Goal: Complete application form

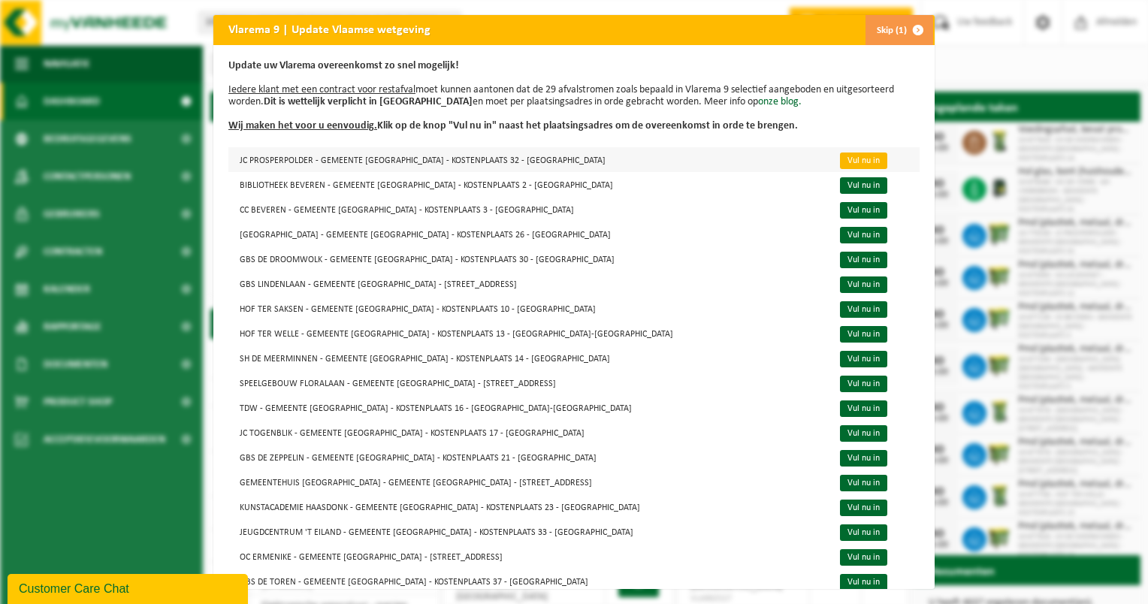
click at [840, 160] on link "Vul nu in" at bounding box center [863, 161] width 47 height 17
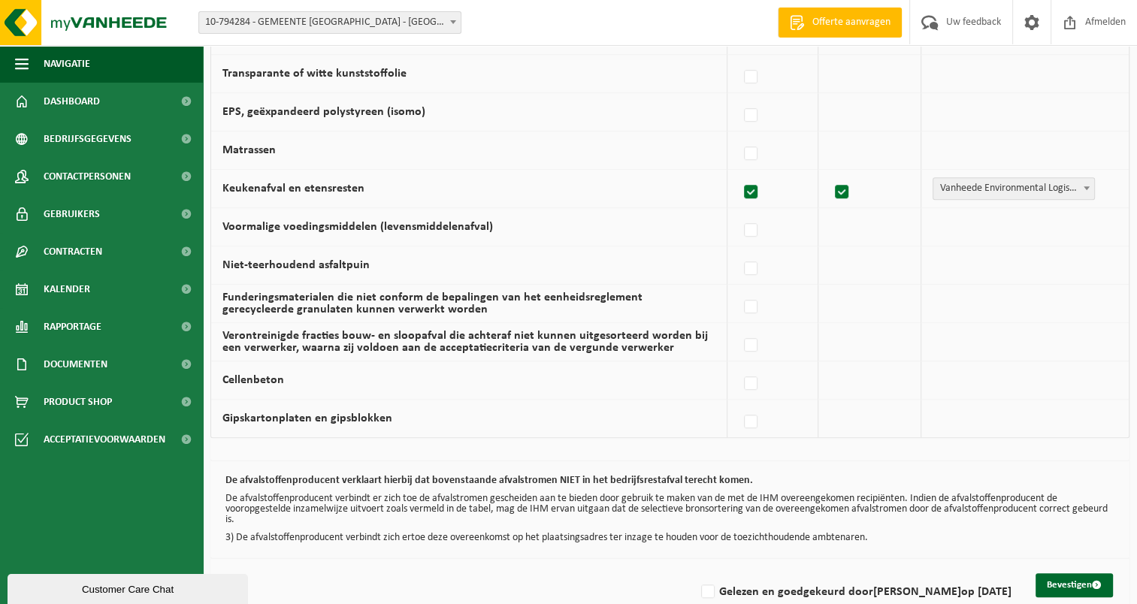
scroll to position [971, 0]
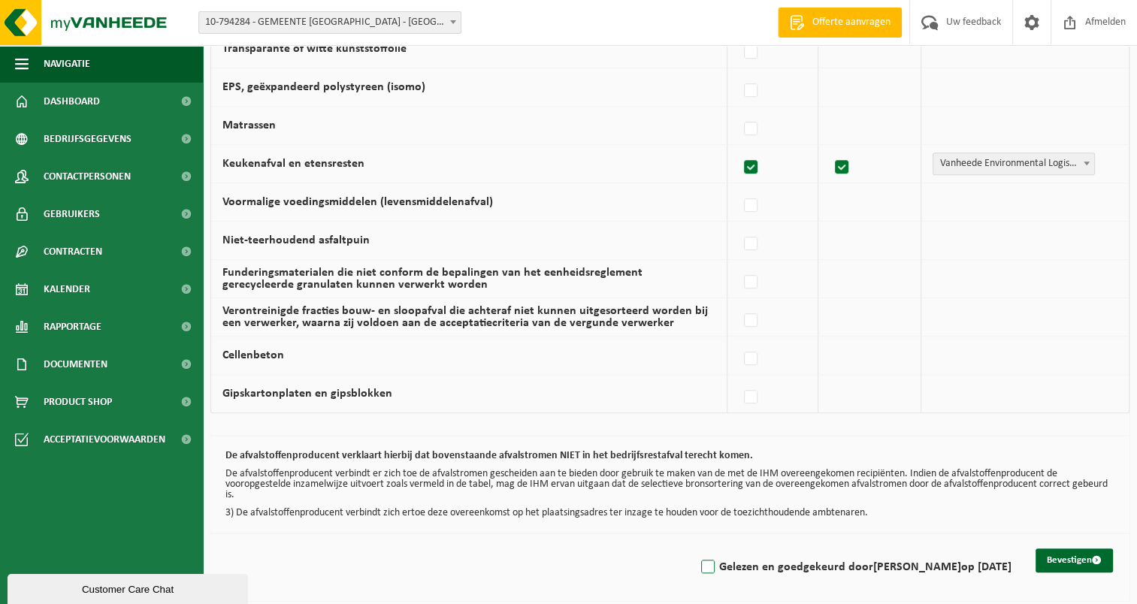
click at [715, 560] on label "Gelezen en goedgekeurd door RONNY RUYS op 18/09/25" at bounding box center [854, 567] width 313 height 23
click at [696, 548] on input "Gelezen en goedgekeurd door RONNY RUYS op 18/09/25" at bounding box center [695, 548] width 1 height 1
checkbox input "true"
click at [1052, 558] on button "Bevestigen" at bounding box center [1073, 560] width 77 height 24
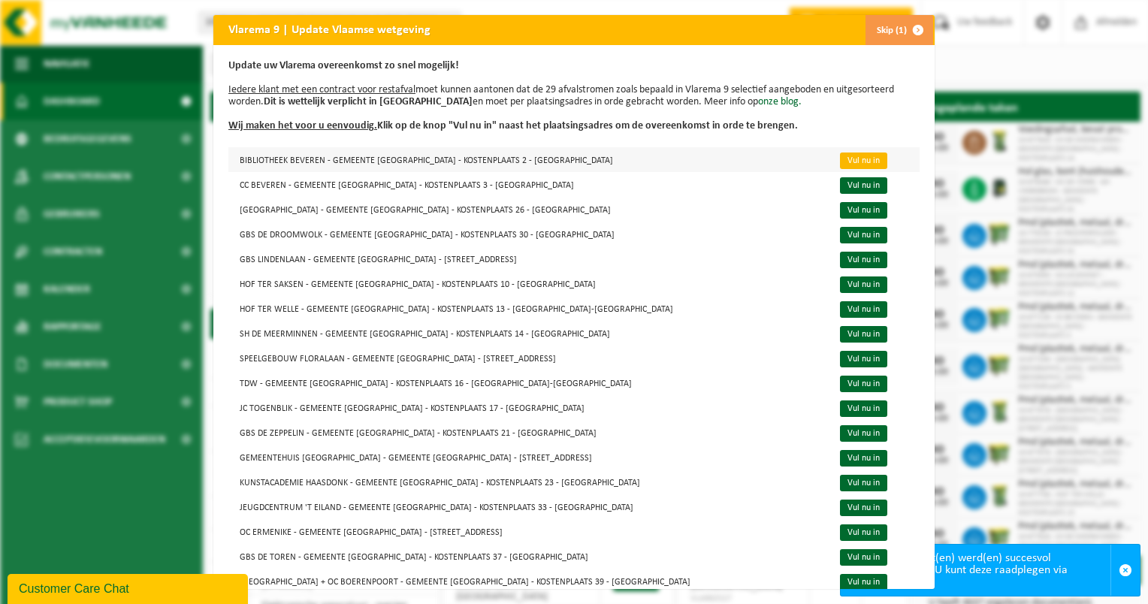
click at [840, 159] on link "Vul nu in" at bounding box center [863, 161] width 47 height 17
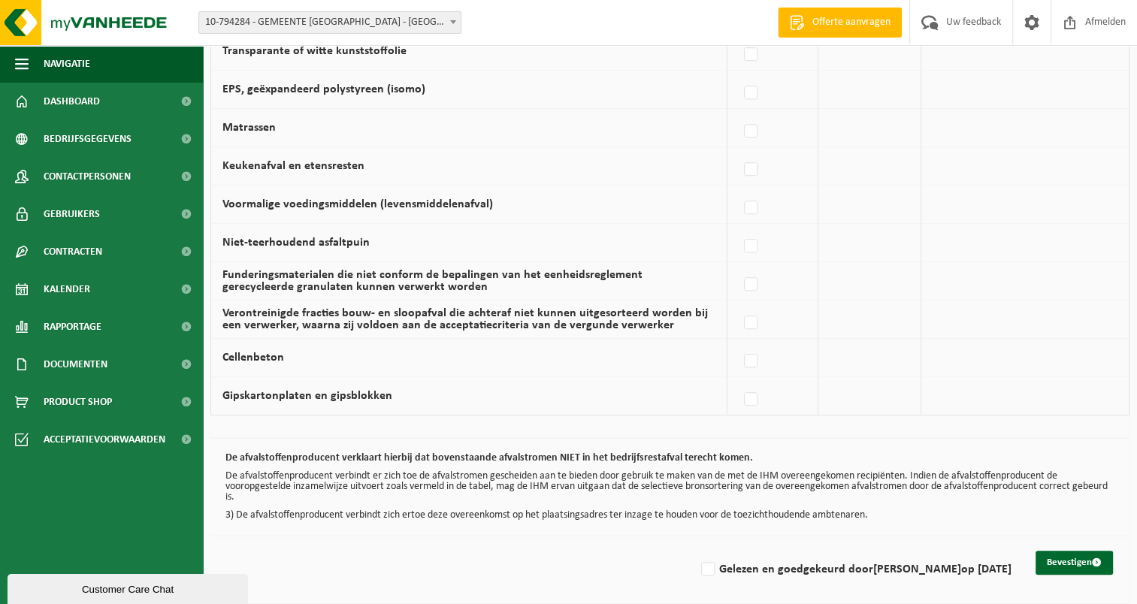
scroll to position [971, 0]
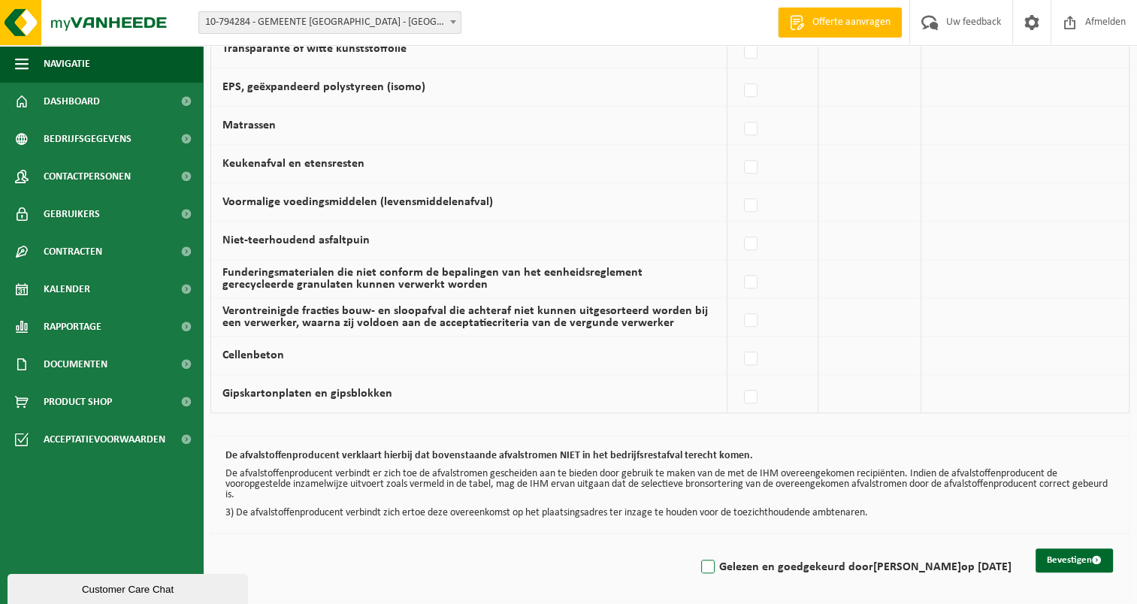
click at [710, 558] on label "Gelezen en goedgekeurd door RONNY RUYS op 18/09/25" at bounding box center [854, 567] width 313 height 23
click at [696, 548] on input "Gelezen en goedgekeurd door RONNY RUYS op 18/09/25" at bounding box center [695, 548] width 1 height 1
checkbox input "true"
click at [1058, 556] on button "Bevestigen" at bounding box center [1073, 560] width 77 height 24
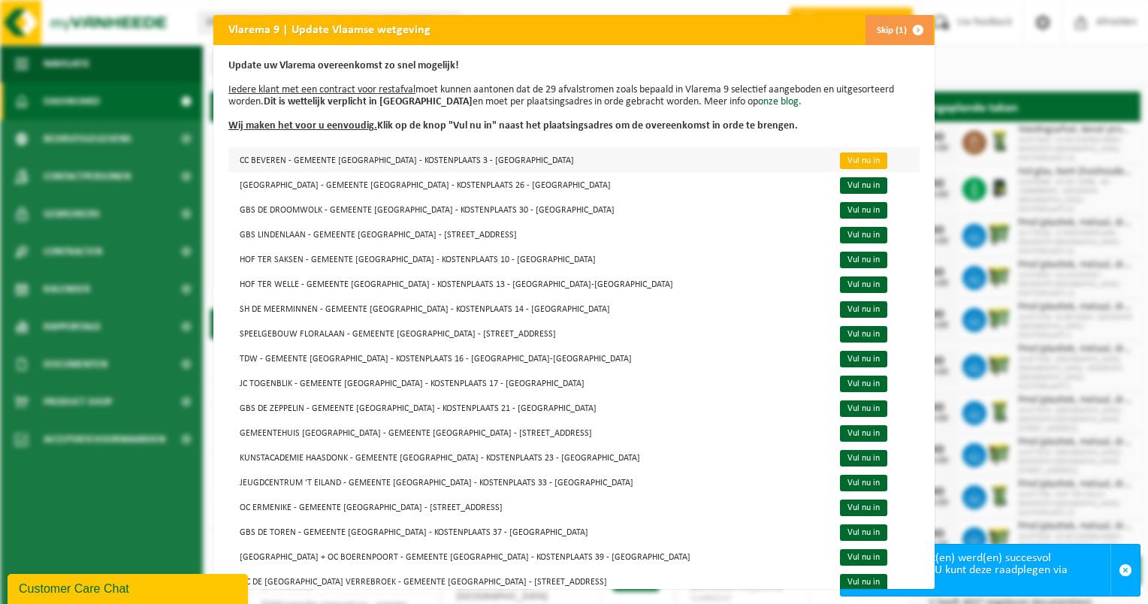
click at [840, 161] on link "Vul nu in" at bounding box center [863, 161] width 47 height 17
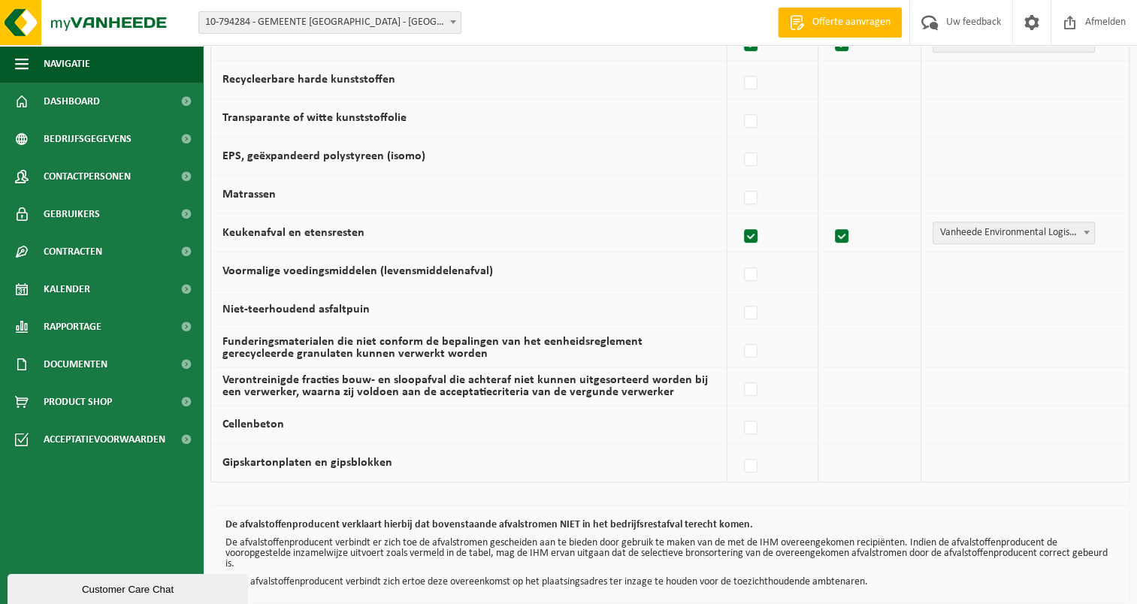
scroll to position [971, 0]
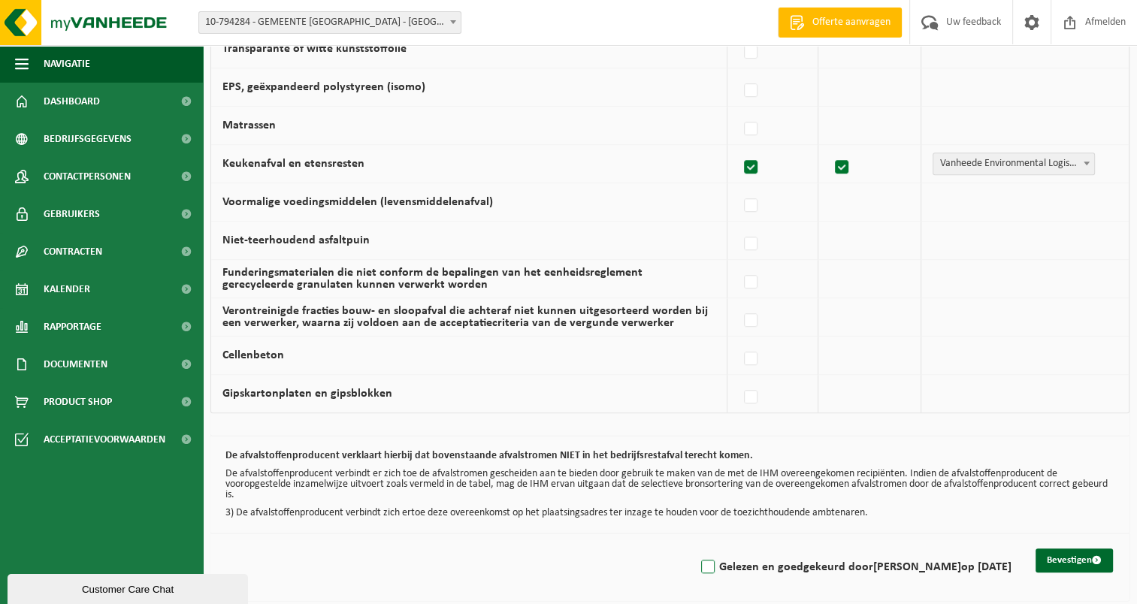
click at [721, 565] on label "Gelezen en goedgekeurd door [PERSON_NAME] op [DATE]" at bounding box center [854, 567] width 313 height 23
click at [696, 548] on input "Gelezen en goedgekeurd door [PERSON_NAME] op [DATE]" at bounding box center [695, 548] width 1 height 1
checkbox input "true"
click at [1065, 554] on button "Bevestigen" at bounding box center [1073, 560] width 77 height 24
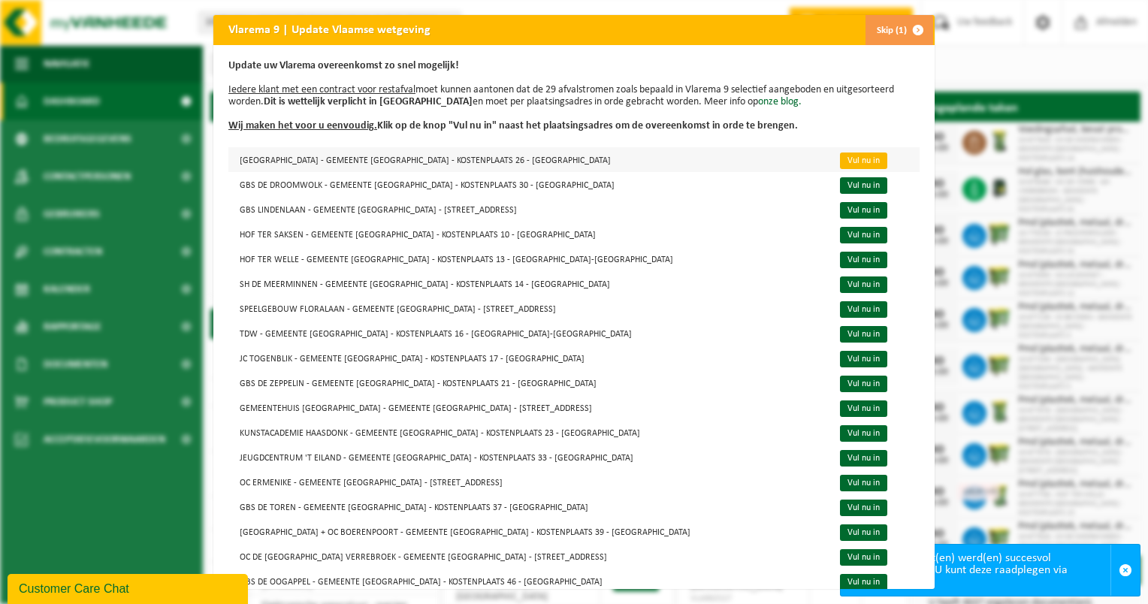
click at [840, 162] on link "Vul nu in" at bounding box center [863, 161] width 47 height 17
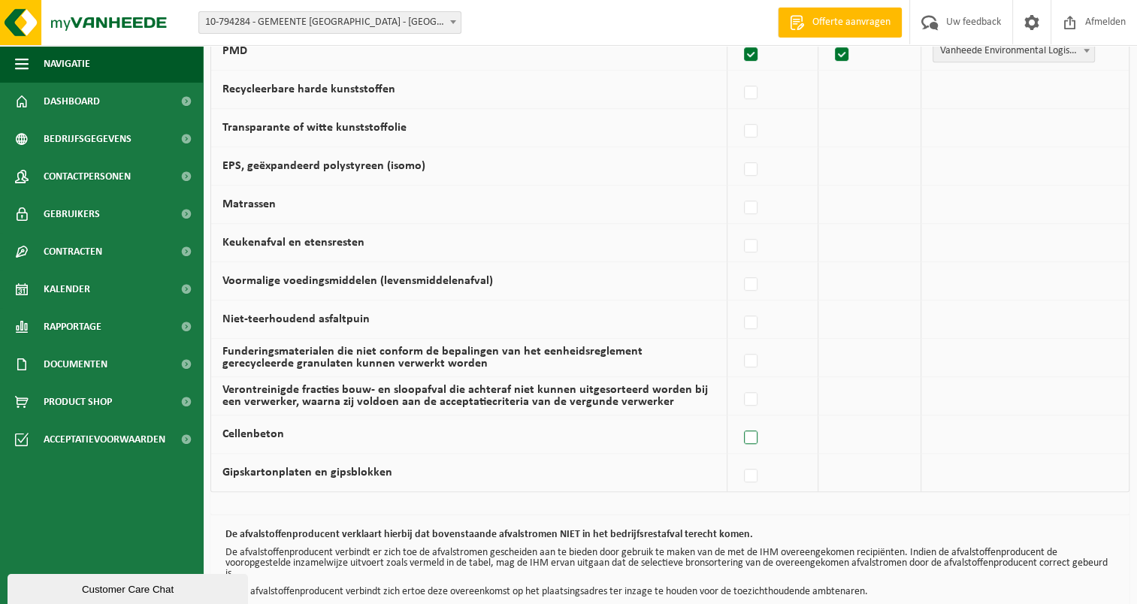
scroll to position [971, 0]
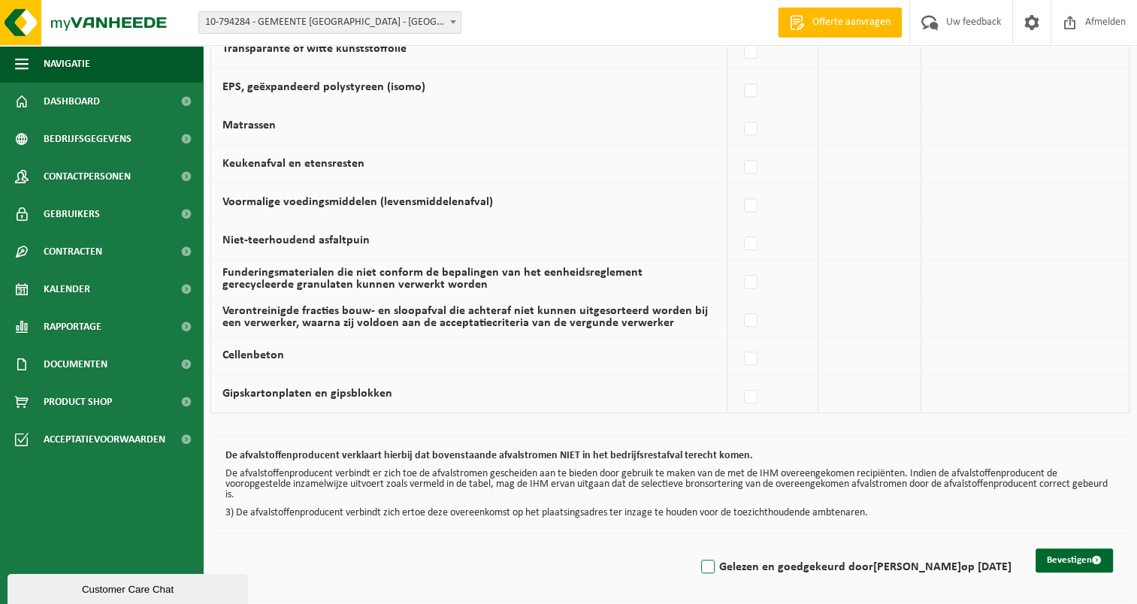
click at [715, 560] on label "Gelezen en goedgekeurd door [PERSON_NAME] op [DATE]" at bounding box center [854, 567] width 313 height 23
click at [696, 548] on input "Gelezen en goedgekeurd door [PERSON_NAME] op [DATE]" at bounding box center [695, 548] width 1 height 1
checkbox input "true"
click at [1053, 554] on button "Bevestigen" at bounding box center [1073, 560] width 77 height 24
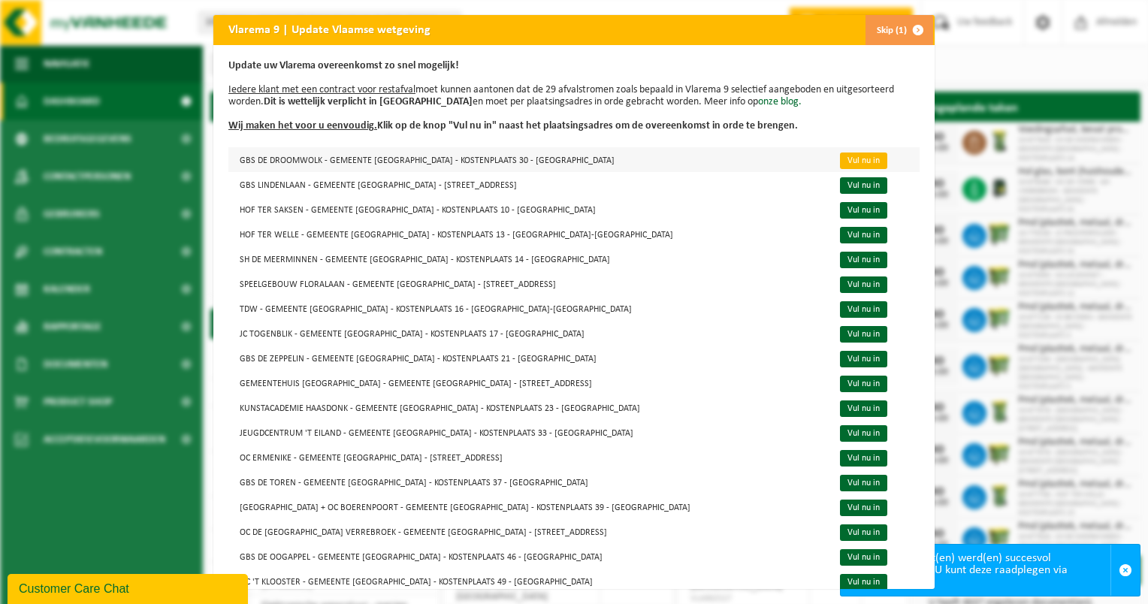
click at [840, 159] on link "Vul nu in" at bounding box center [863, 161] width 47 height 17
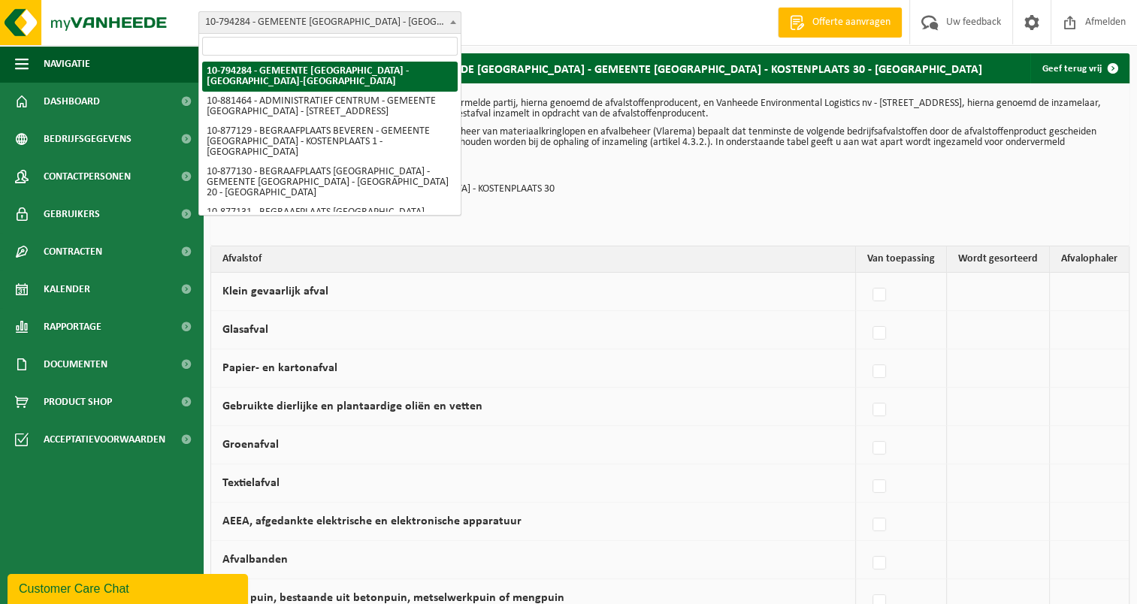
click at [453, 20] on b at bounding box center [453, 22] width 6 height 4
click at [616, 21] on div "Vestiging: 10-794284 - GEMEENTE [GEOGRAPHIC_DATA] - [GEOGRAPHIC_DATA]-[GEOGRAPH…" at bounding box center [568, 23] width 1137 height 46
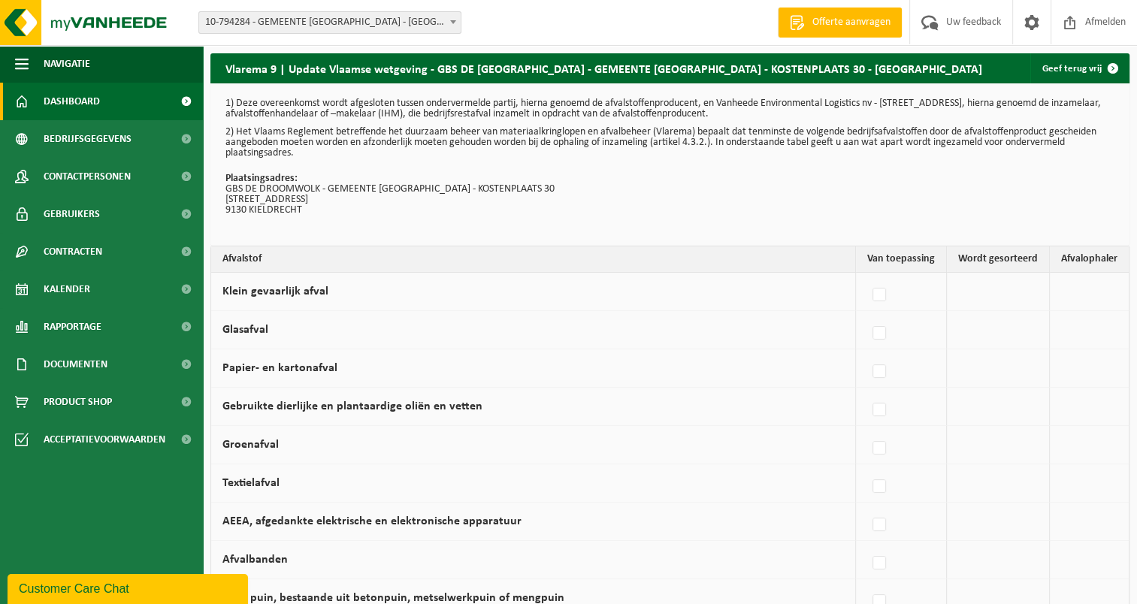
click at [69, 101] on span "Dashboard" at bounding box center [72, 102] width 56 height 38
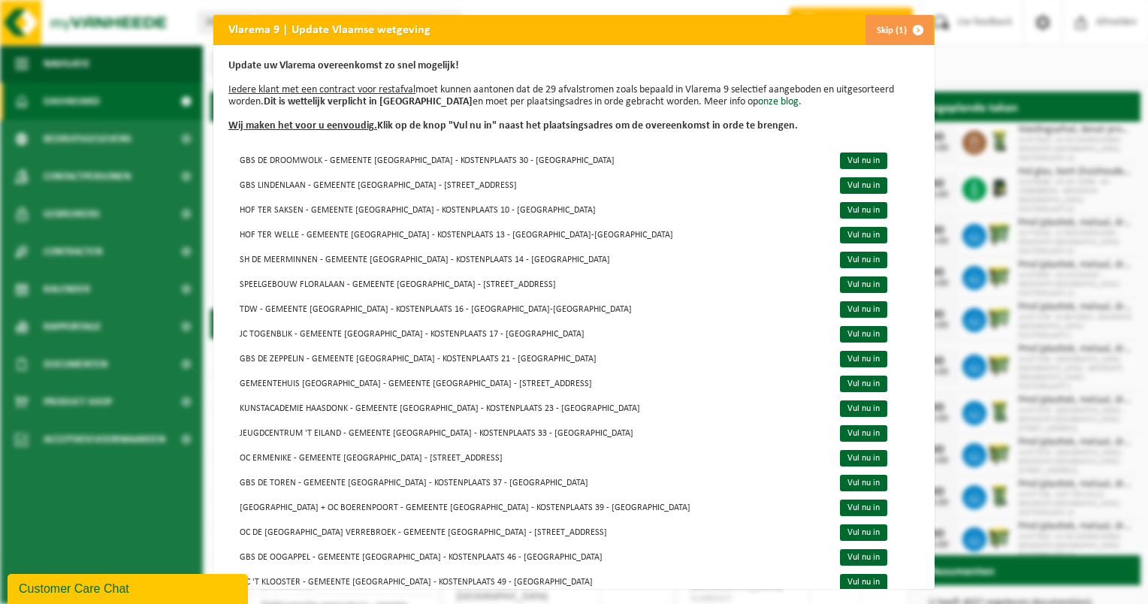
click at [913, 29] on span "button" at bounding box center [918, 30] width 30 height 30
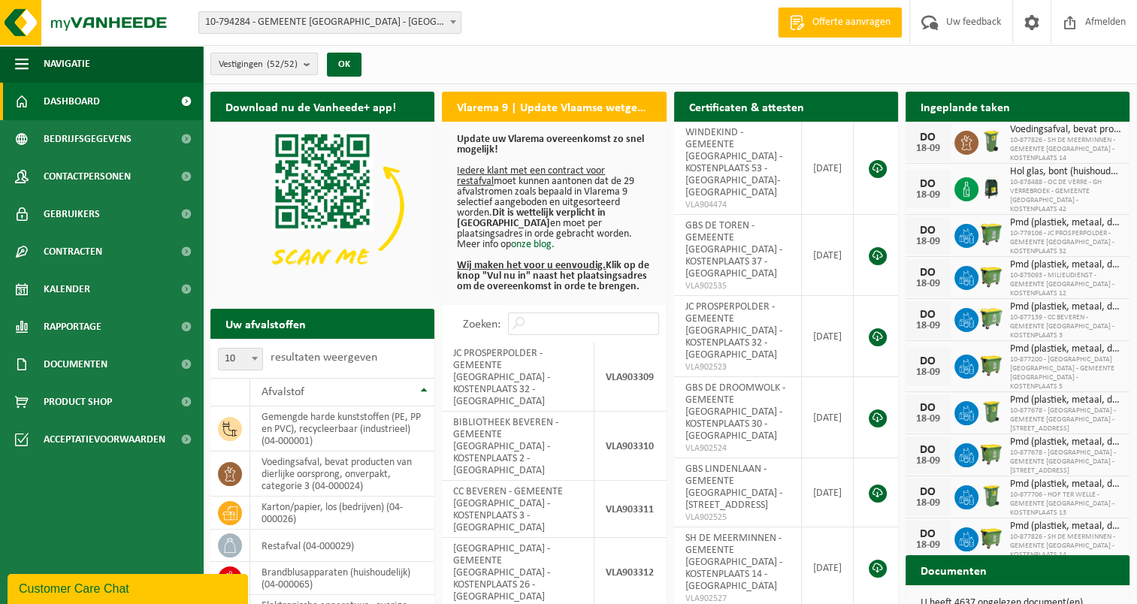
click at [311, 62] on b "submit" at bounding box center [311, 63] width 14 height 21
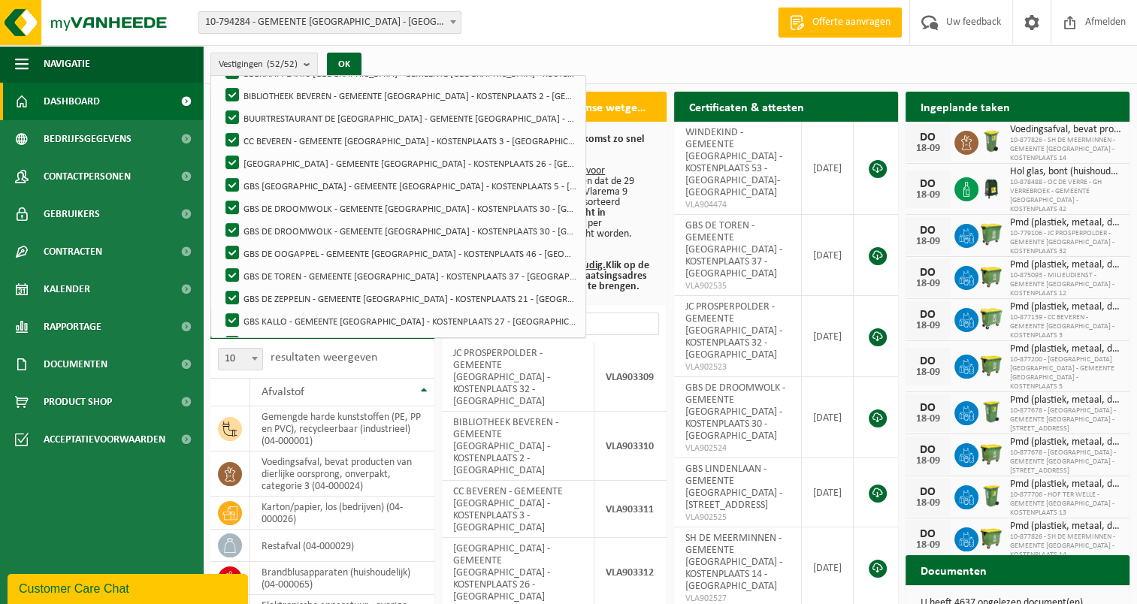
scroll to position [301, 0]
click at [310, 65] on b "submit" at bounding box center [311, 64] width 14 height 22
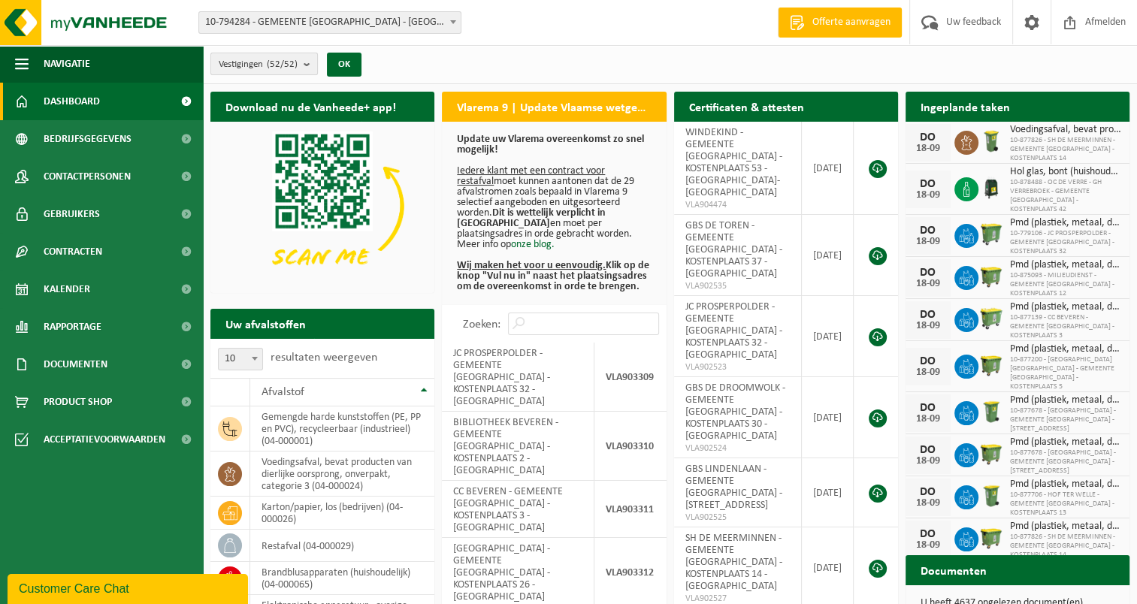
click at [313, 56] on b "submit" at bounding box center [311, 63] width 14 height 21
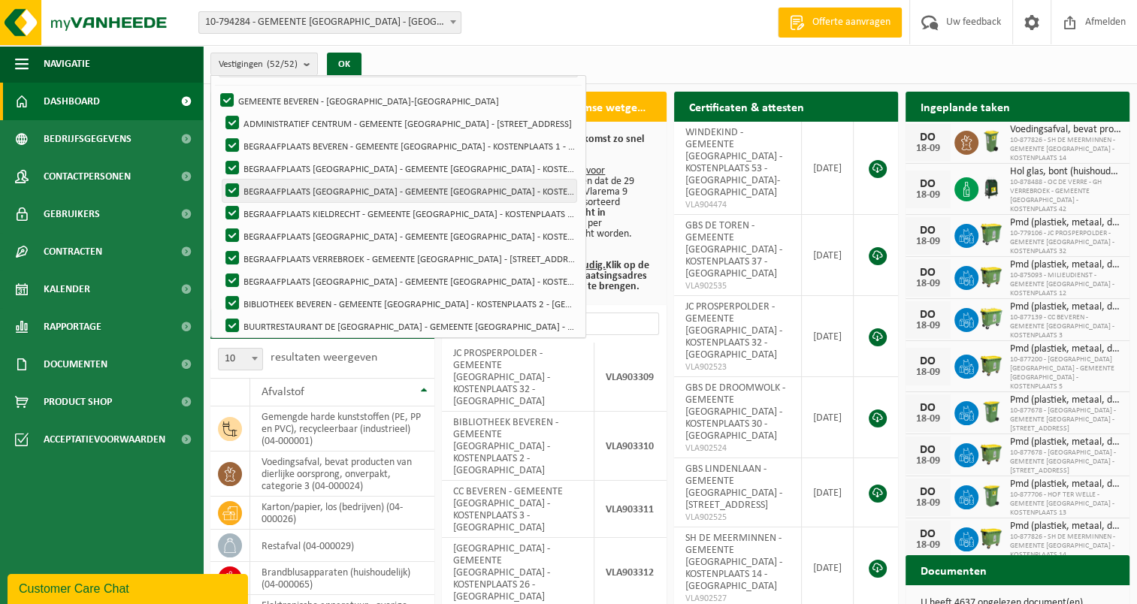
scroll to position [0, 0]
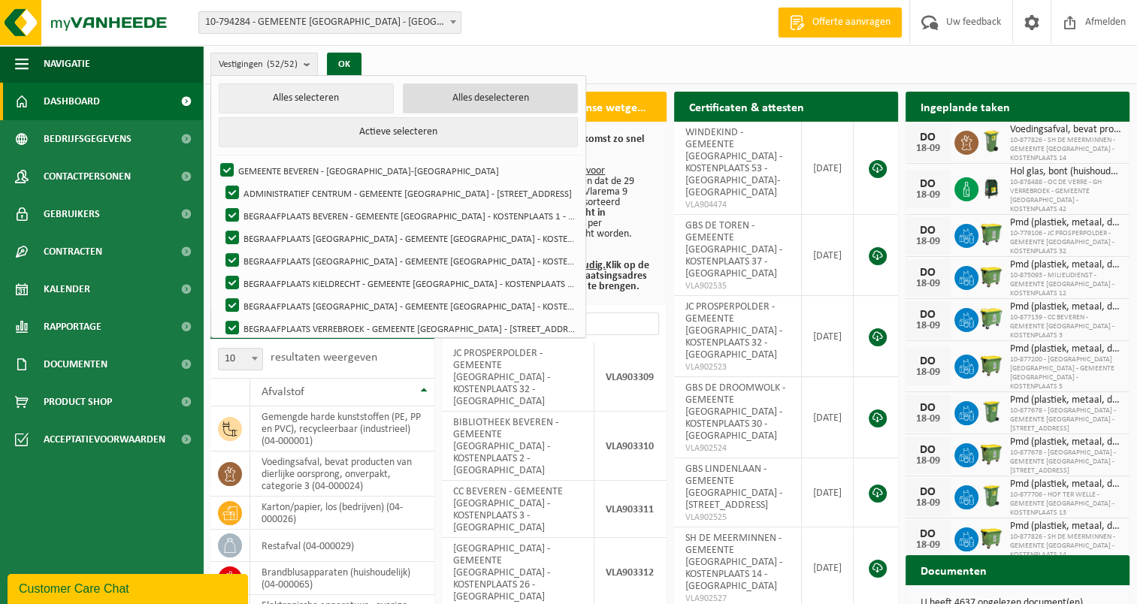
click at [451, 98] on button "Alles deselecteren" at bounding box center [490, 98] width 175 height 30
checkbox input "false"
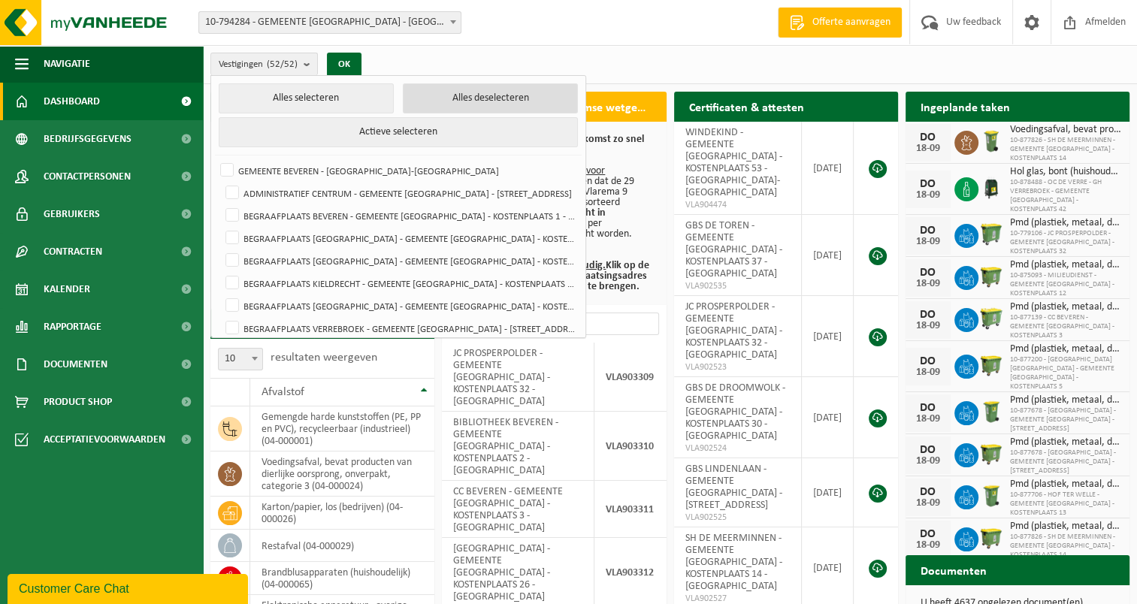
checkbox input "false"
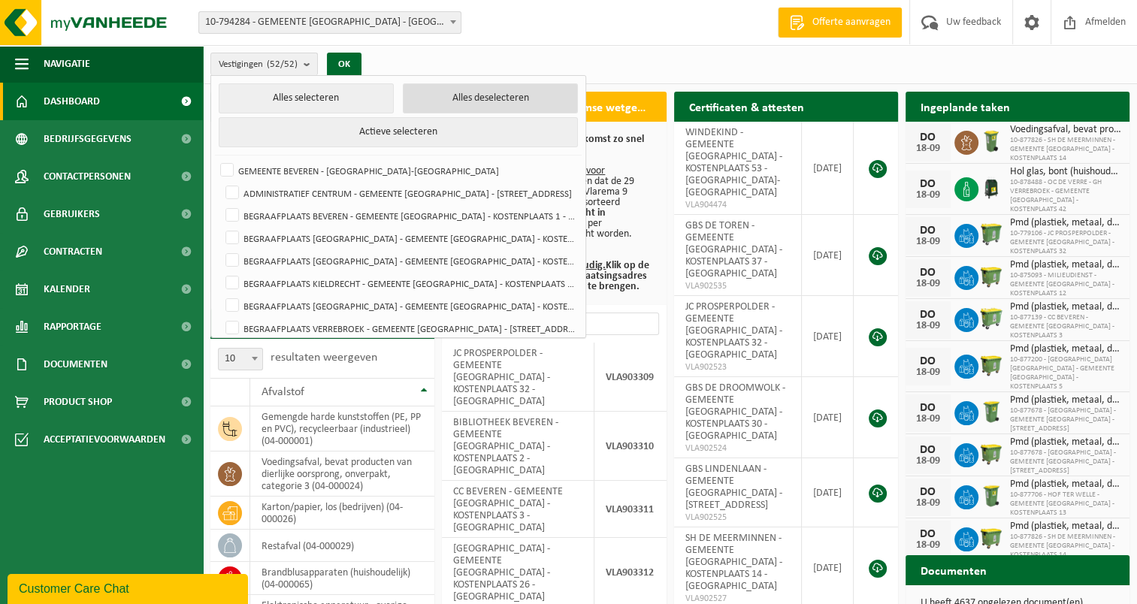
checkbox input "false"
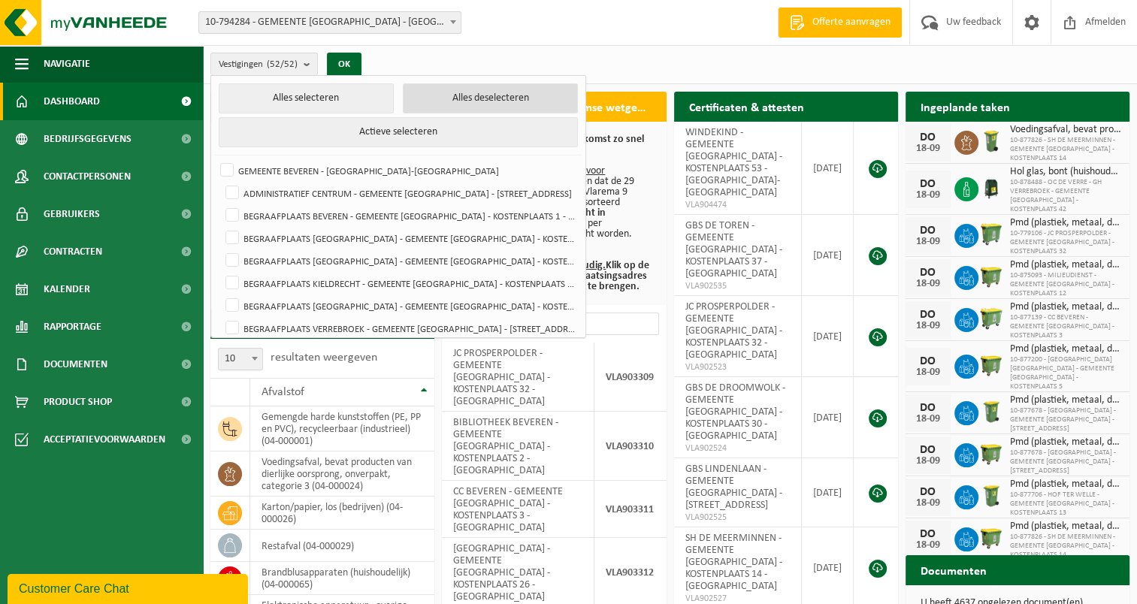
checkbox input "false"
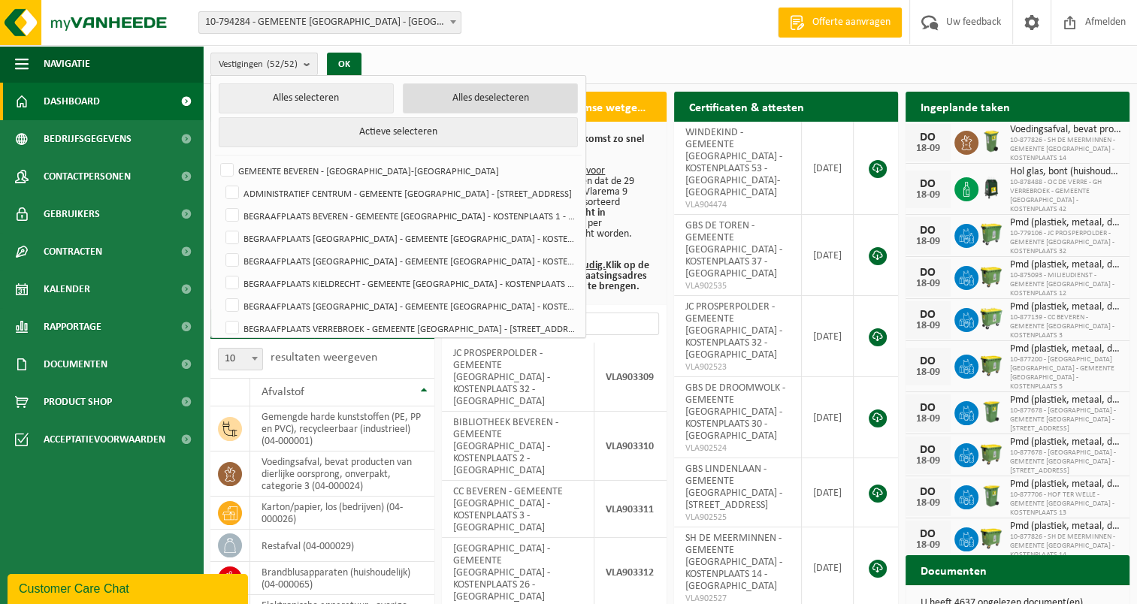
checkbox input "false"
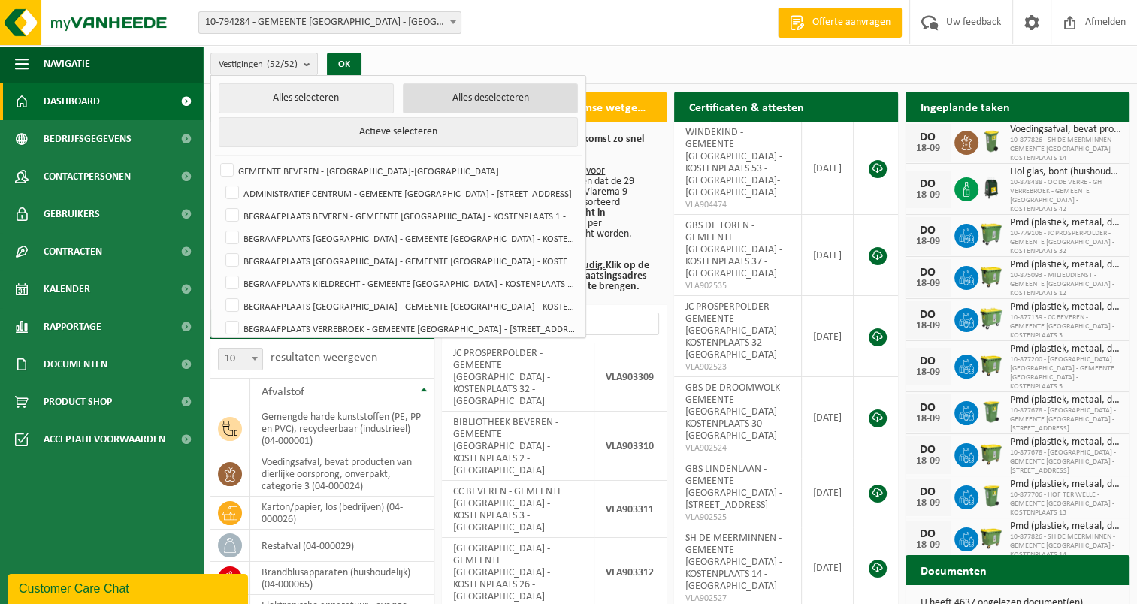
checkbox input "false"
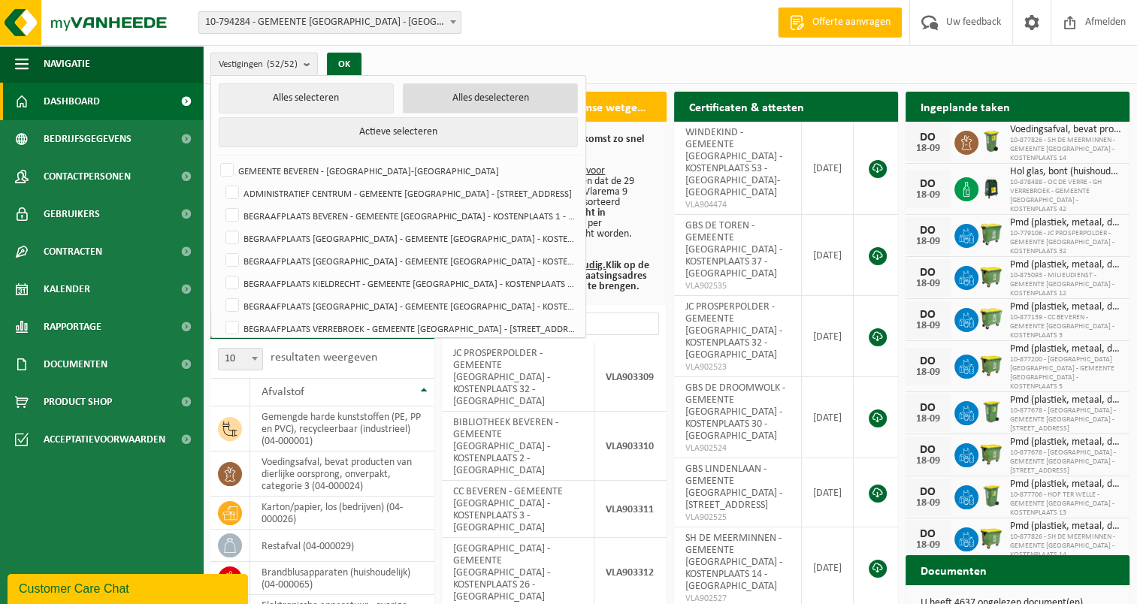
checkbox input "false"
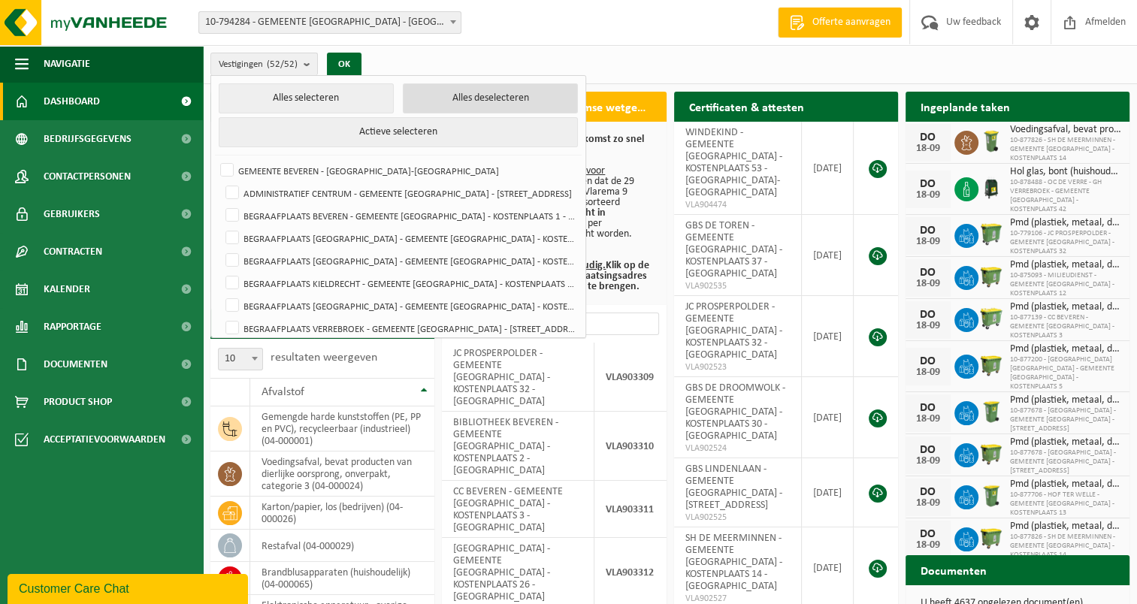
checkbox input "false"
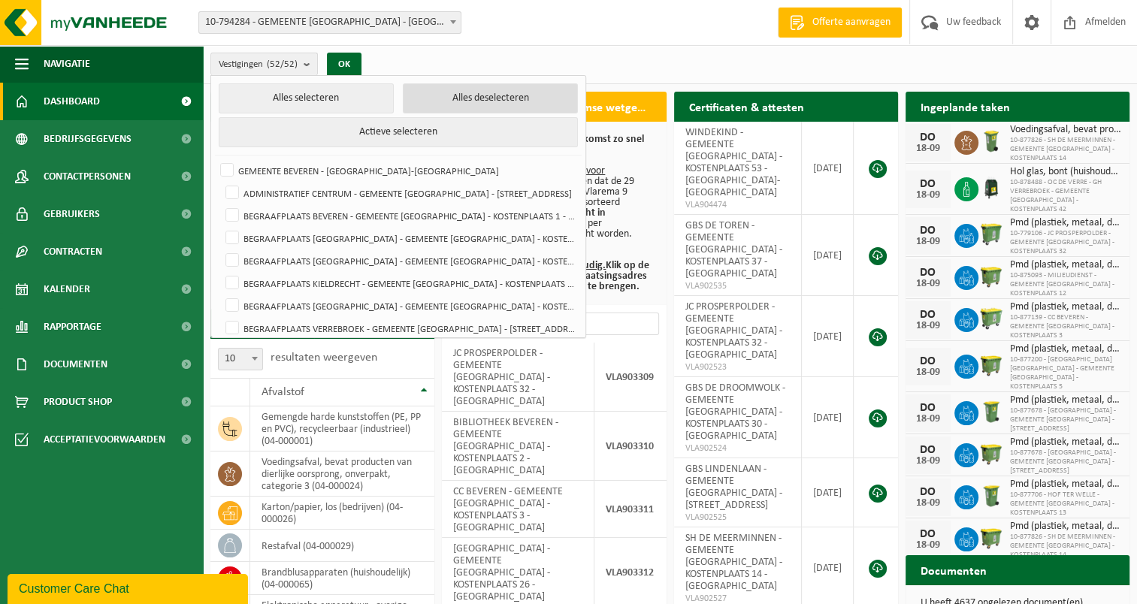
checkbox input "false"
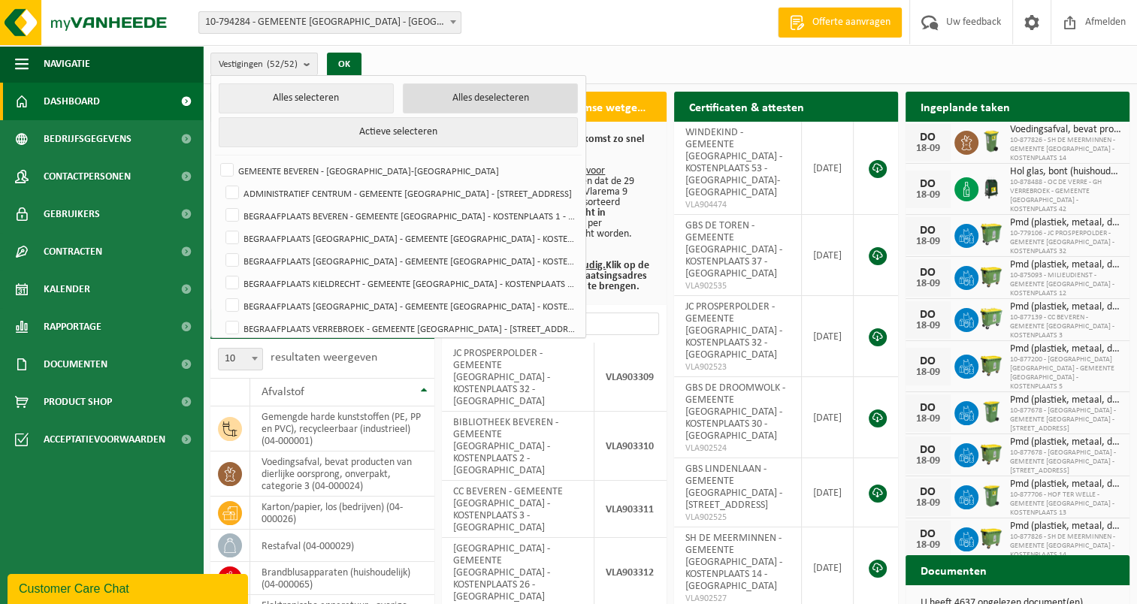
checkbox input "false"
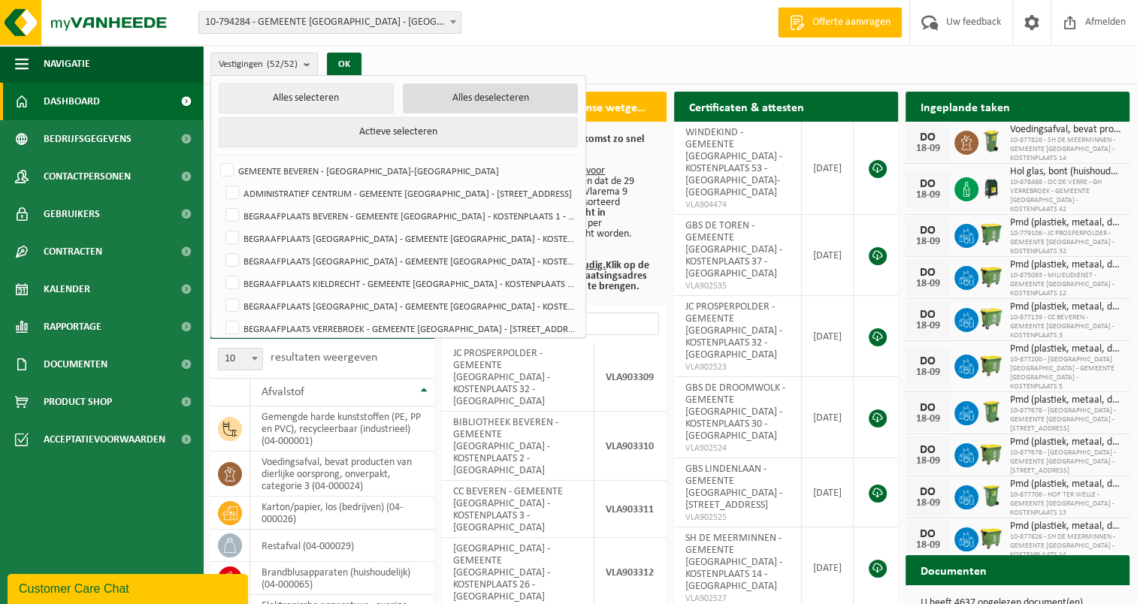
checkbox input "false"
click at [305, 64] on b "submit" at bounding box center [305, 64] width 14 height 22
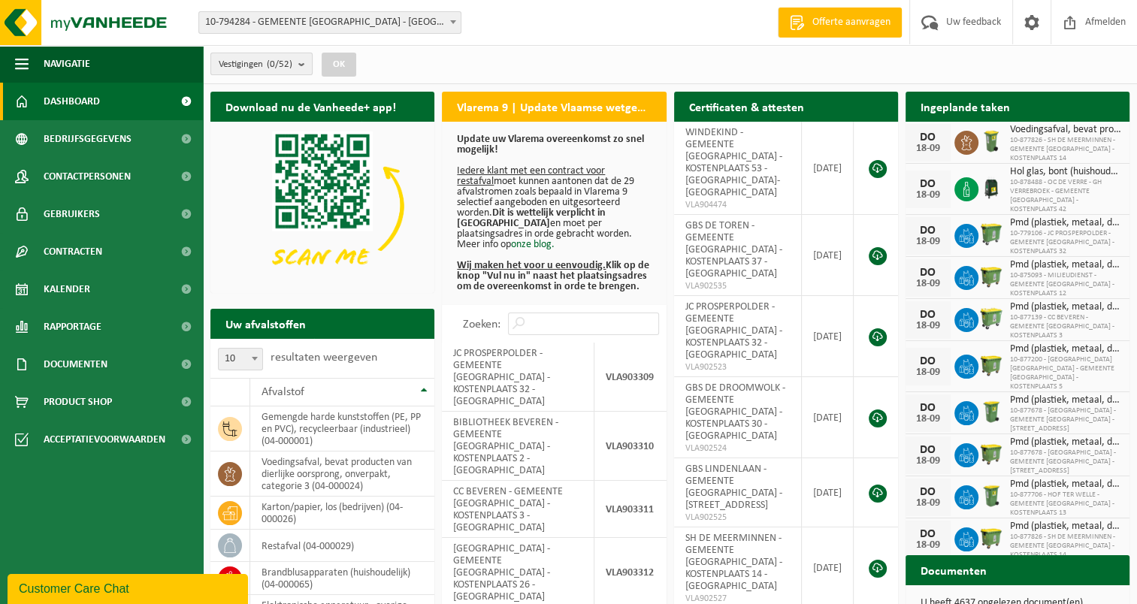
click at [307, 62] on b "submit" at bounding box center [305, 63] width 14 height 21
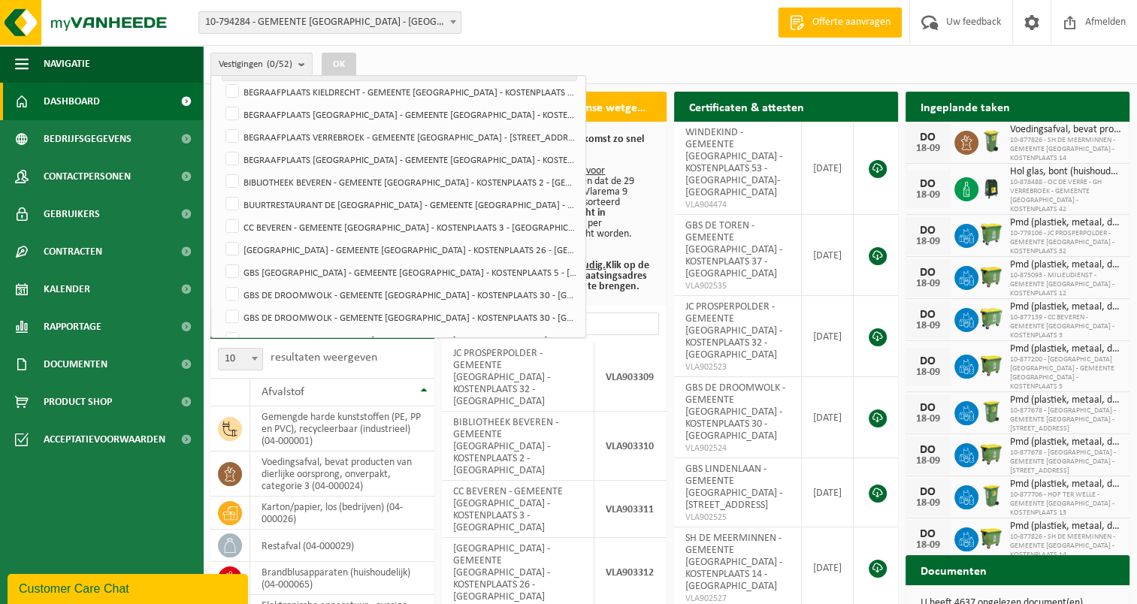
scroll to position [225, 0]
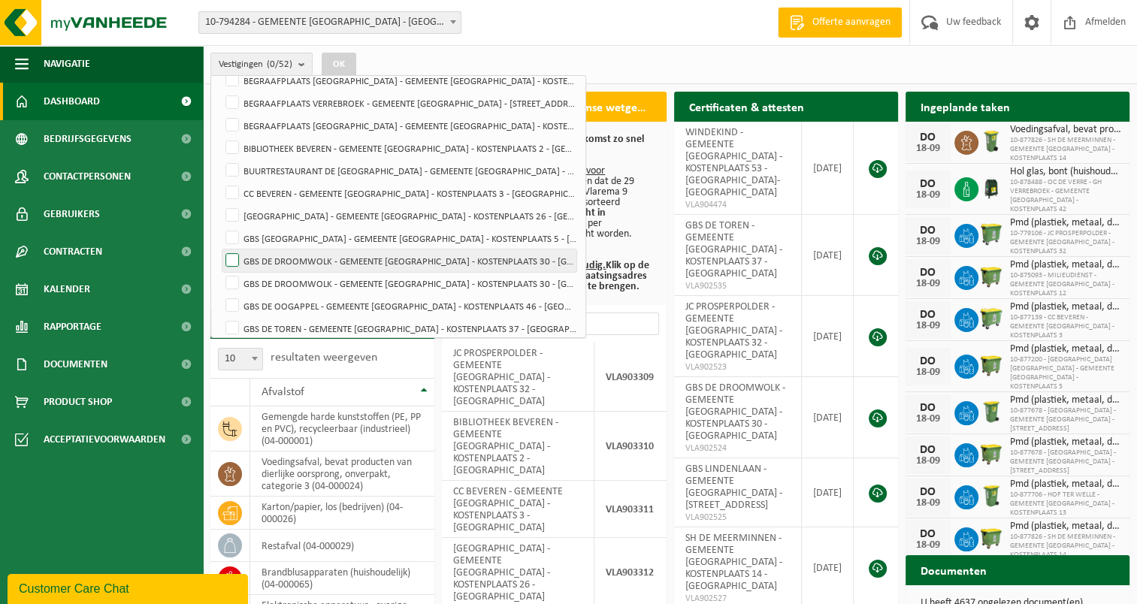
click at [237, 255] on label "GBS DE DROOMWOLK - GEMEENTE [GEOGRAPHIC_DATA] - KOSTENPLAATS 30 - [GEOGRAPHIC_D…" at bounding box center [399, 260] width 354 height 23
click at [220, 249] on input "GBS DE DROOMWOLK - GEMEENTE [GEOGRAPHIC_DATA] - KOSTENPLAATS 30 - [GEOGRAPHIC_D…" at bounding box center [219, 249] width 1 height 1
checkbox input "true"
click at [338, 65] on button "OK" at bounding box center [339, 65] width 35 height 24
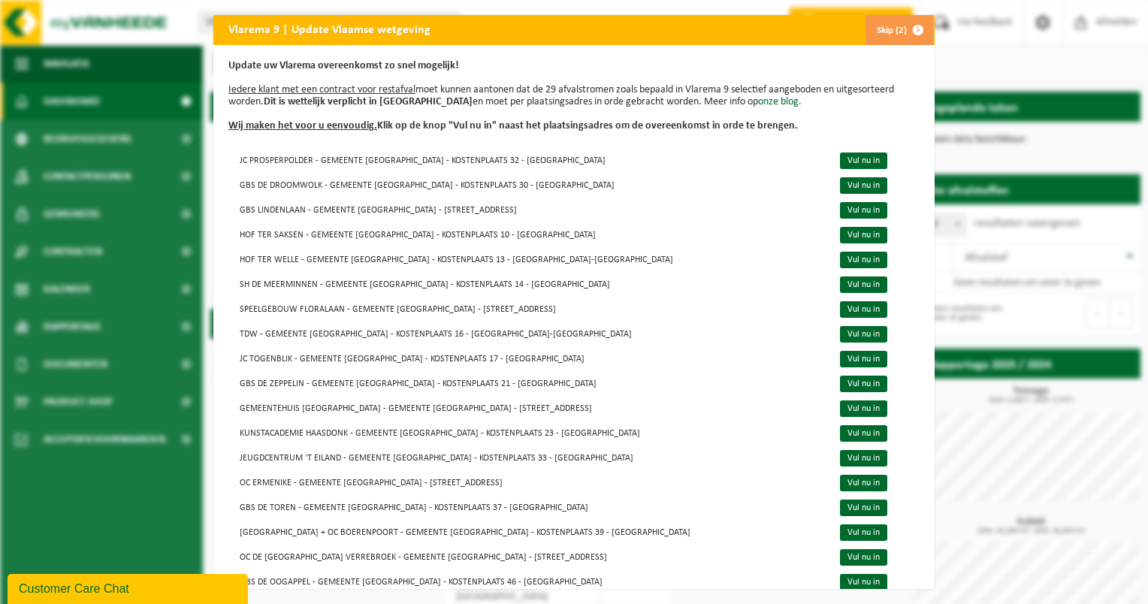
click at [908, 28] on span "button" at bounding box center [918, 30] width 30 height 30
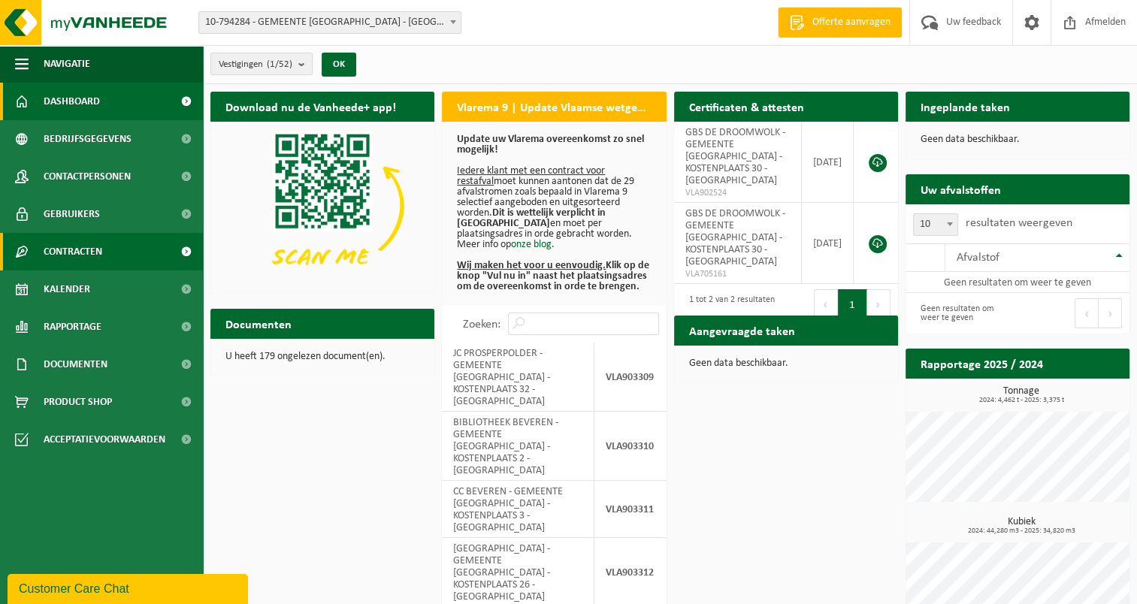
click at [94, 253] on span "Contracten" at bounding box center [73, 252] width 59 height 38
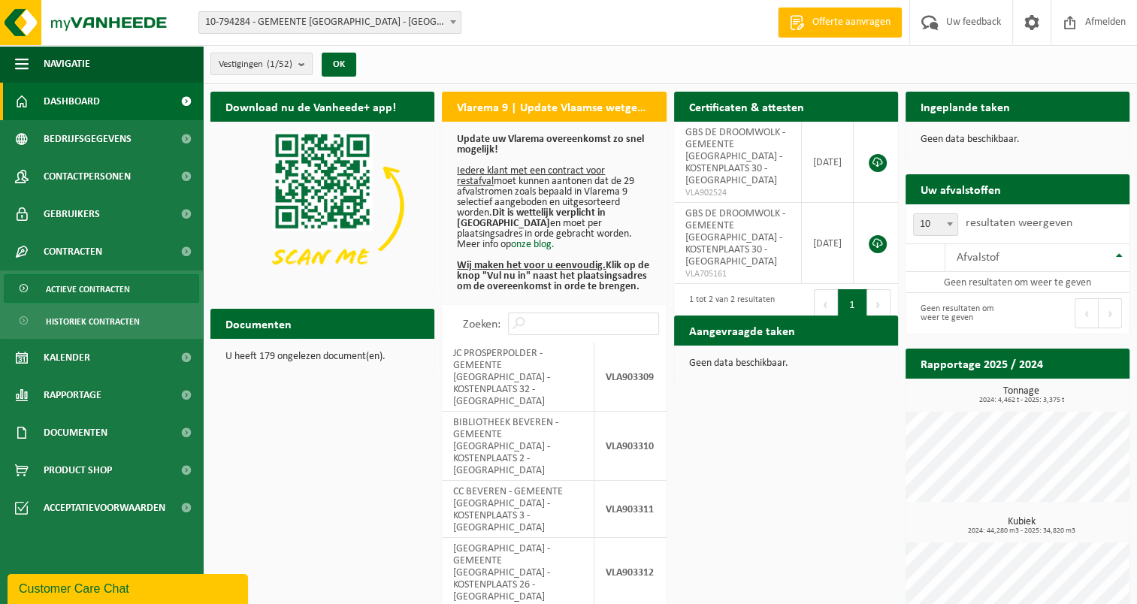
click at [92, 286] on span "Actieve contracten" at bounding box center [88, 289] width 84 height 29
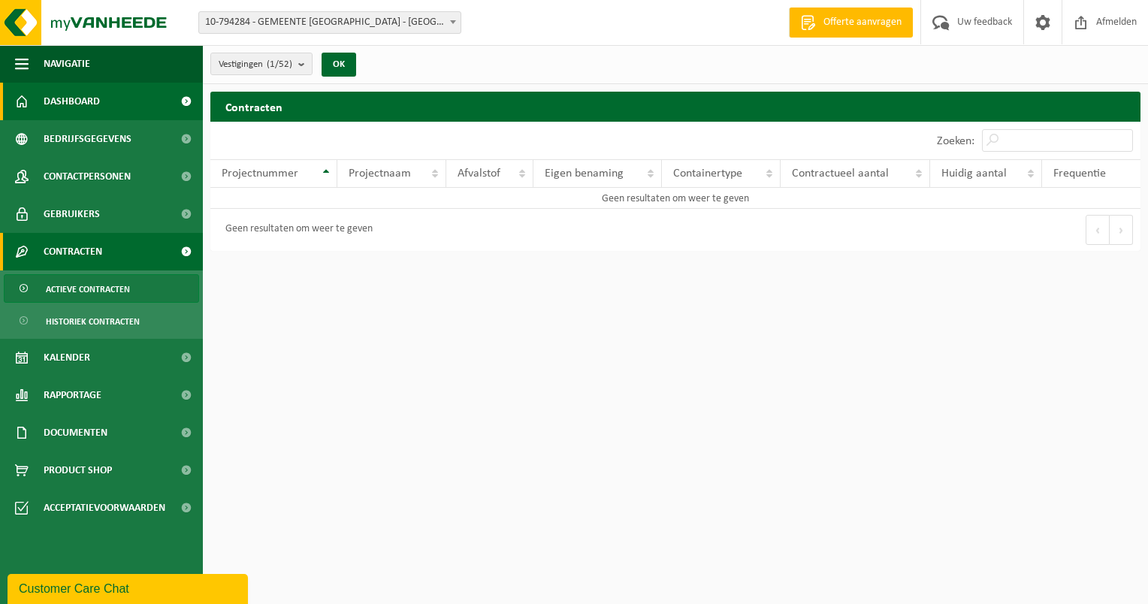
click at [95, 101] on span "Dashboard" at bounding box center [72, 102] width 56 height 38
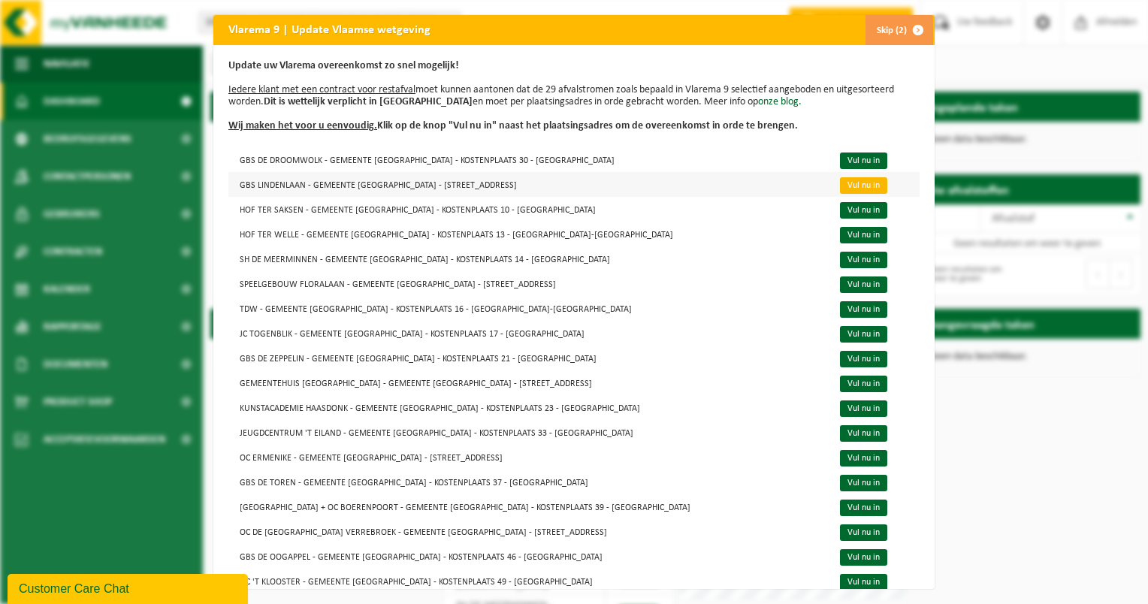
click at [840, 185] on link "Vul nu in" at bounding box center [863, 185] width 47 height 17
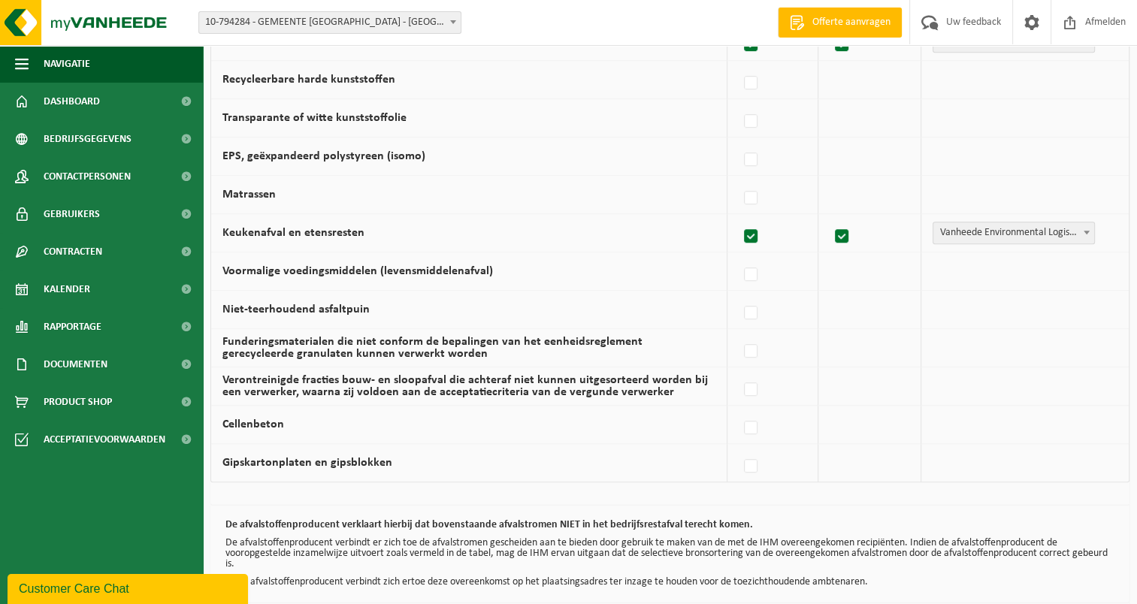
scroll to position [971, 0]
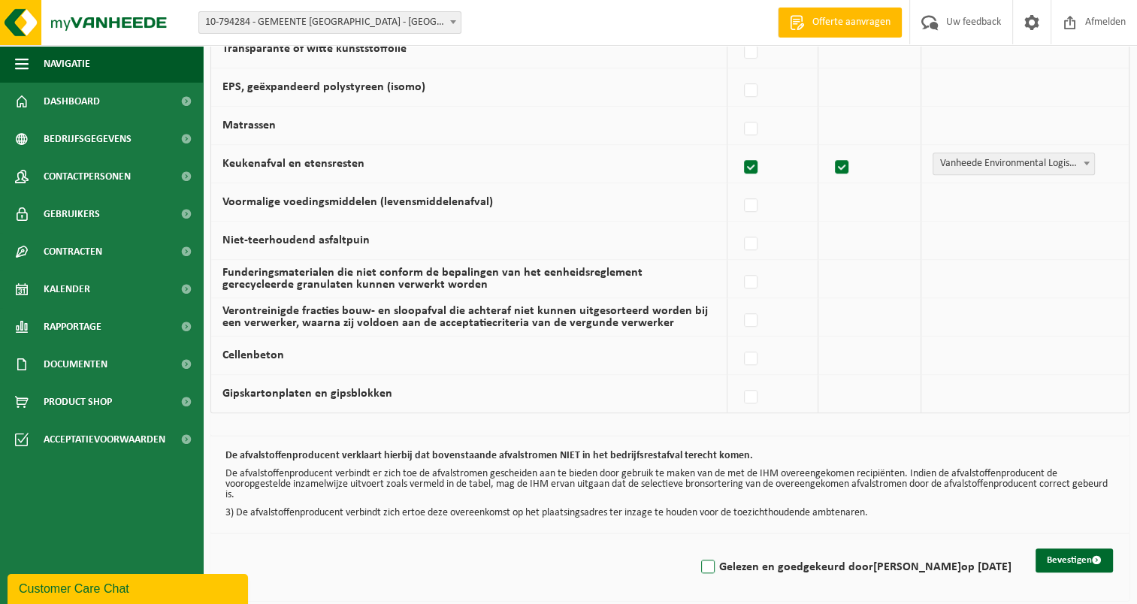
click at [716, 561] on label "Gelezen en goedgekeurd door RONNY RUYS op 18/09/25" at bounding box center [854, 567] width 313 height 23
click at [696, 548] on input "Gelezen en goedgekeurd door RONNY RUYS op 18/09/25" at bounding box center [695, 548] width 1 height 1
checkbox input "true"
click at [1050, 553] on button "Bevestigen" at bounding box center [1073, 560] width 77 height 24
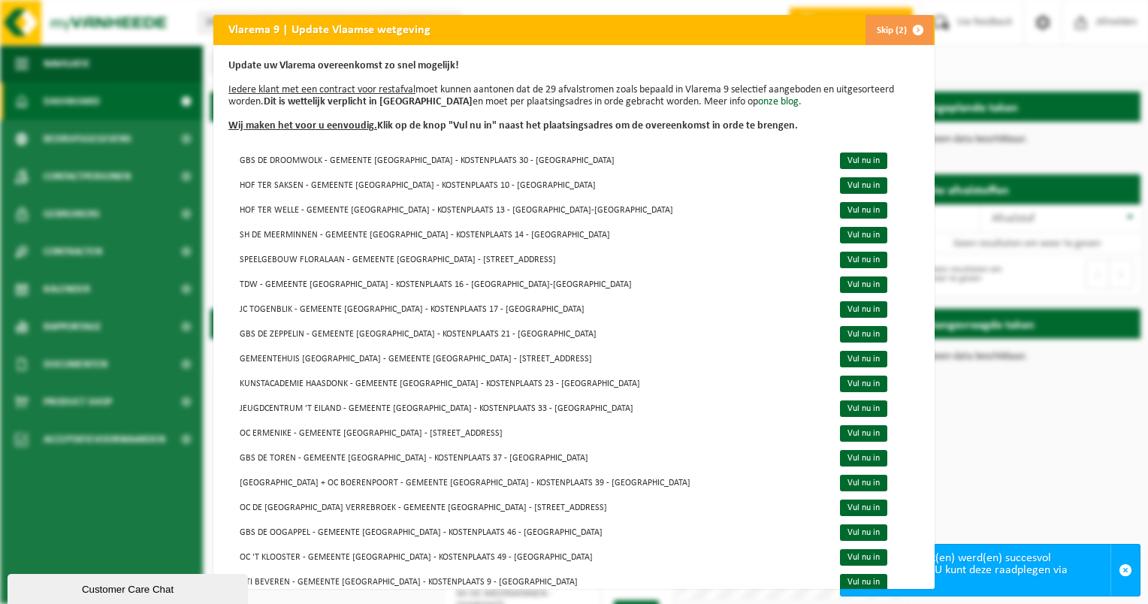
click at [909, 30] on span "button" at bounding box center [918, 30] width 30 height 30
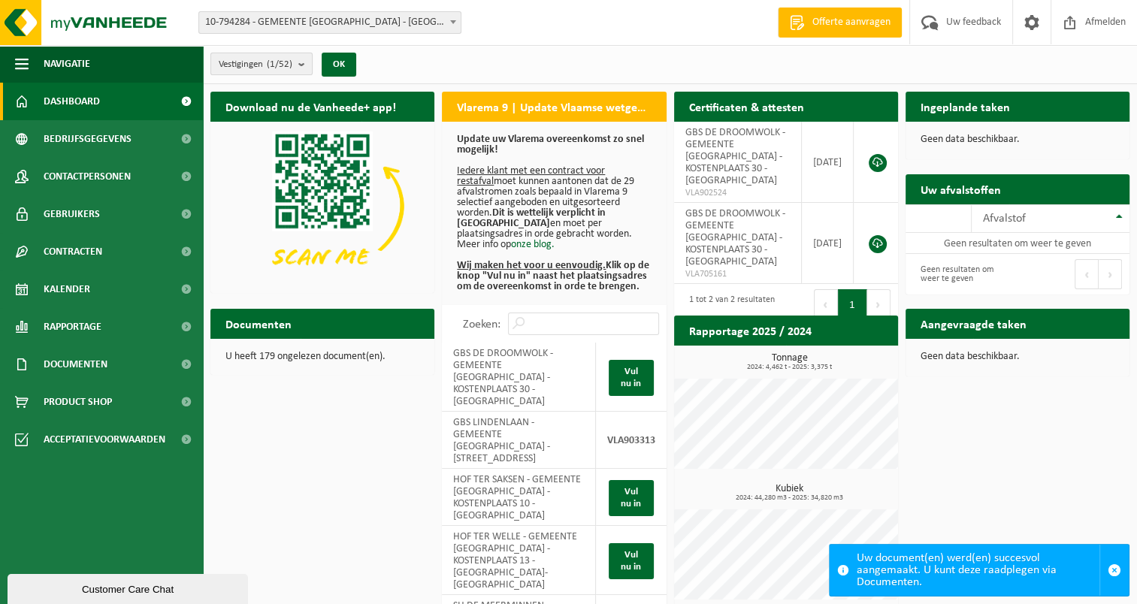
click at [304, 62] on b "submit" at bounding box center [305, 63] width 14 height 21
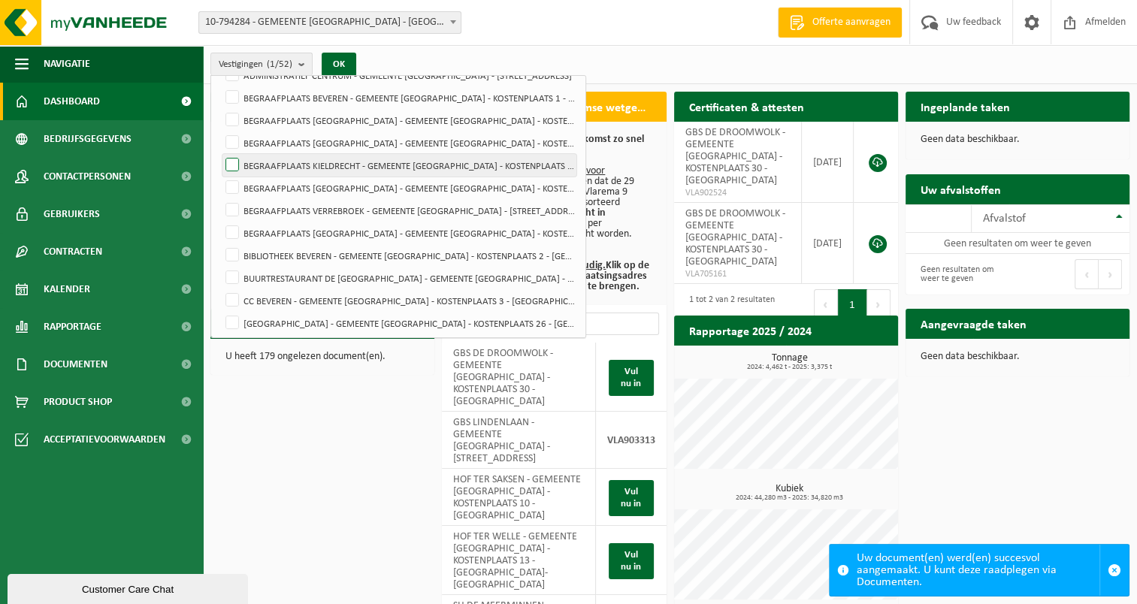
scroll to position [225, 0]
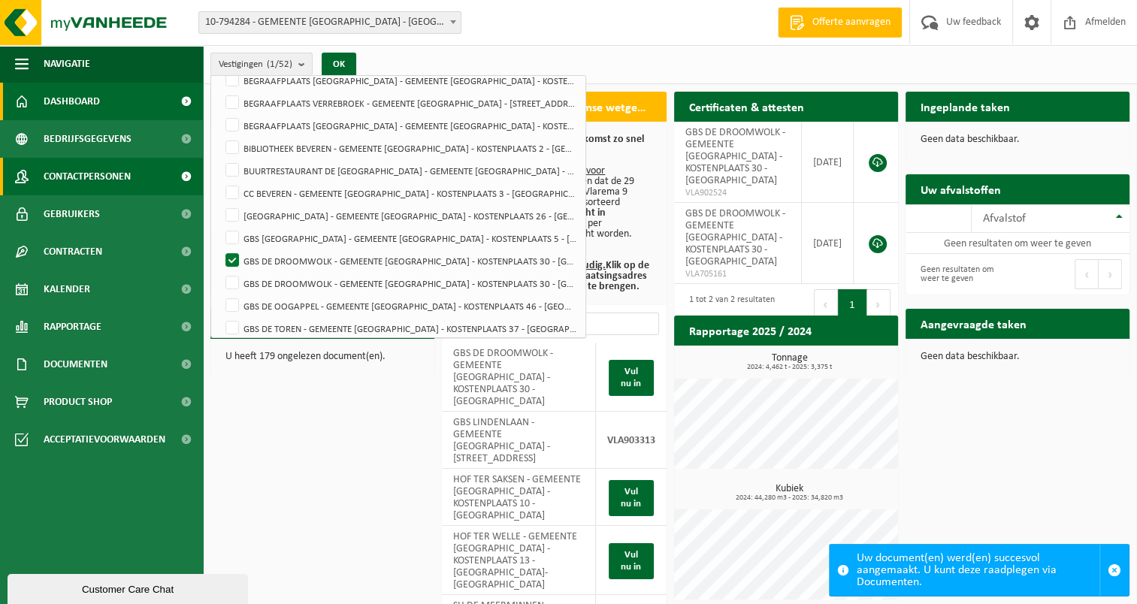
click at [99, 175] on span "Contactpersonen" at bounding box center [87, 177] width 87 height 38
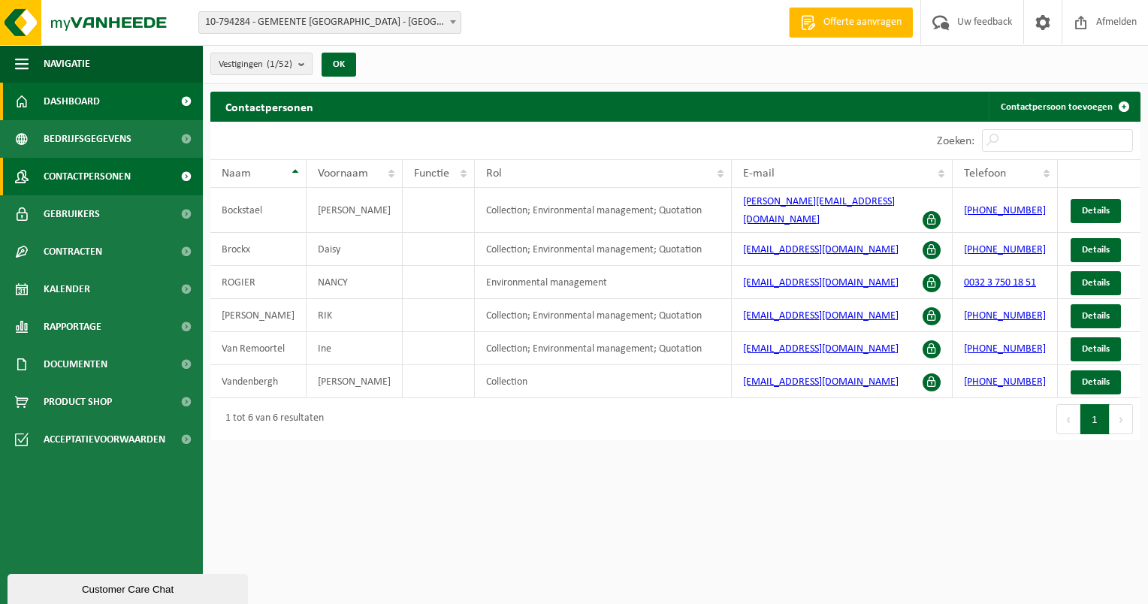
click at [91, 107] on span "Dashboard" at bounding box center [72, 102] width 56 height 38
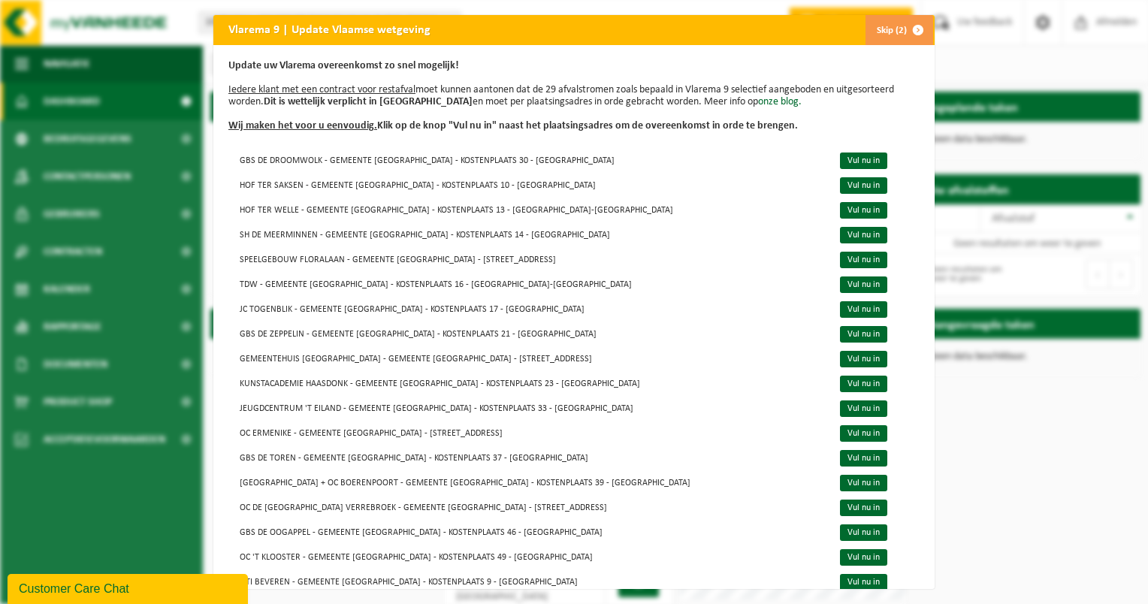
click at [1034, 520] on div "Vlarema 9 | Update Vlaamse wetgeving Skip (2) Update uw Vlarema overeenkomst zo…" at bounding box center [574, 302] width 1148 height 604
click at [911, 29] on span "button" at bounding box center [918, 30] width 30 height 30
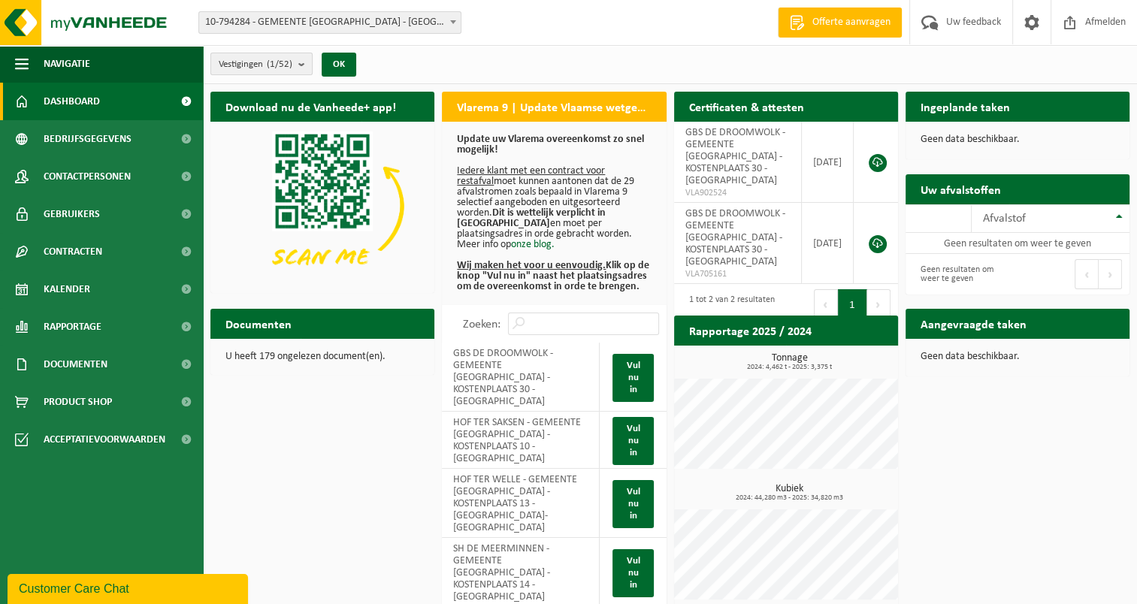
click at [304, 64] on b "submit" at bounding box center [305, 63] width 14 height 21
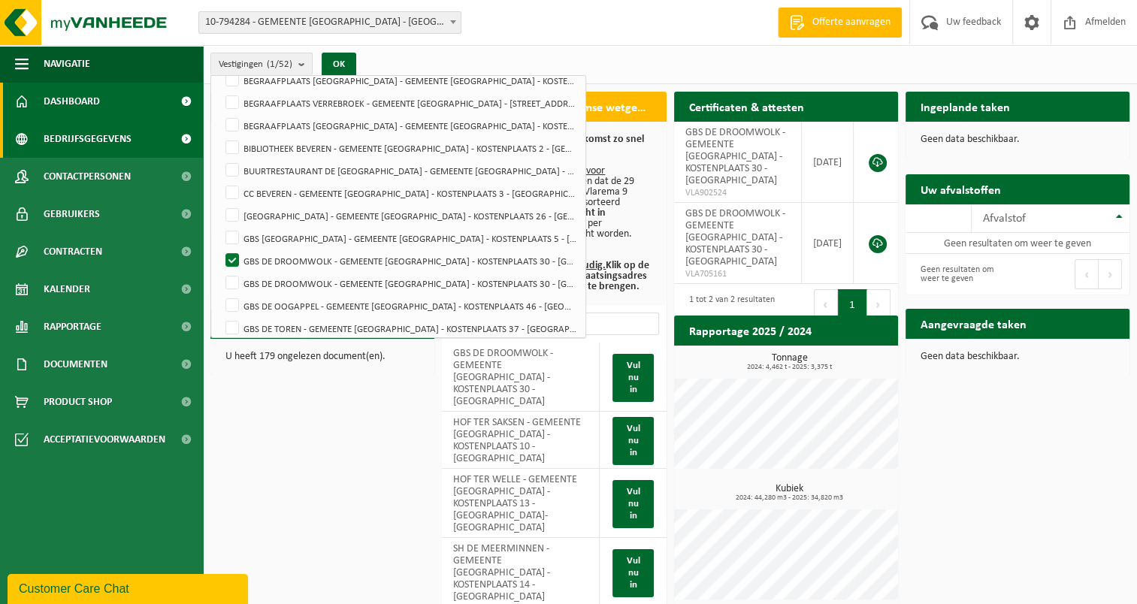
click at [118, 141] on span "Bedrijfsgegevens" at bounding box center [88, 139] width 88 height 38
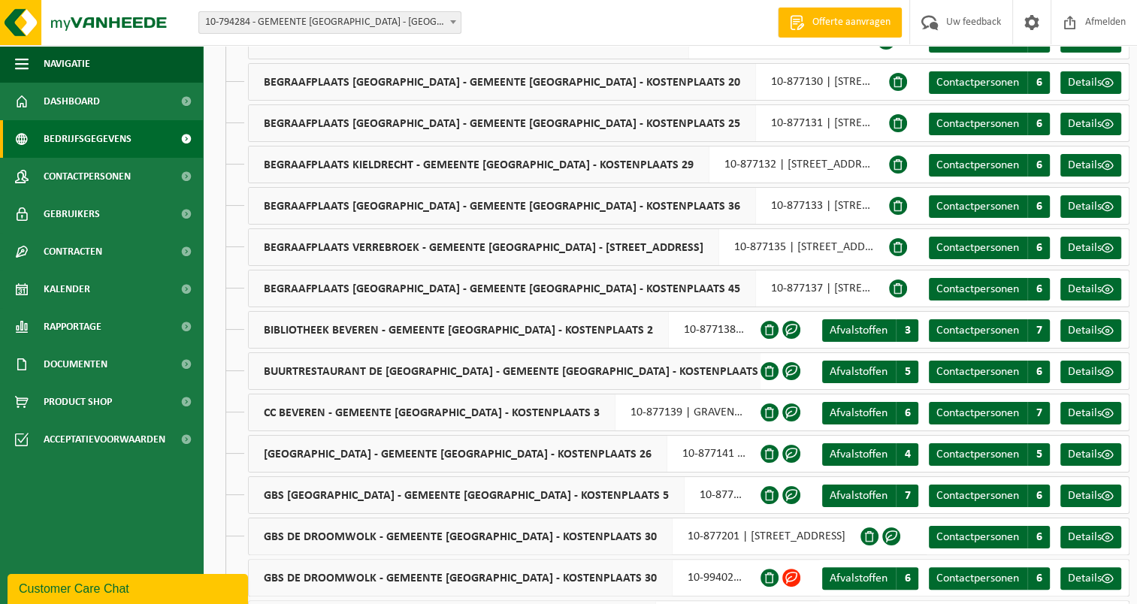
scroll to position [225, 0]
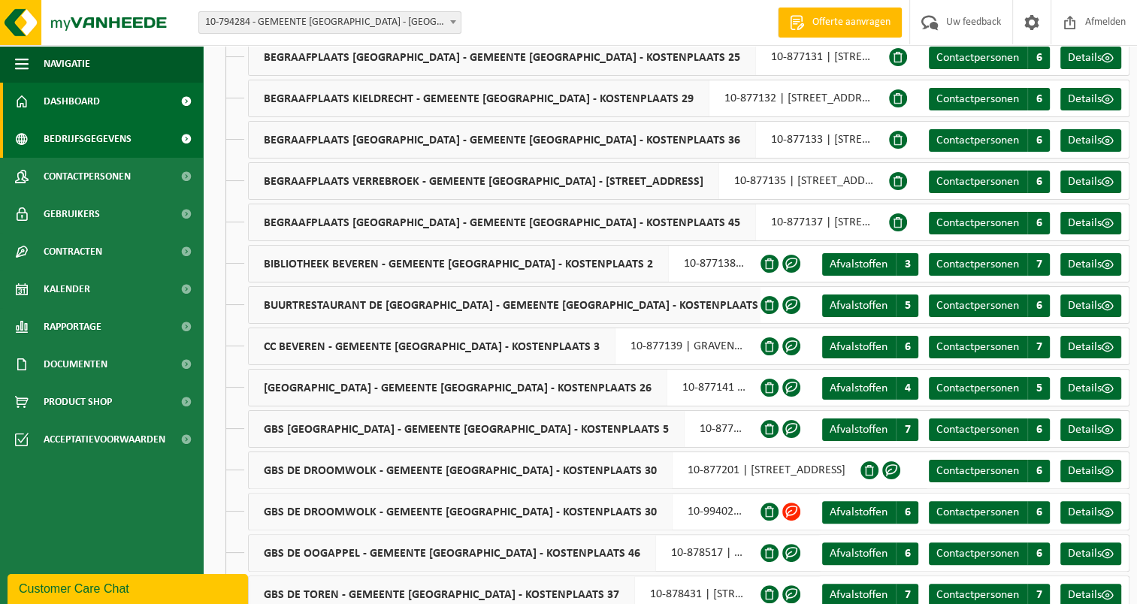
click at [50, 95] on span "Dashboard" at bounding box center [72, 102] width 56 height 38
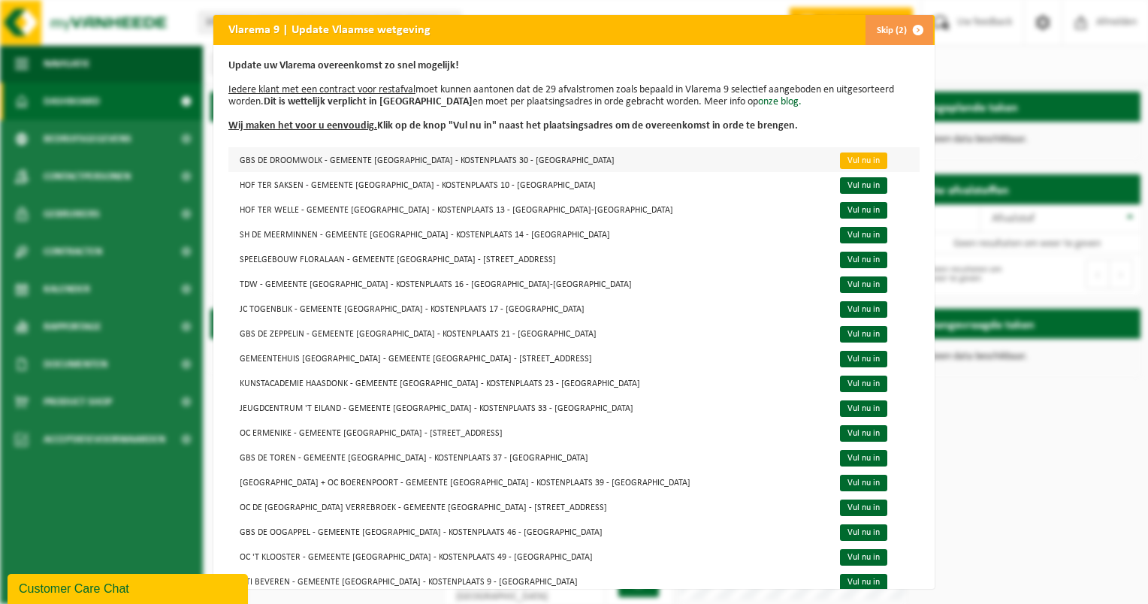
click at [840, 162] on link "Vul nu in" at bounding box center [863, 161] width 47 height 17
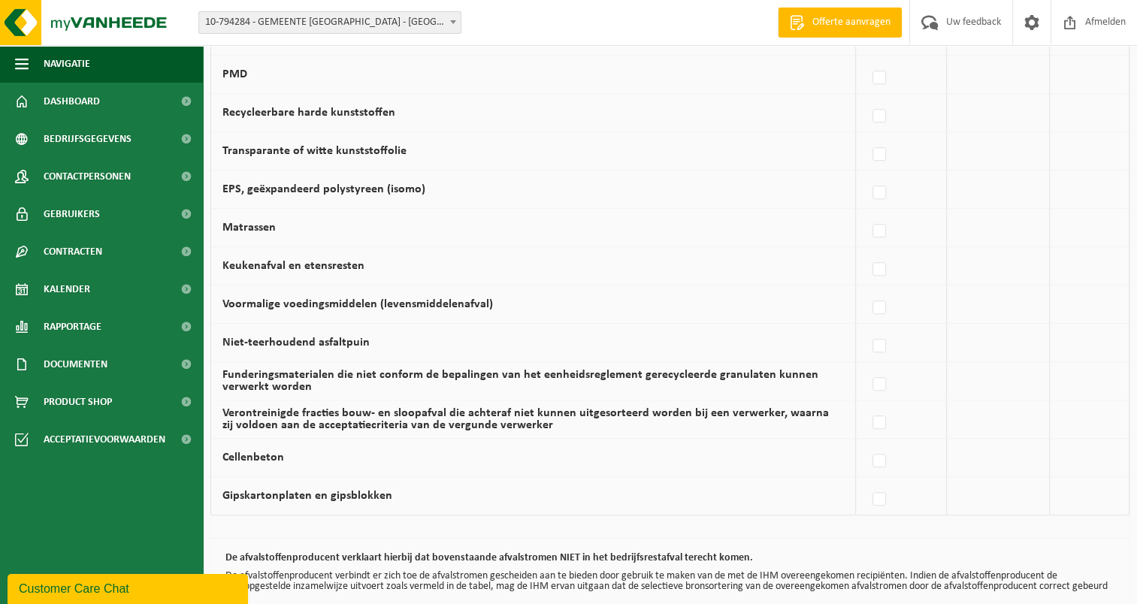
scroll to position [971, 0]
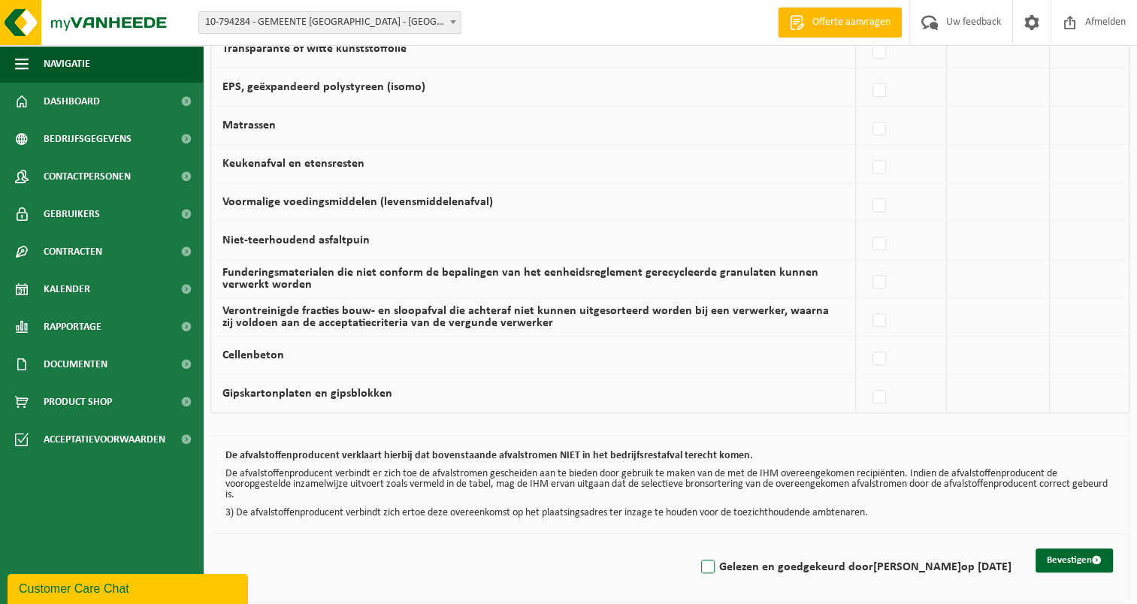
drag, startPoint x: 712, startPoint y: 557, endPoint x: 829, endPoint y: 571, distance: 117.2
click at [718, 563] on label "Gelezen en goedgekeurd door [PERSON_NAME] op [DATE]" at bounding box center [854, 567] width 313 height 23
click at [696, 548] on input "Gelezen en goedgekeurd door [PERSON_NAME] op [DATE]" at bounding box center [695, 548] width 1 height 1
checkbox input "true"
click at [1073, 554] on button "Bevestigen" at bounding box center [1073, 560] width 77 height 24
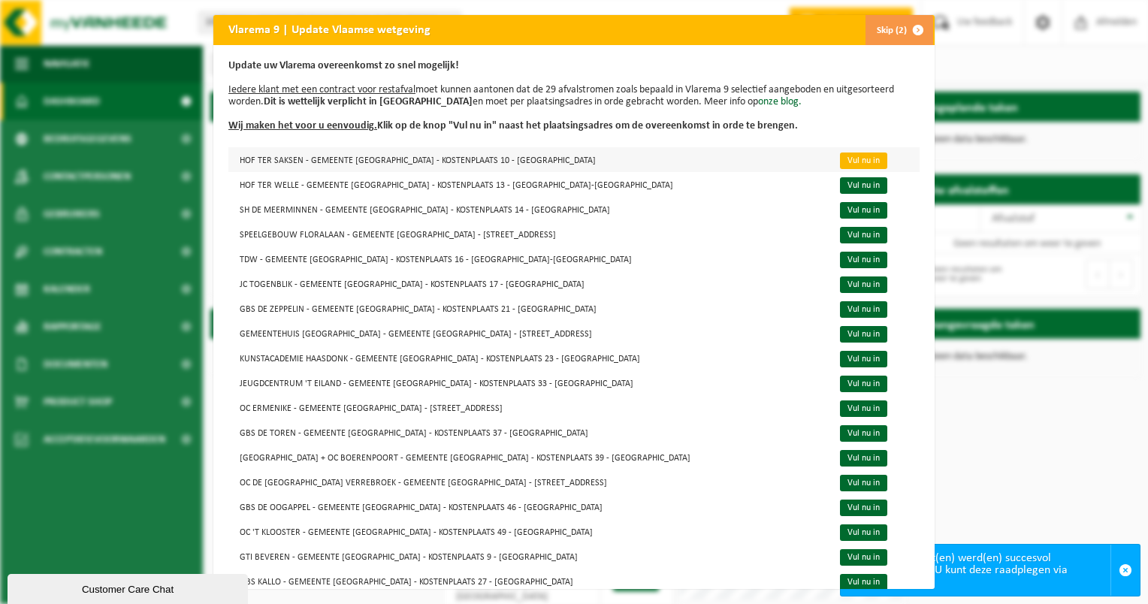
click at [840, 159] on link "Vul nu in" at bounding box center [863, 161] width 47 height 17
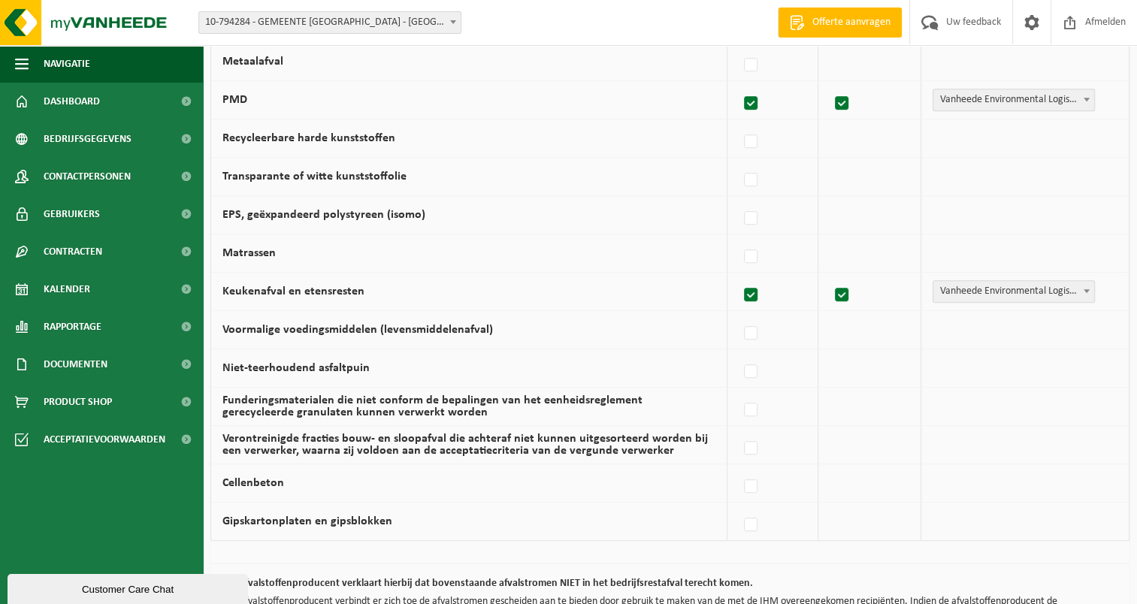
scroll to position [971, 0]
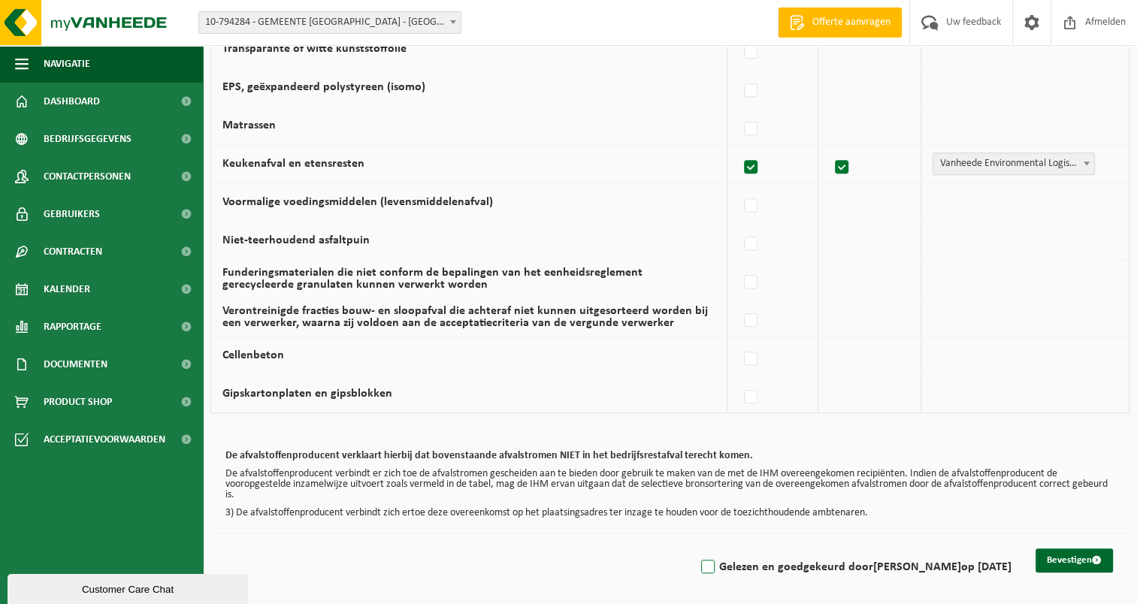
click at [718, 563] on label "Gelezen en goedgekeurd door [PERSON_NAME] op [DATE]" at bounding box center [854, 567] width 313 height 23
click at [696, 548] on input "Gelezen en goedgekeurd door [PERSON_NAME] op [DATE]" at bounding box center [695, 548] width 1 height 1
checkbox input "true"
click at [1081, 553] on button "Bevestigen" at bounding box center [1073, 560] width 77 height 24
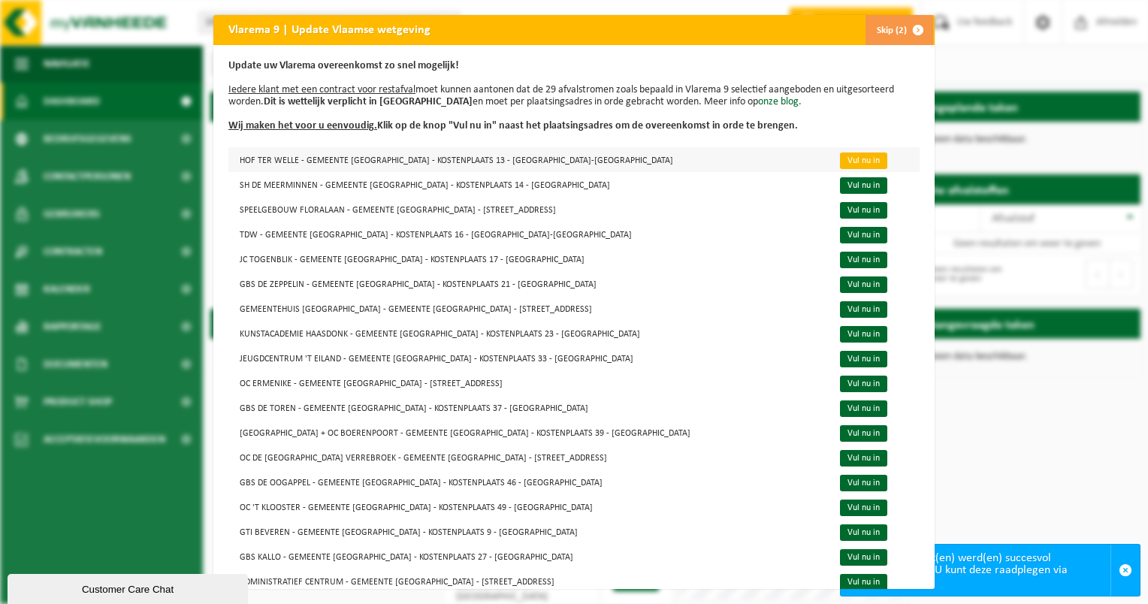
click at [840, 162] on link "Vul nu in" at bounding box center [863, 161] width 47 height 17
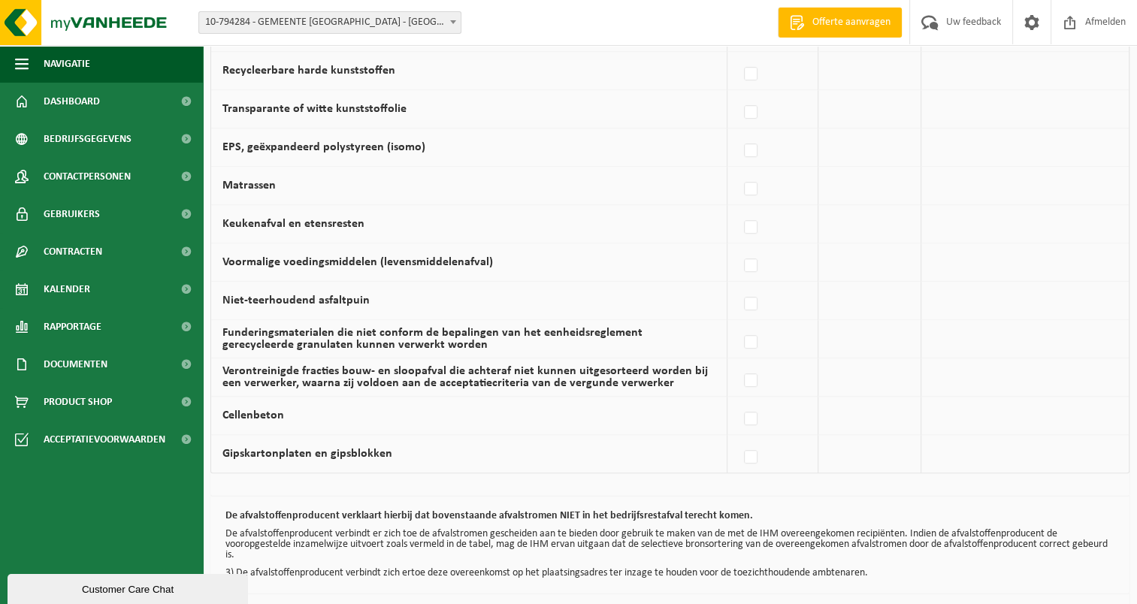
scroll to position [971, 0]
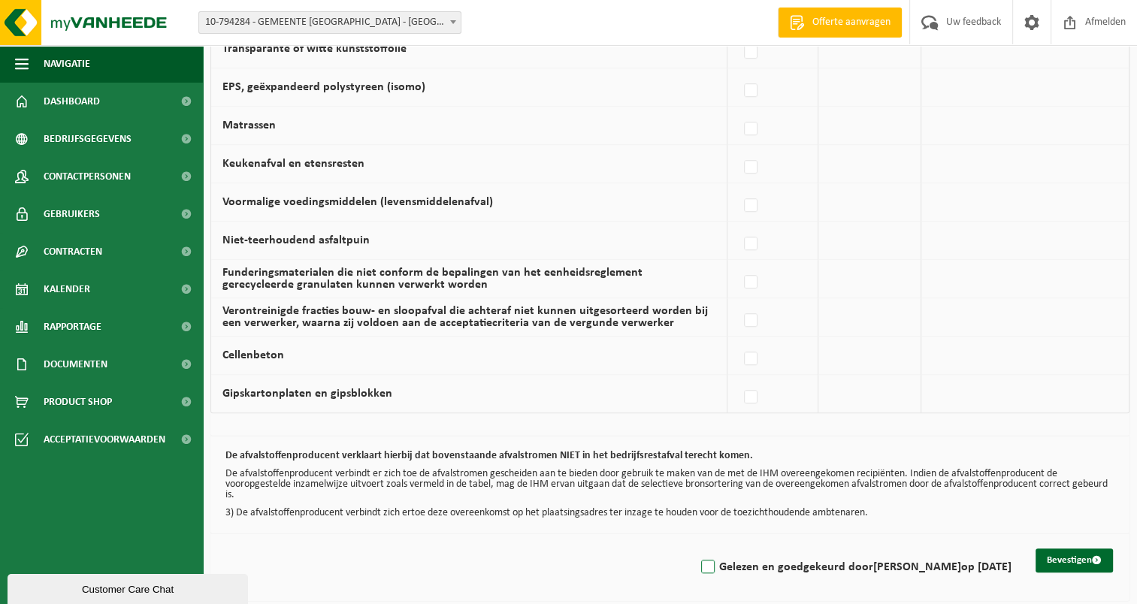
click at [721, 562] on label "Gelezen en goedgekeurd door [PERSON_NAME] op [DATE]" at bounding box center [854, 567] width 313 height 23
click at [696, 548] on input "Gelezen en goedgekeurd door [PERSON_NAME] op [DATE]" at bounding box center [695, 548] width 1 height 1
checkbox input "true"
click at [1056, 553] on button "Bevestigen" at bounding box center [1073, 560] width 77 height 24
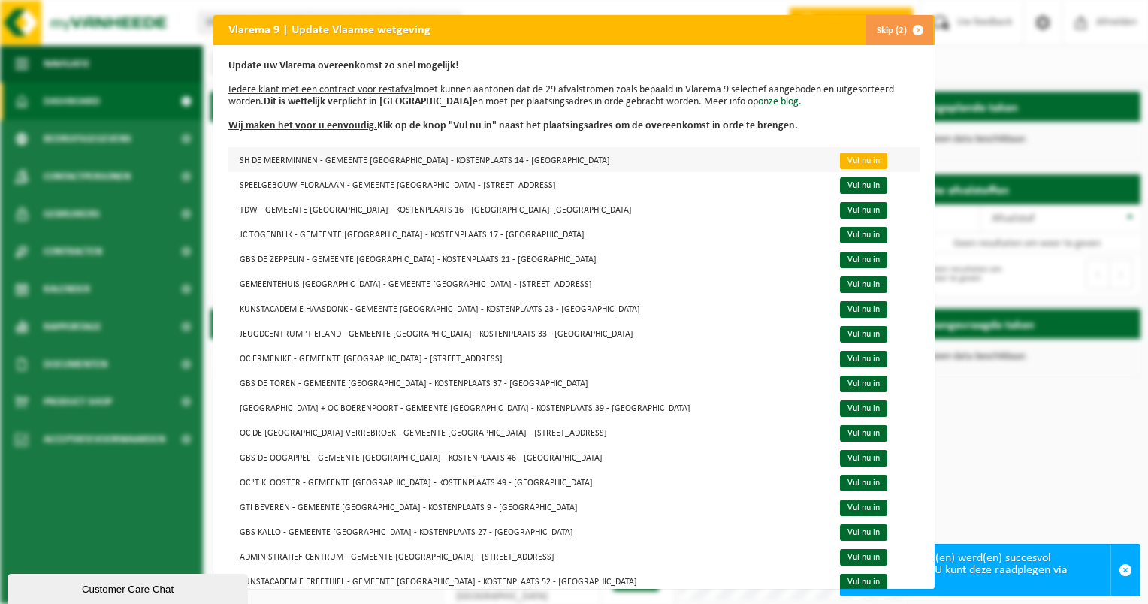
click at [840, 159] on link "Vul nu in" at bounding box center [863, 161] width 47 height 17
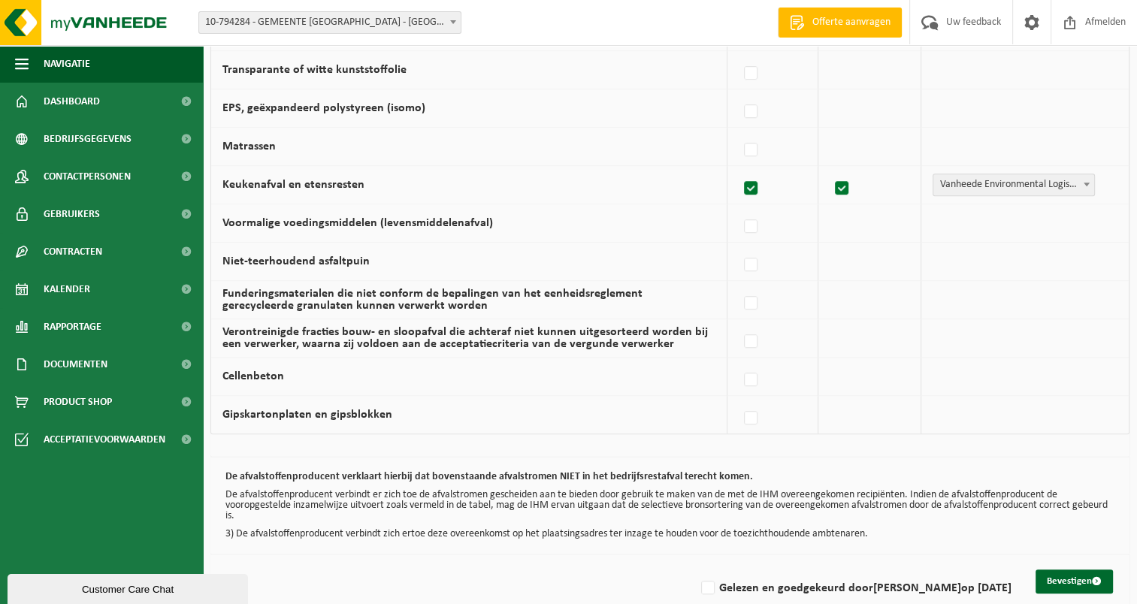
scroll to position [971, 0]
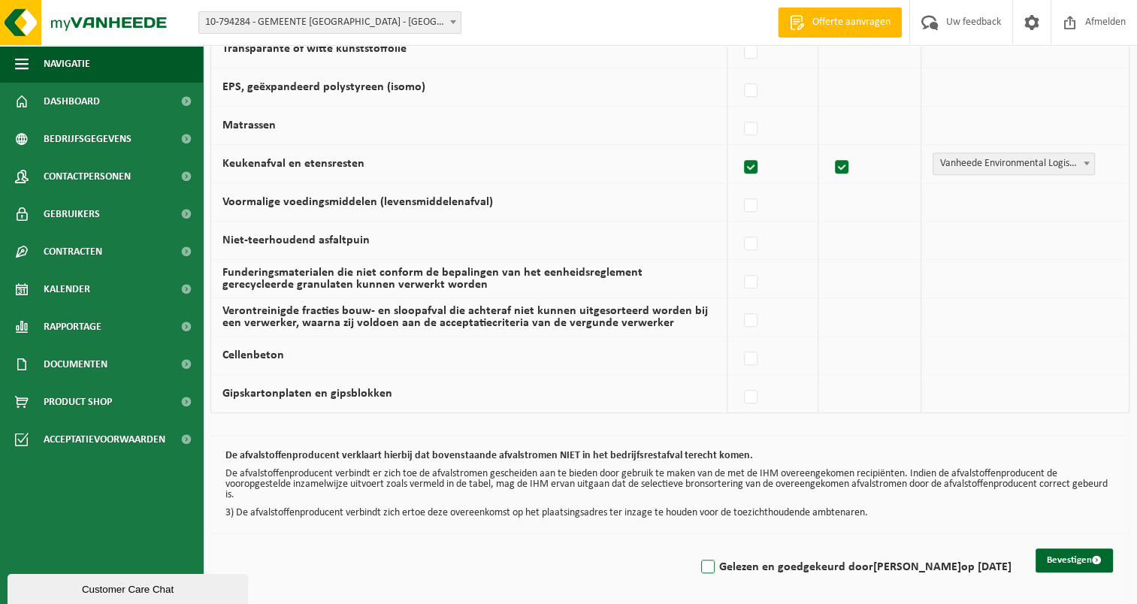
click at [711, 561] on label "Gelezen en goedgekeurd door [PERSON_NAME] op [DATE]" at bounding box center [854, 567] width 313 height 23
click at [696, 548] on input "Gelezen en goedgekeurd door RONNY RUYS op 18/09/25" at bounding box center [695, 548] width 1 height 1
checkbox input "true"
click at [1047, 554] on button "Bevestigen" at bounding box center [1073, 560] width 77 height 24
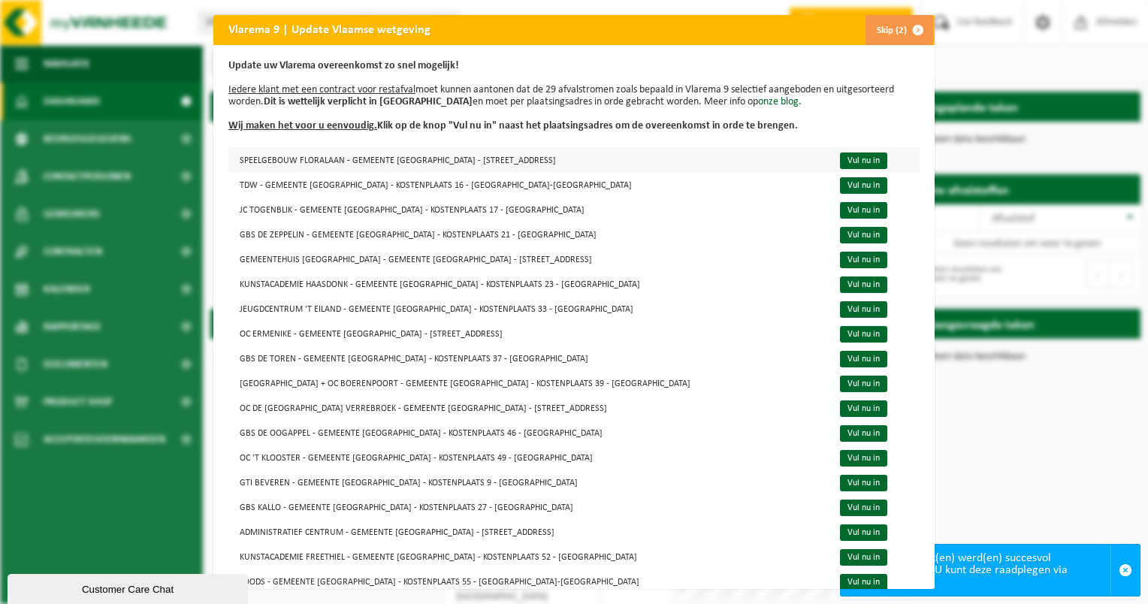
click at [396, 168] on td "SPEELGEBOUW FLORALAAN - GEMEENTE [GEOGRAPHIC_DATA] - [STREET_ADDRESS]" at bounding box center [527, 159] width 599 height 25
click at [846, 161] on link "Vul nu in" at bounding box center [863, 161] width 47 height 17
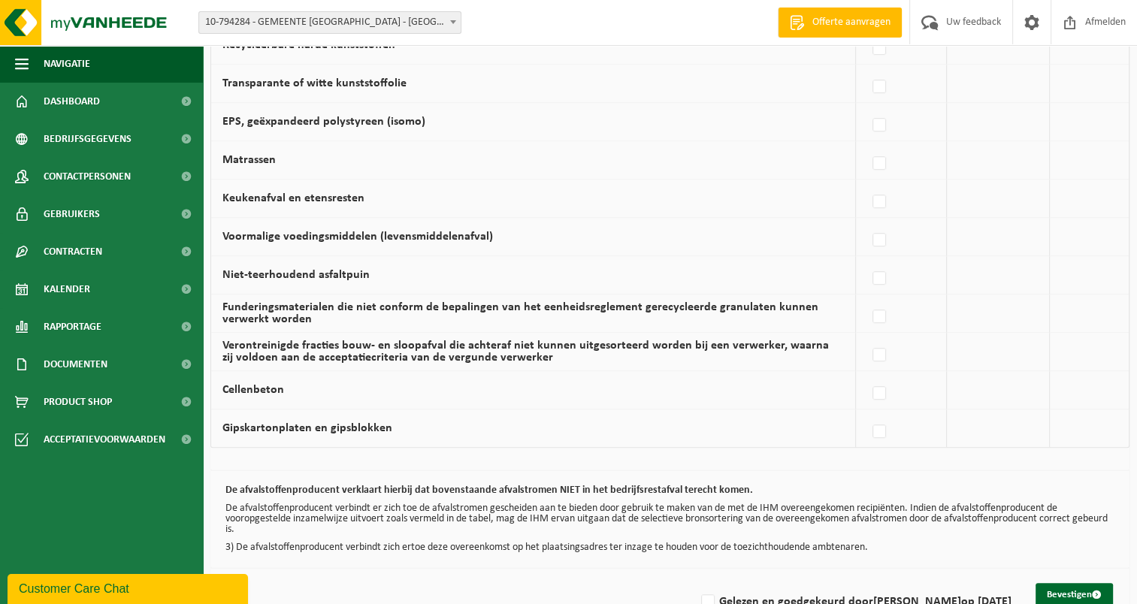
scroll to position [971, 0]
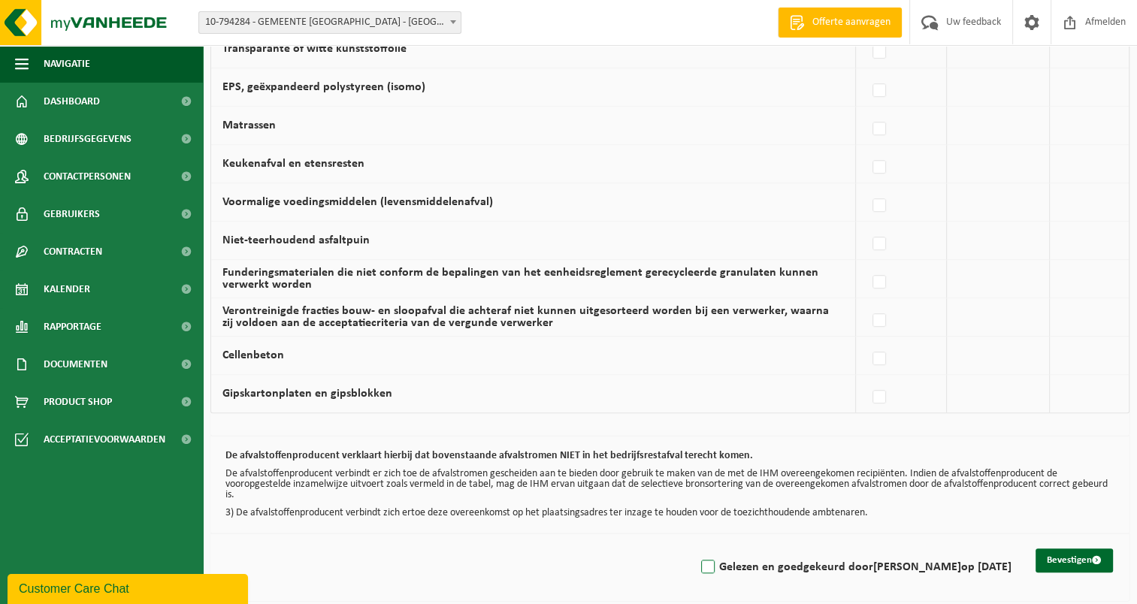
click at [718, 562] on label "Gelezen en goedgekeurd door [PERSON_NAME] op [DATE]" at bounding box center [854, 567] width 313 height 23
click at [696, 548] on input "Gelezen en goedgekeurd door [PERSON_NAME] op [DATE]" at bounding box center [695, 548] width 1 height 1
checkbox input "true"
click at [1054, 558] on button "Bevestigen" at bounding box center [1073, 560] width 77 height 24
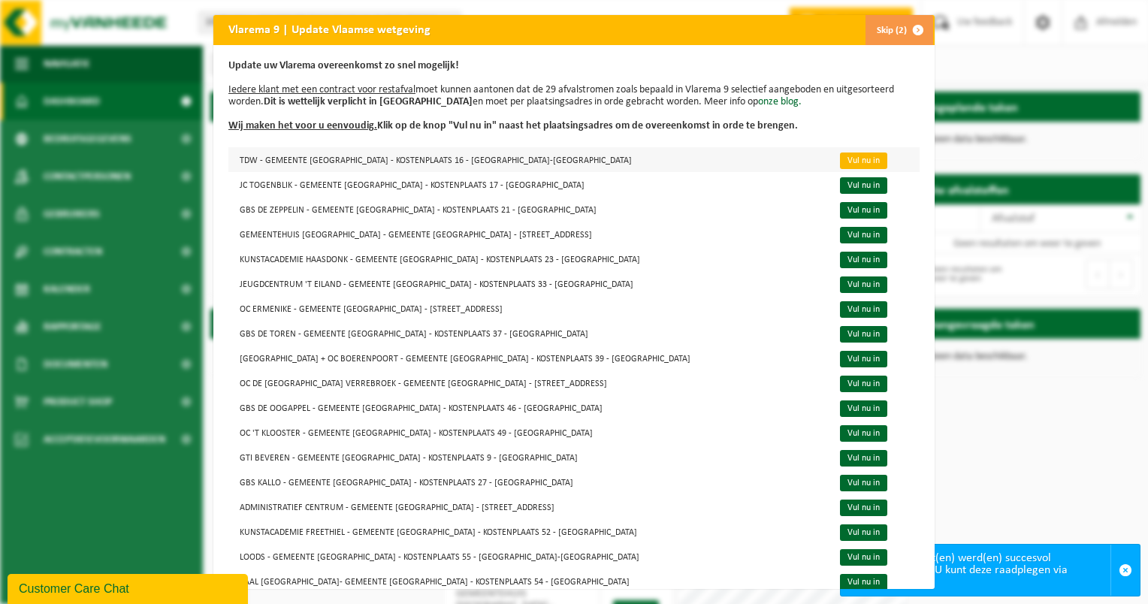
click at [840, 160] on link "Vul nu in" at bounding box center [863, 161] width 47 height 17
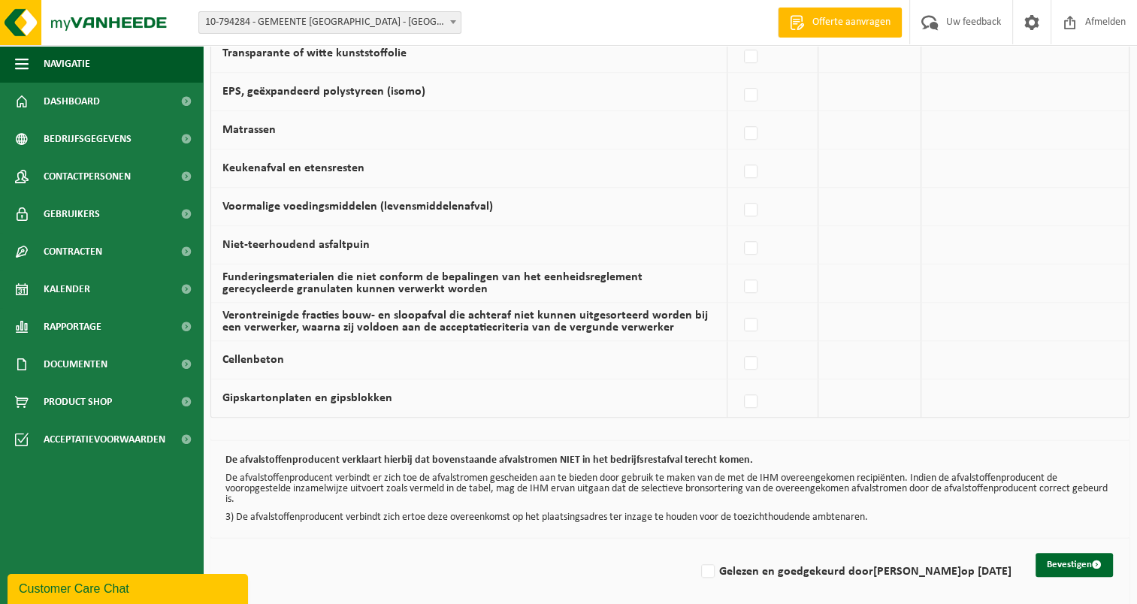
scroll to position [971, 0]
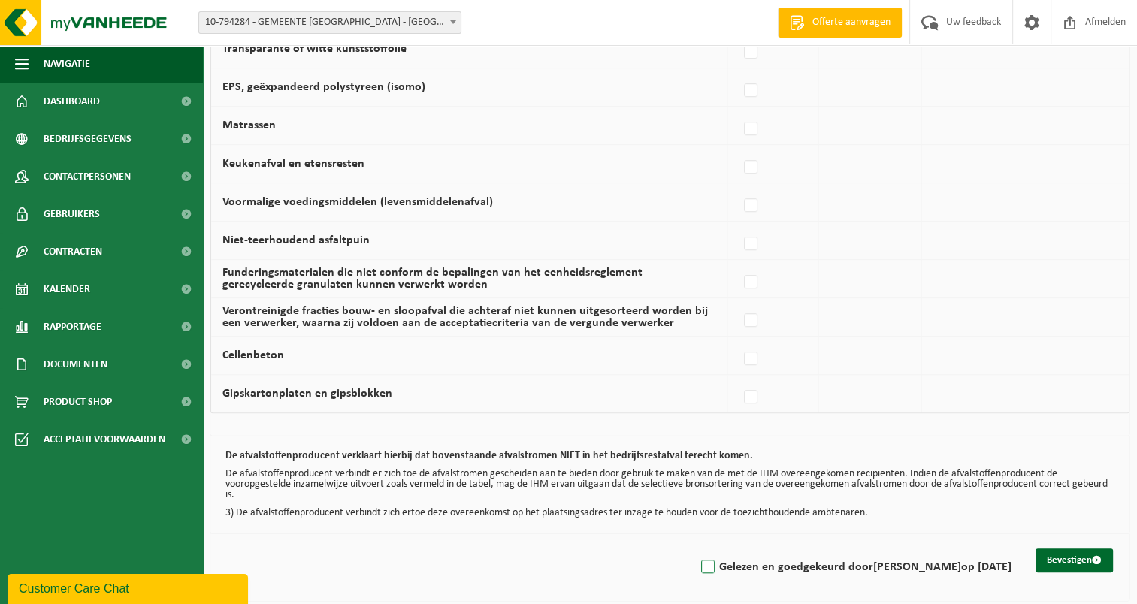
click at [715, 565] on label "Gelezen en goedgekeurd door RONNY RUYS op 18/09/25" at bounding box center [854, 567] width 313 height 23
click at [696, 548] on input "Gelezen en goedgekeurd door RONNY RUYS op 18/09/25" at bounding box center [695, 548] width 1 height 1
checkbox input "true"
click at [1056, 559] on button "Bevestigen" at bounding box center [1073, 560] width 77 height 24
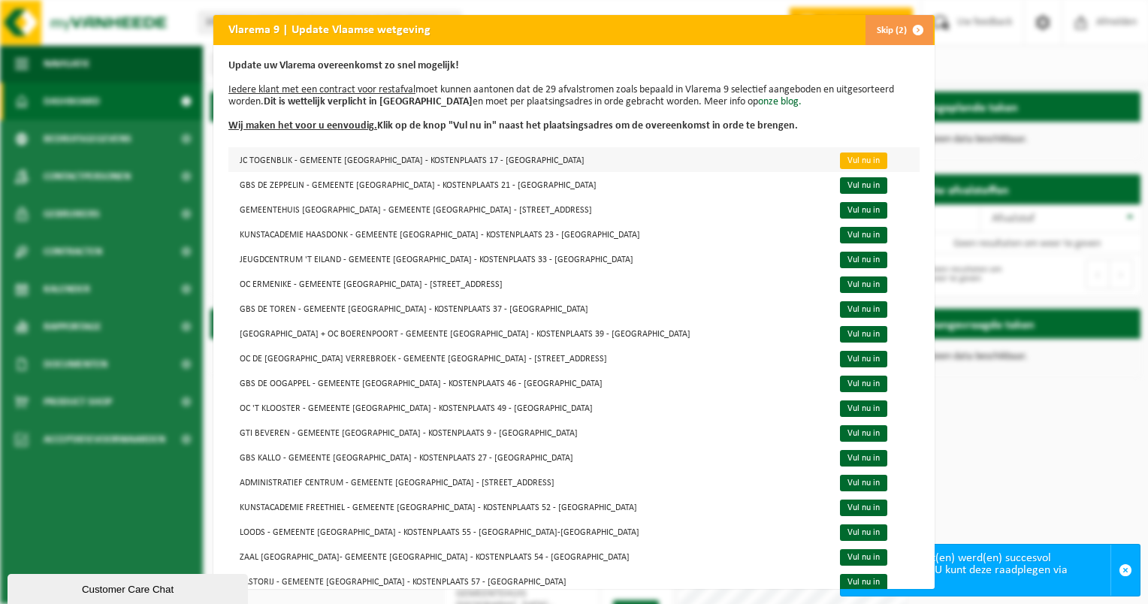
click at [842, 165] on link "Vul nu in" at bounding box center [863, 161] width 47 height 17
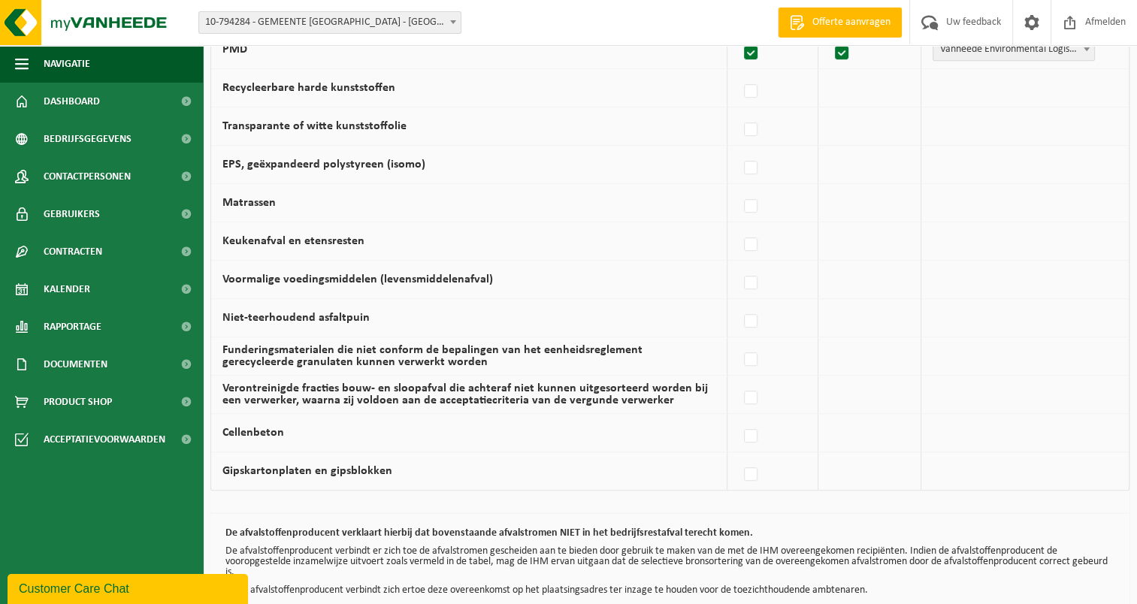
scroll to position [971, 0]
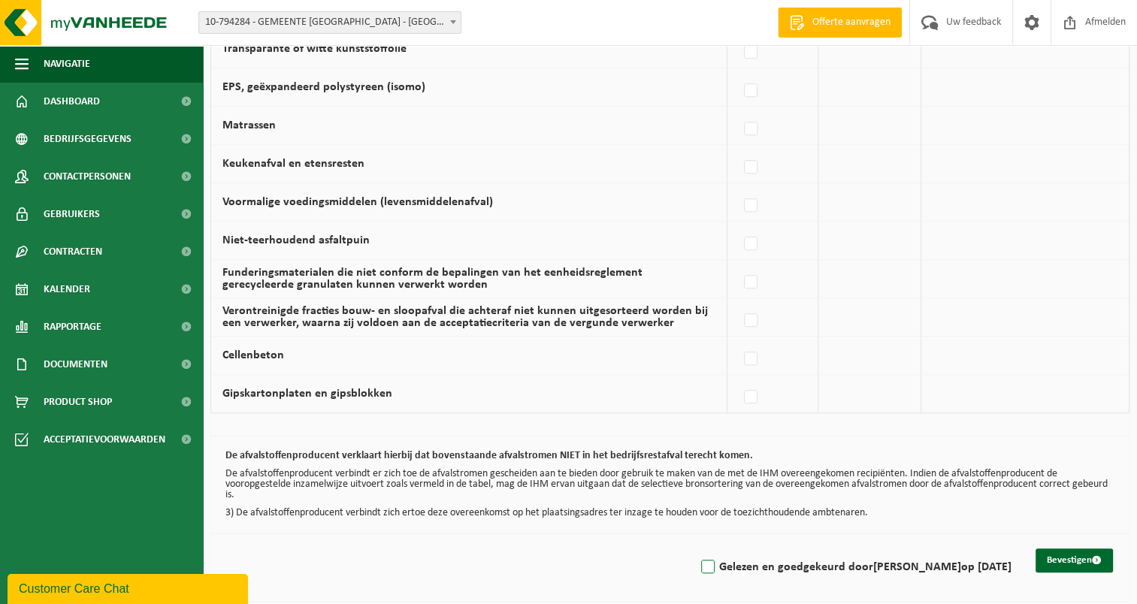
click at [716, 562] on label "Gelezen en goedgekeurd door [PERSON_NAME] op [DATE]" at bounding box center [854, 567] width 313 height 23
click at [696, 548] on input "Gelezen en goedgekeurd door [PERSON_NAME] op [DATE]" at bounding box center [695, 548] width 1 height 1
checkbox input "true"
click at [1070, 557] on button "Bevestigen" at bounding box center [1073, 560] width 77 height 24
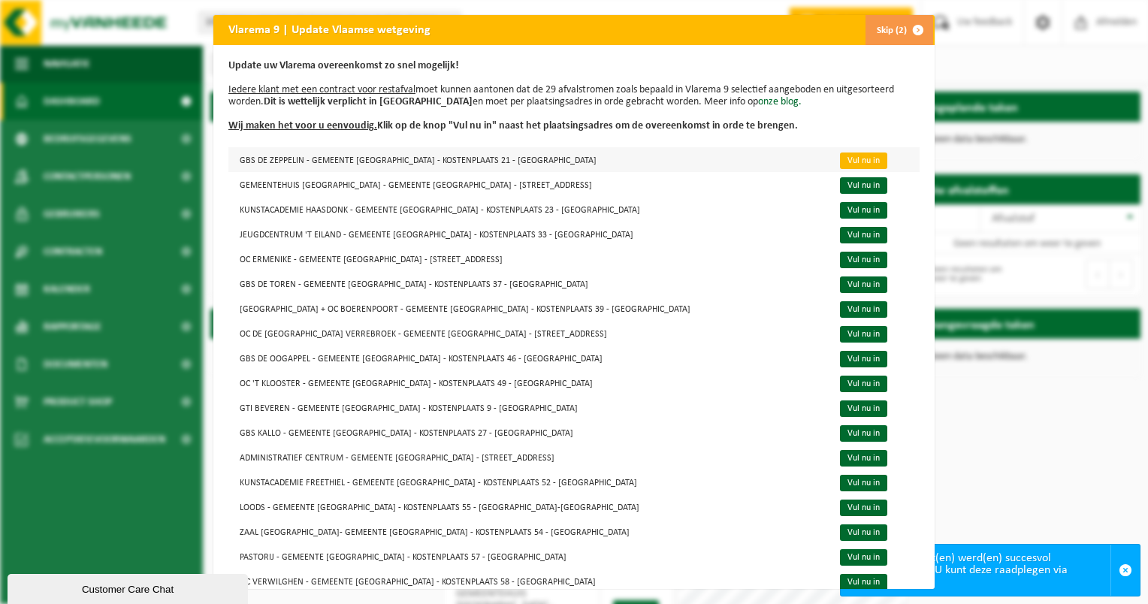
click at [840, 161] on link "Vul nu in" at bounding box center [863, 161] width 47 height 17
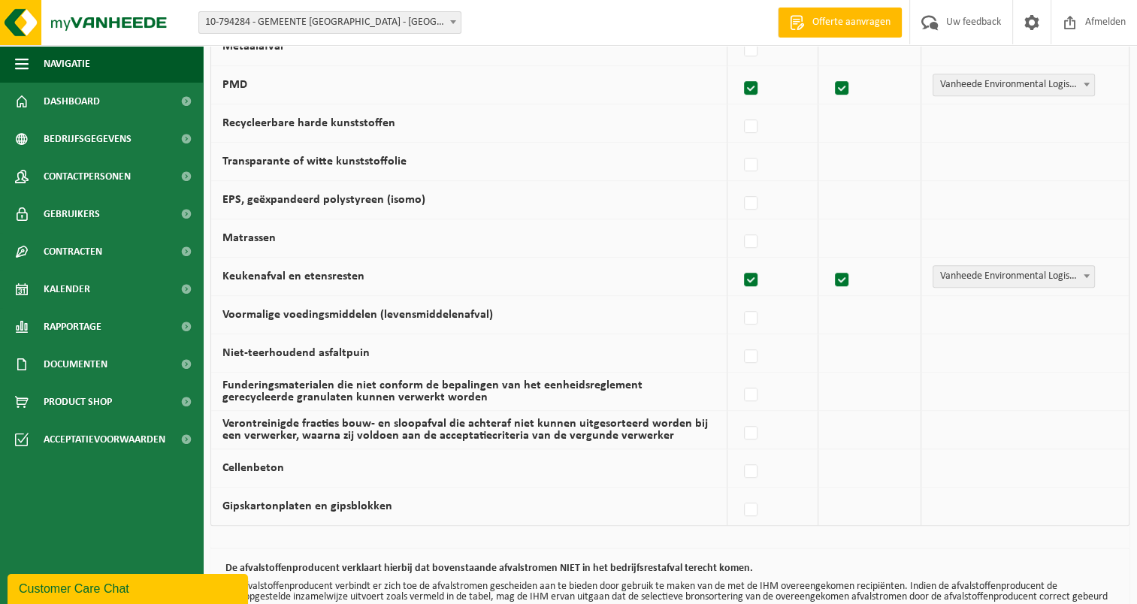
scroll to position [971, 0]
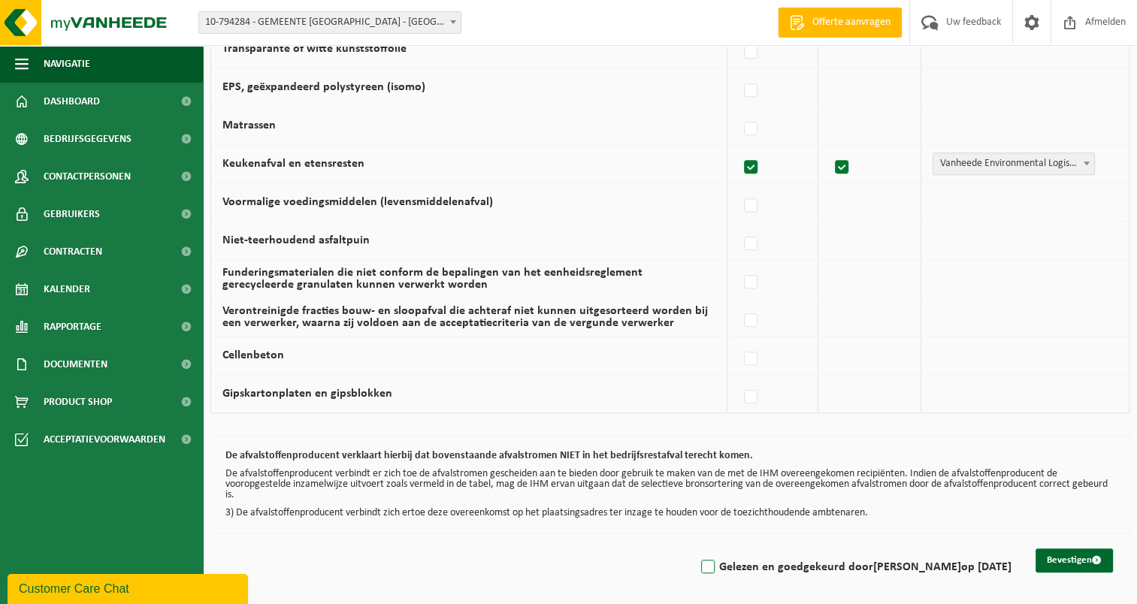
click at [723, 561] on label "Gelezen en goedgekeurd door [PERSON_NAME] op [DATE]" at bounding box center [854, 567] width 313 height 23
click at [696, 548] on input "Gelezen en goedgekeurd door [PERSON_NAME] op [DATE]" at bounding box center [695, 548] width 1 height 1
checkbox input "true"
click at [1056, 559] on button "Bevestigen" at bounding box center [1073, 560] width 77 height 24
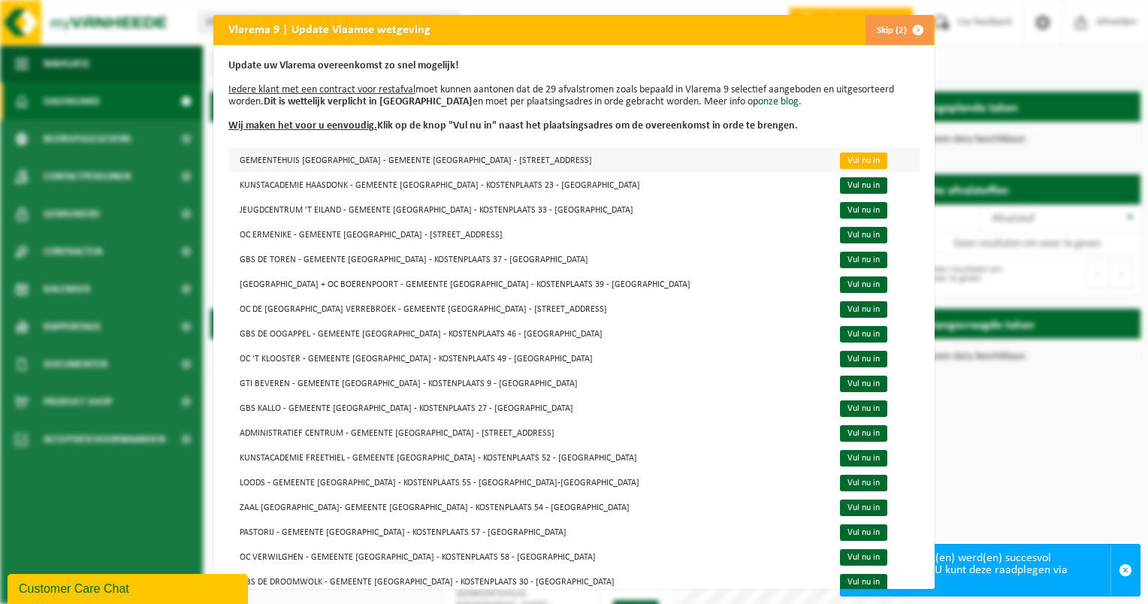
click at [841, 165] on link "Vul nu in" at bounding box center [863, 161] width 47 height 17
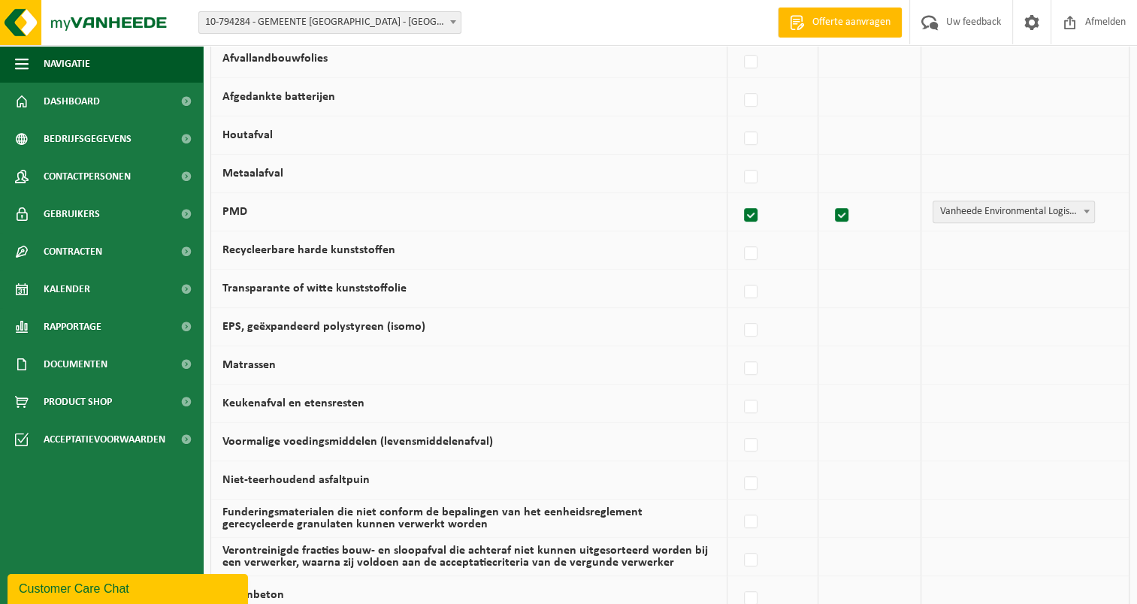
scroll to position [971, 0]
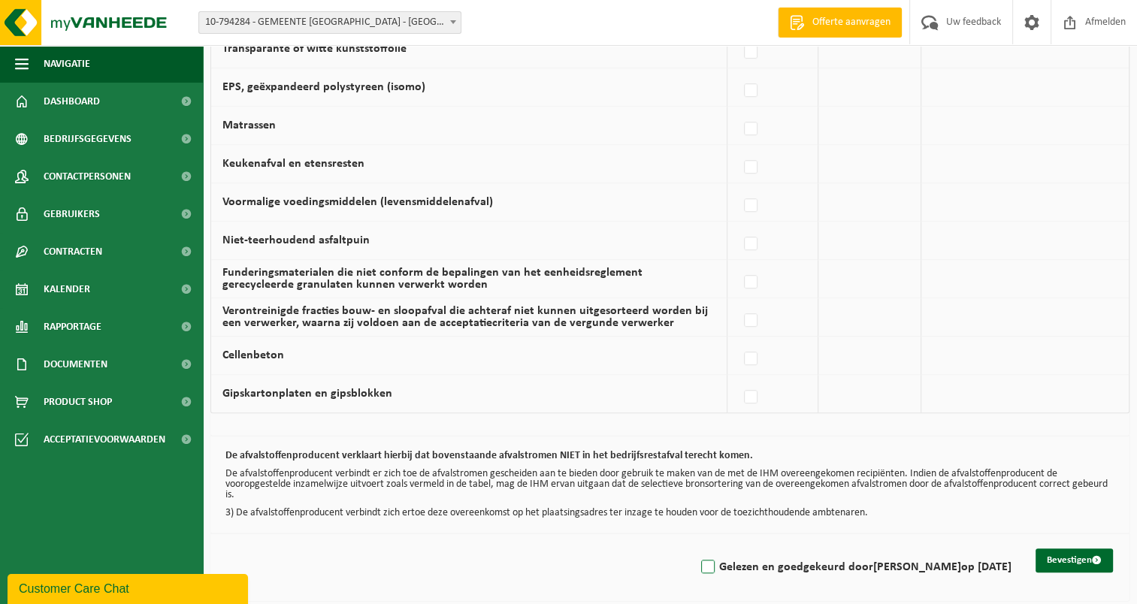
click at [716, 560] on label "Gelezen en goedgekeurd door [PERSON_NAME] op [DATE]" at bounding box center [854, 567] width 313 height 23
click at [696, 548] on input "Gelezen en goedgekeurd door [PERSON_NAME] op [DATE]" at bounding box center [695, 548] width 1 height 1
checkbox input "true"
click at [1046, 559] on button "Bevestigen" at bounding box center [1073, 560] width 77 height 24
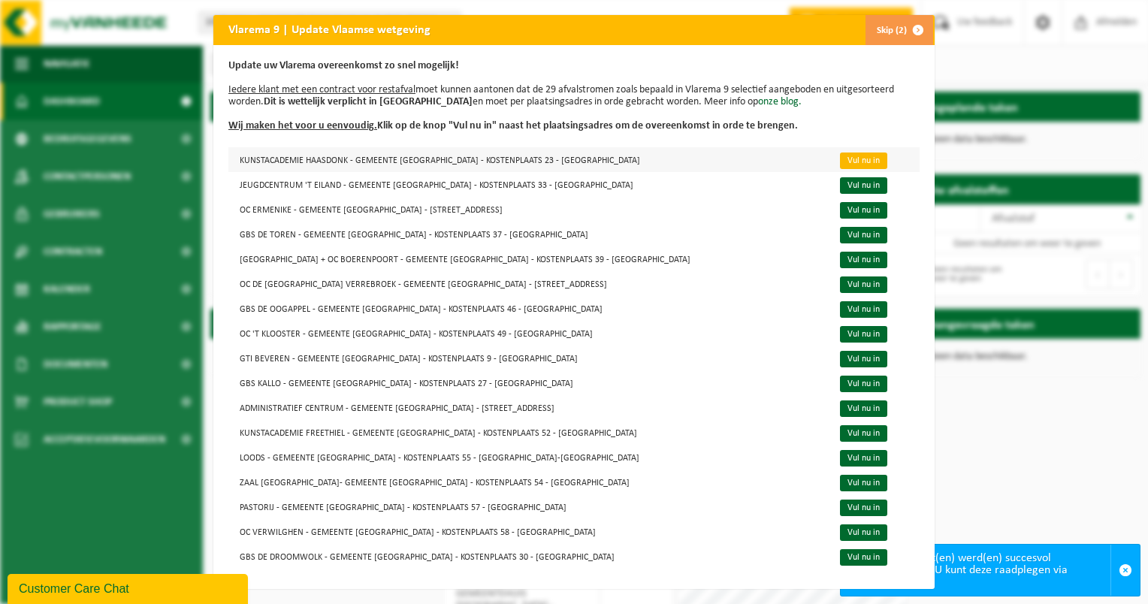
click at [841, 165] on link "Vul nu in" at bounding box center [863, 161] width 47 height 17
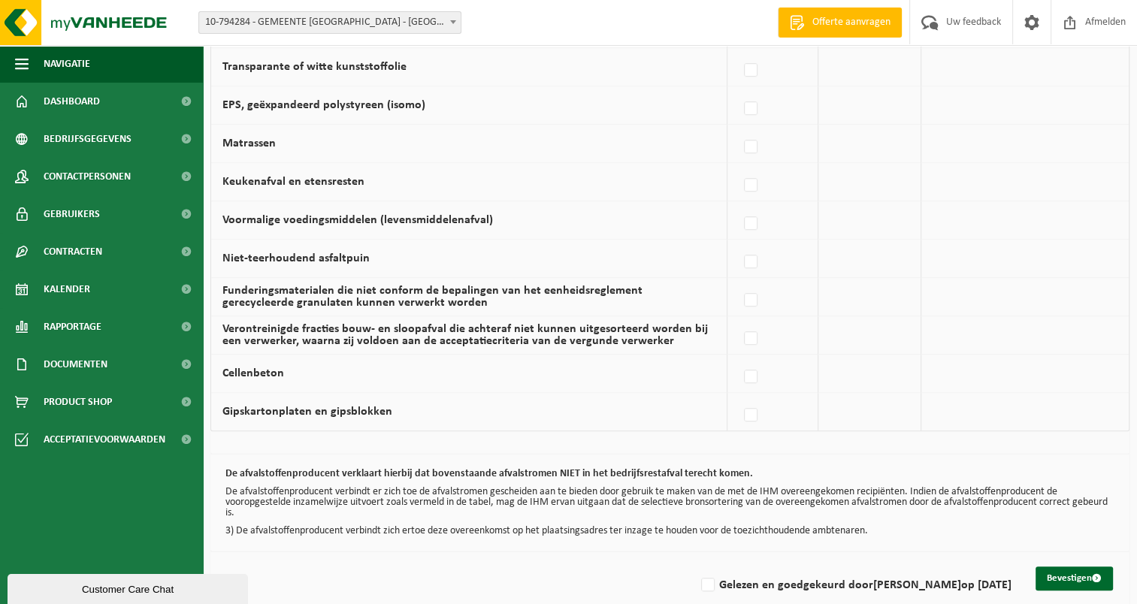
scroll to position [971, 0]
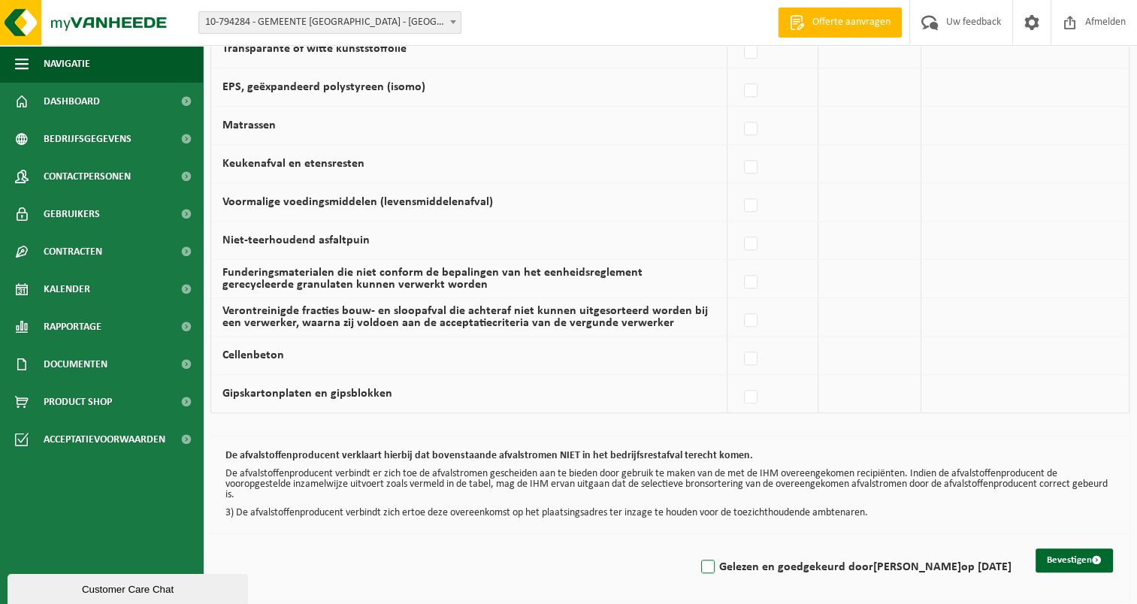
click at [715, 563] on label "Gelezen en goedgekeurd door [PERSON_NAME] op [DATE]" at bounding box center [854, 567] width 313 height 23
click at [696, 548] on input "Gelezen en goedgekeurd door [PERSON_NAME] op [DATE]" at bounding box center [695, 548] width 1 height 1
checkbox input "true"
click at [1062, 553] on button "Bevestigen" at bounding box center [1073, 560] width 77 height 24
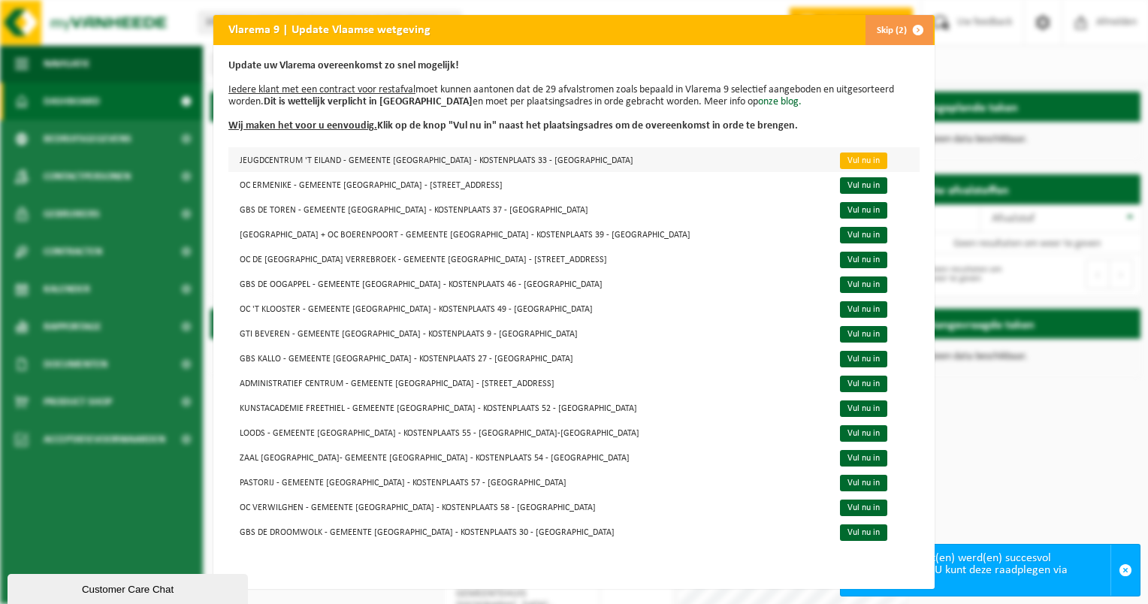
click at [840, 159] on link "Vul nu in" at bounding box center [863, 161] width 47 height 17
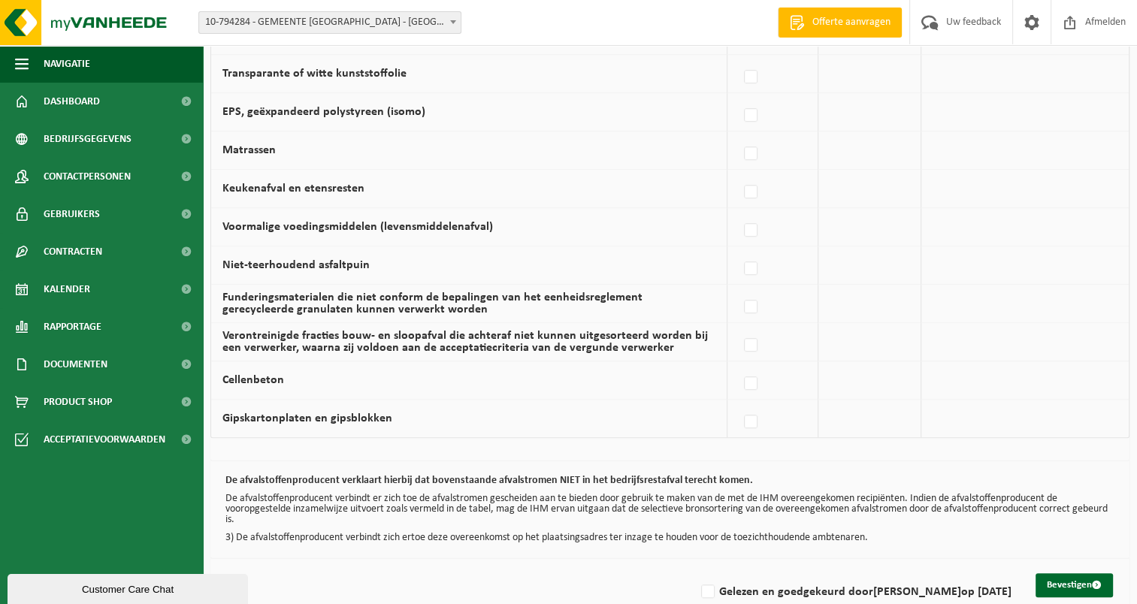
scroll to position [971, 0]
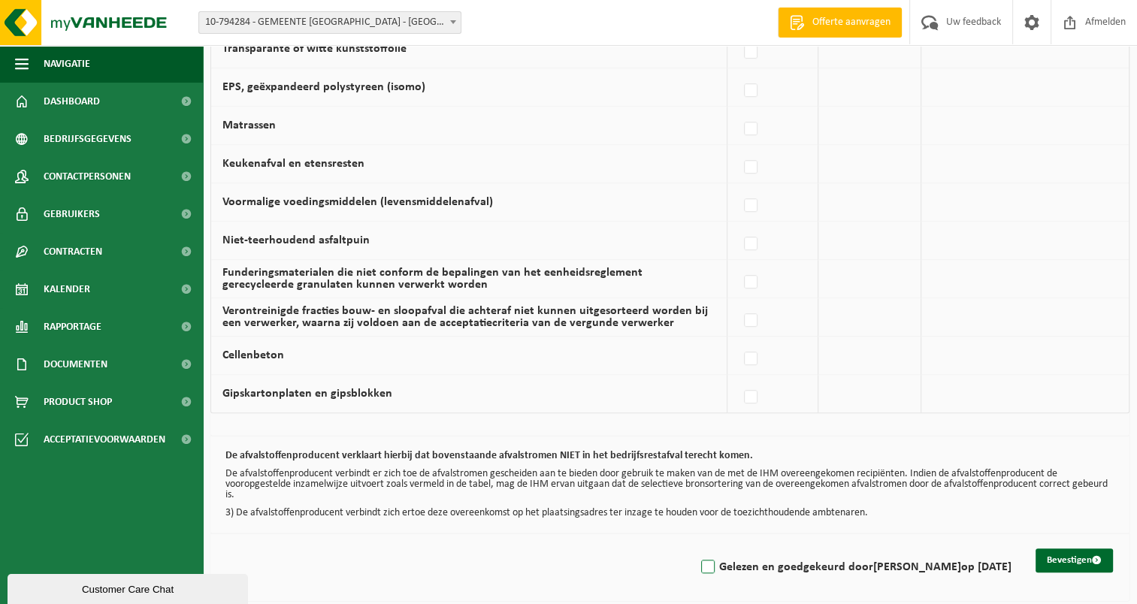
click at [714, 561] on label "Gelezen en goedgekeurd door RONNY RUYS op 18/09/25" at bounding box center [854, 567] width 313 height 23
click at [696, 548] on input "Gelezen en goedgekeurd door RONNY RUYS op 18/09/25" at bounding box center [695, 548] width 1 height 1
checkbox input "true"
click at [1059, 559] on button "Bevestigen" at bounding box center [1073, 560] width 77 height 24
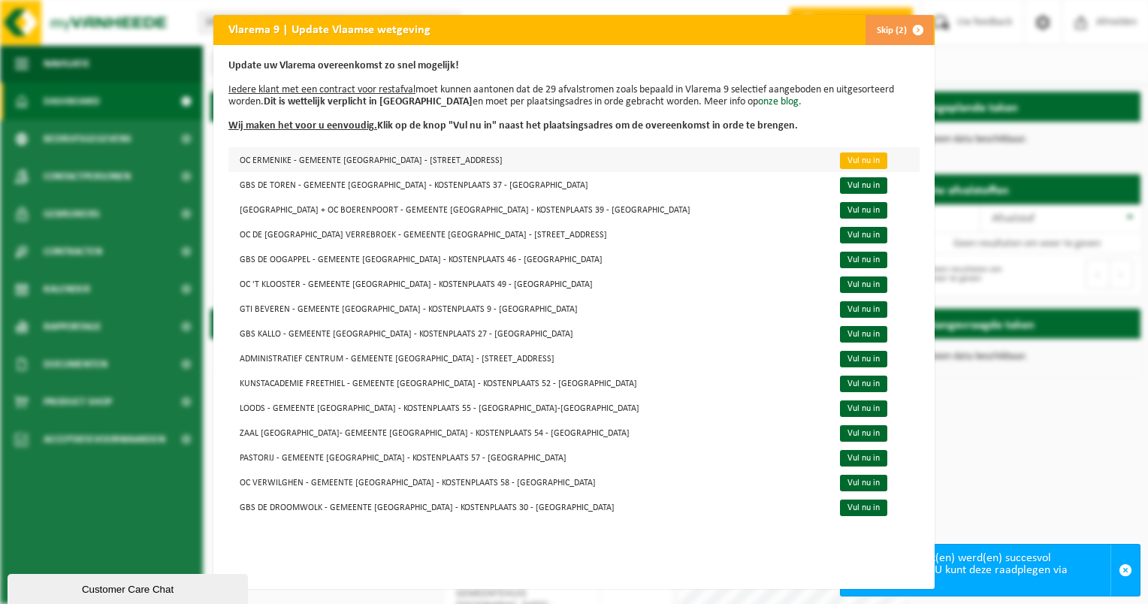
click at [840, 162] on link "Vul nu in" at bounding box center [863, 161] width 47 height 17
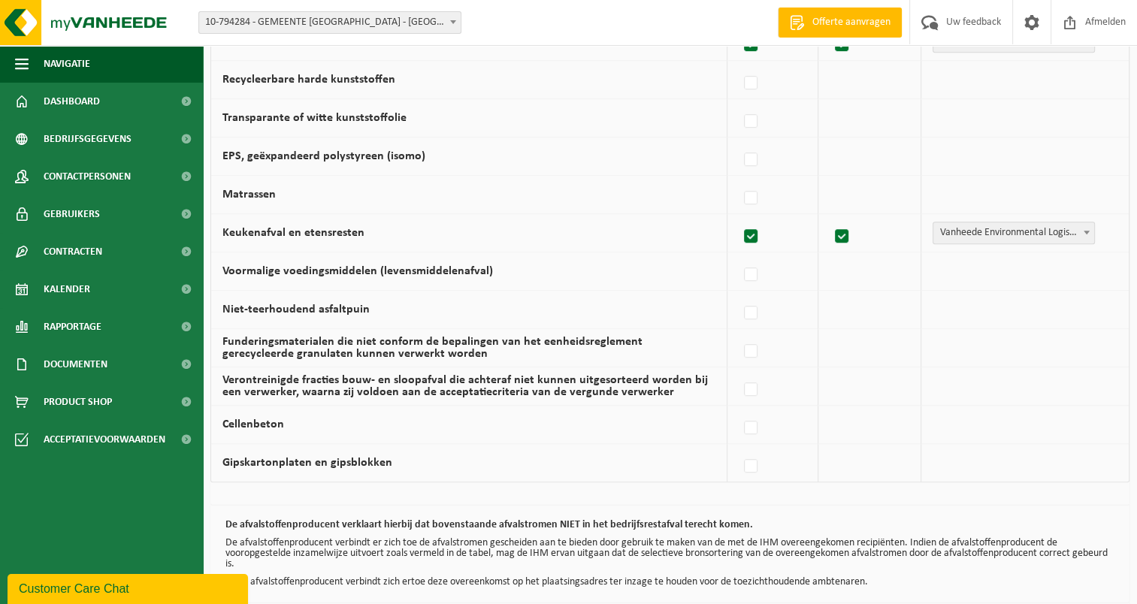
scroll to position [971, 0]
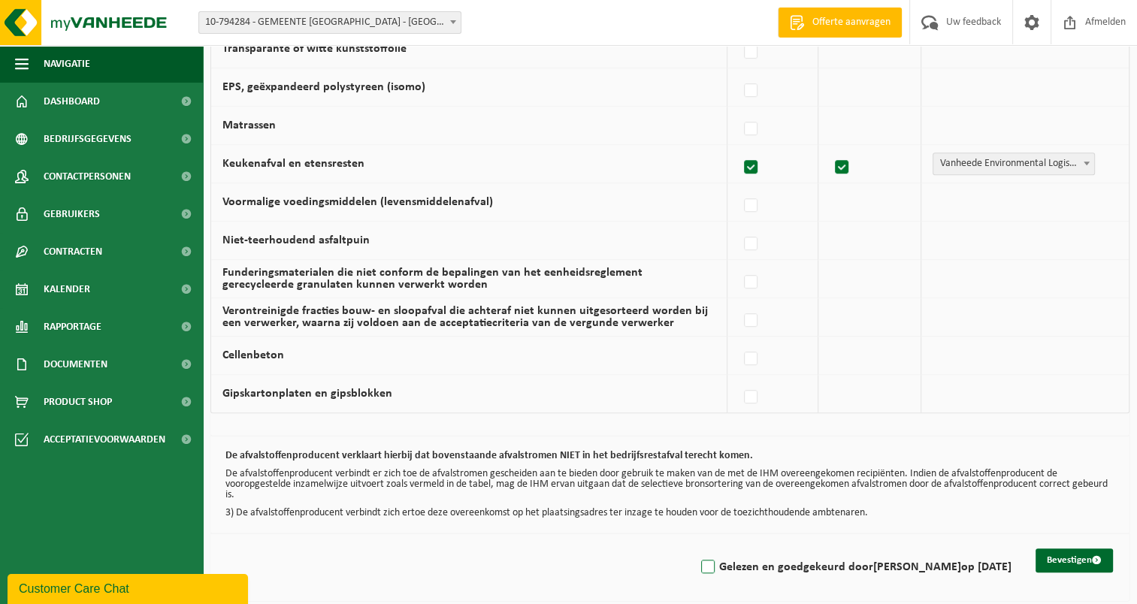
drag, startPoint x: 710, startPoint y: 563, endPoint x: 741, endPoint y: 569, distance: 31.3
click at [712, 563] on label "Gelezen en goedgekeurd door [PERSON_NAME] op [DATE]" at bounding box center [854, 567] width 313 height 23
click at [696, 548] on input "Gelezen en goedgekeurd door [PERSON_NAME] op [DATE]" at bounding box center [695, 548] width 1 height 1
checkbox input "true"
click at [1067, 555] on button "Bevestigen" at bounding box center [1073, 560] width 77 height 24
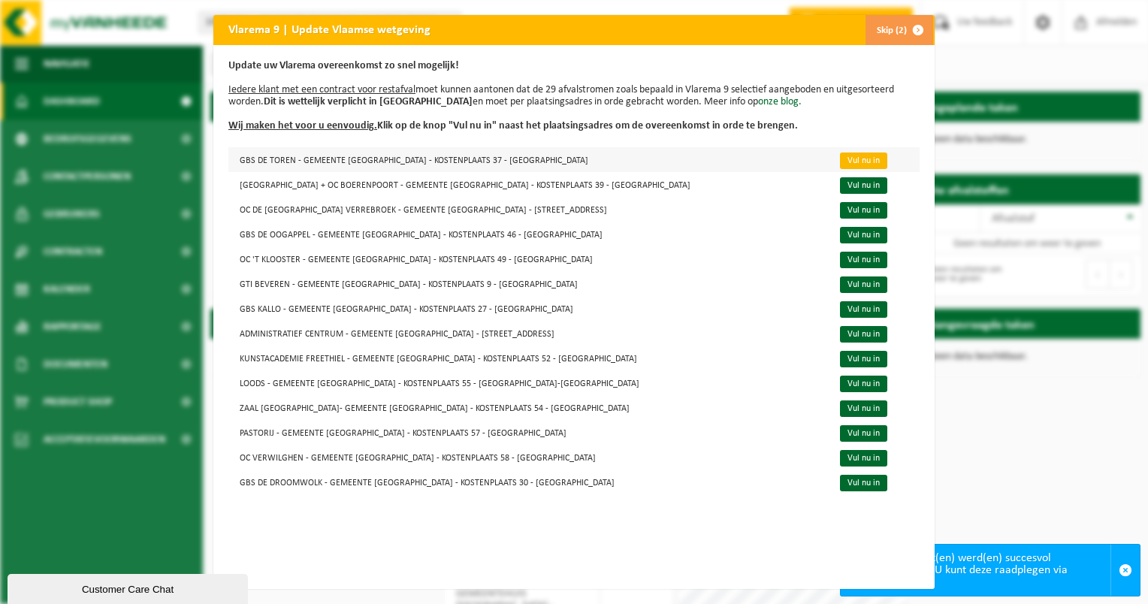
click at [844, 159] on link "Vul nu in" at bounding box center [863, 161] width 47 height 17
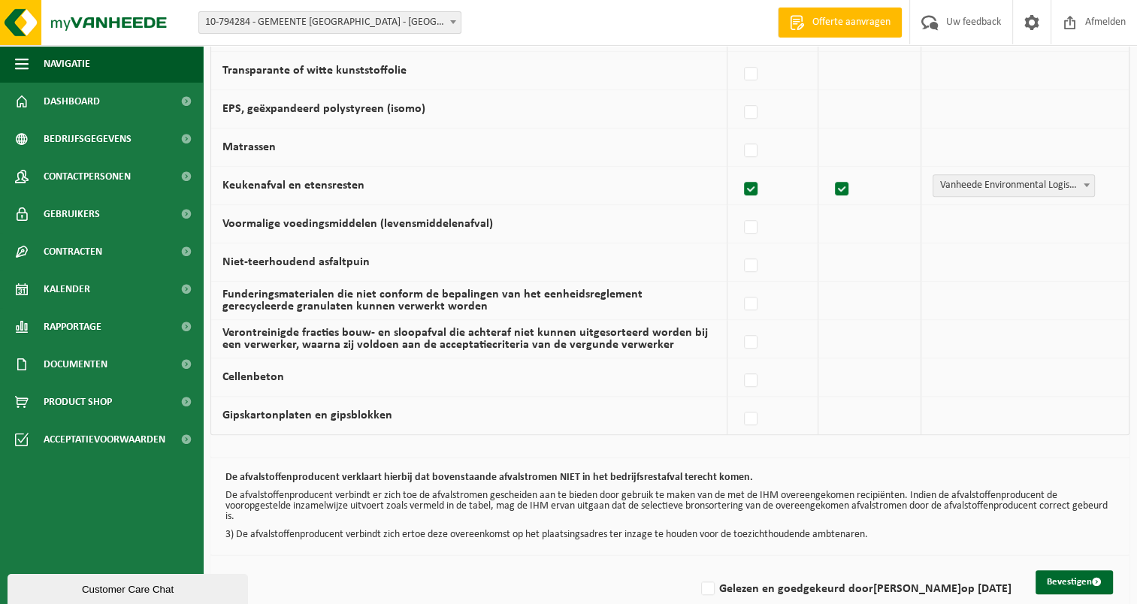
scroll to position [971, 0]
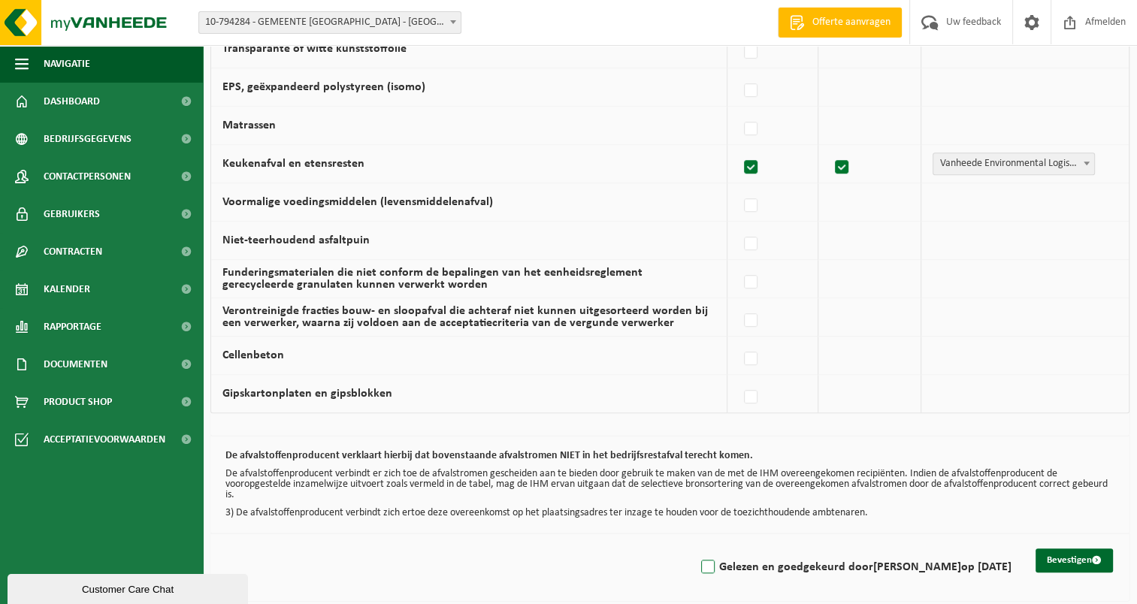
click at [724, 560] on label "Gelezen en goedgekeurd door RONNY RUYS op 18/09/25" at bounding box center [854, 567] width 313 height 23
click at [696, 548] on input "Gelezen en goedgekeurd door RONNY RUYS op 18/09/25" at bounding box center [695, 548] width 1 height 1
checkbox input "true"
click at [1059, 556] on button "Bevestigen" at bounding box center [1073, 560] width 77 height 24
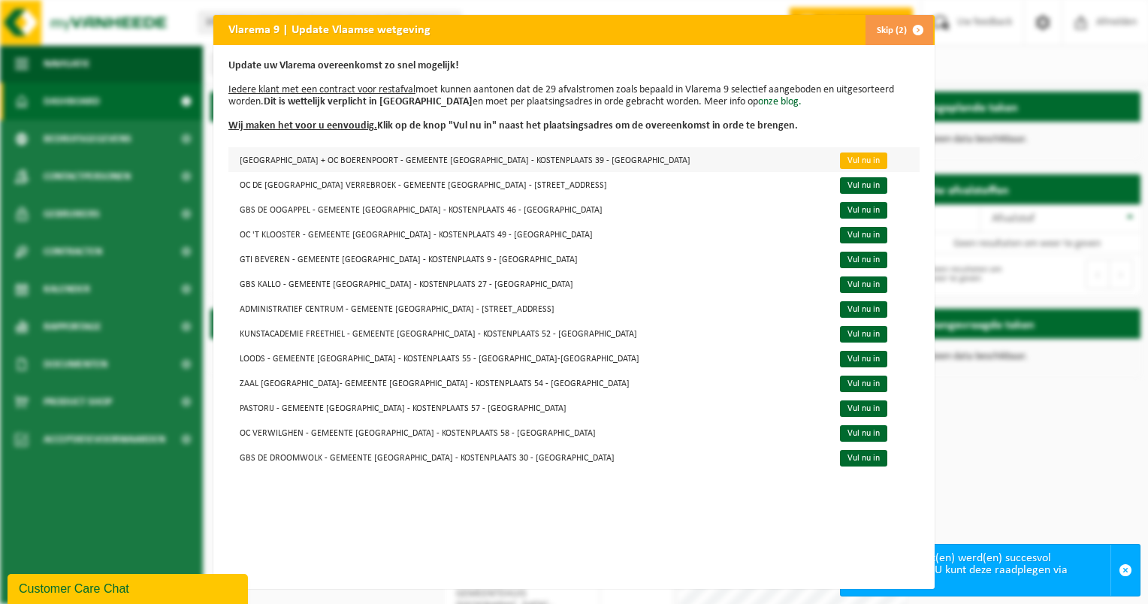
click at [840, 161] on link "Vul nu in" at bounding box center [863, 161] width 47 height 17
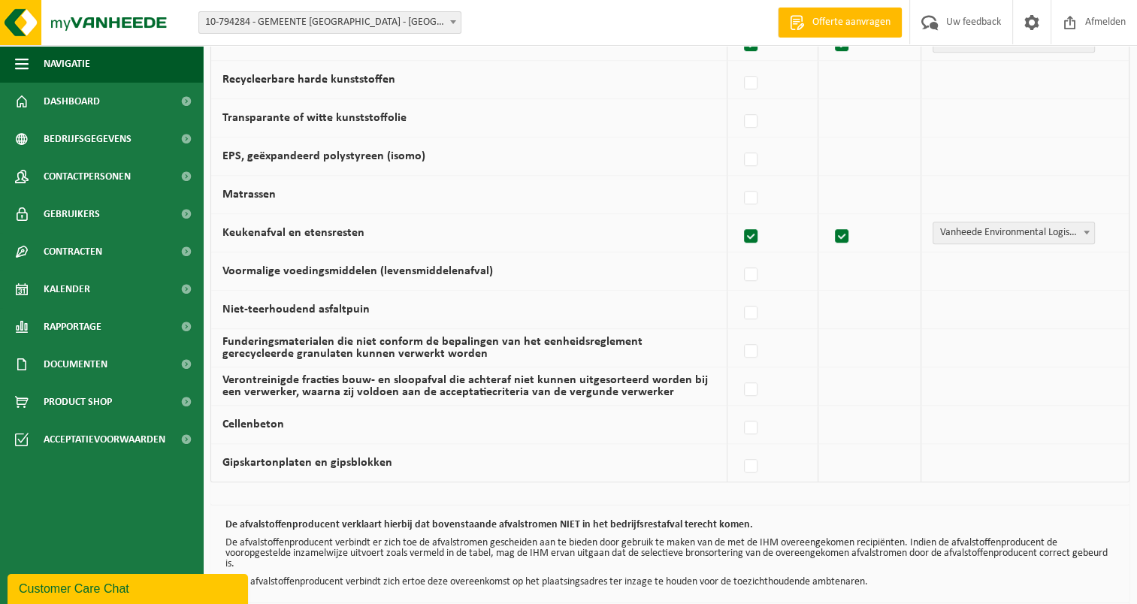
scroll to position [971, 0]
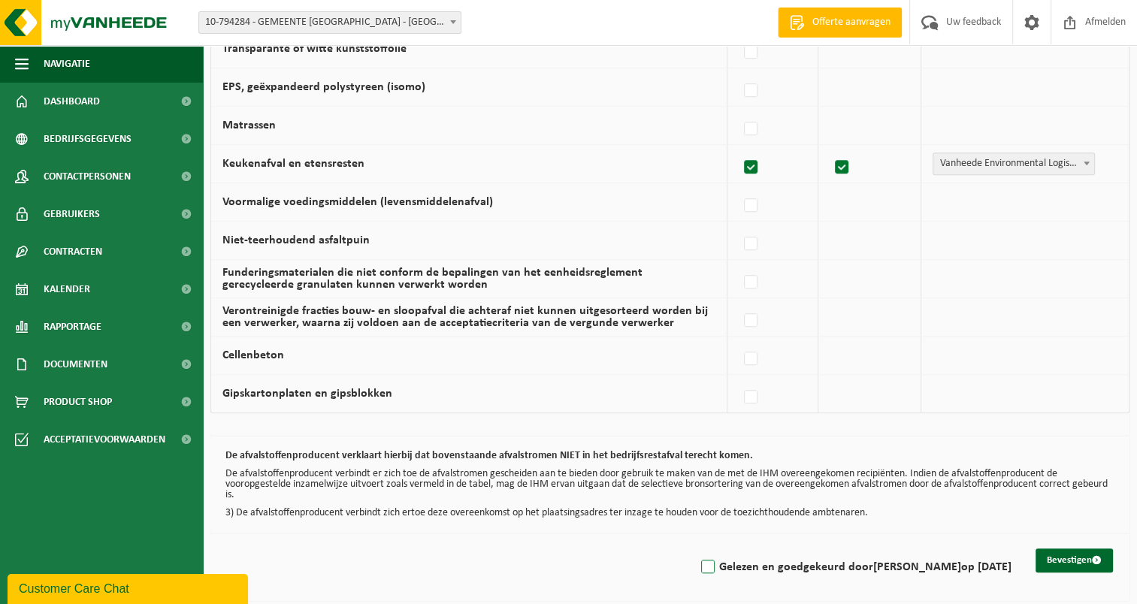
click at [718, 559] on label "Gelezen en goedgekeurd door [PERSON_NAME] op [DATE]" at bounding box center [854, 567] width 313 height 23
click at [696, 548] on input "Gelezen en goedgekeurd door [PERSON_NAME] op [DATE]" at bounding box center [695, 548] width 1 height 1
checkbox input "true"
click at [1068, 553] on button "Bevestigen" at bounding box center [1073, 560] width 77 height 24
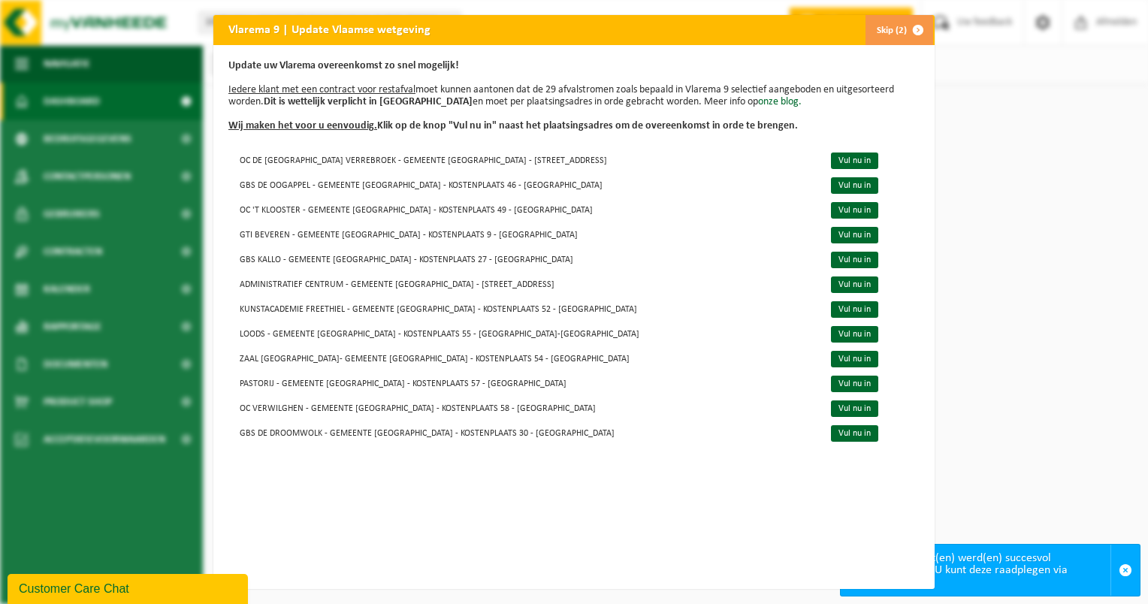
scroll to position [11, 0]
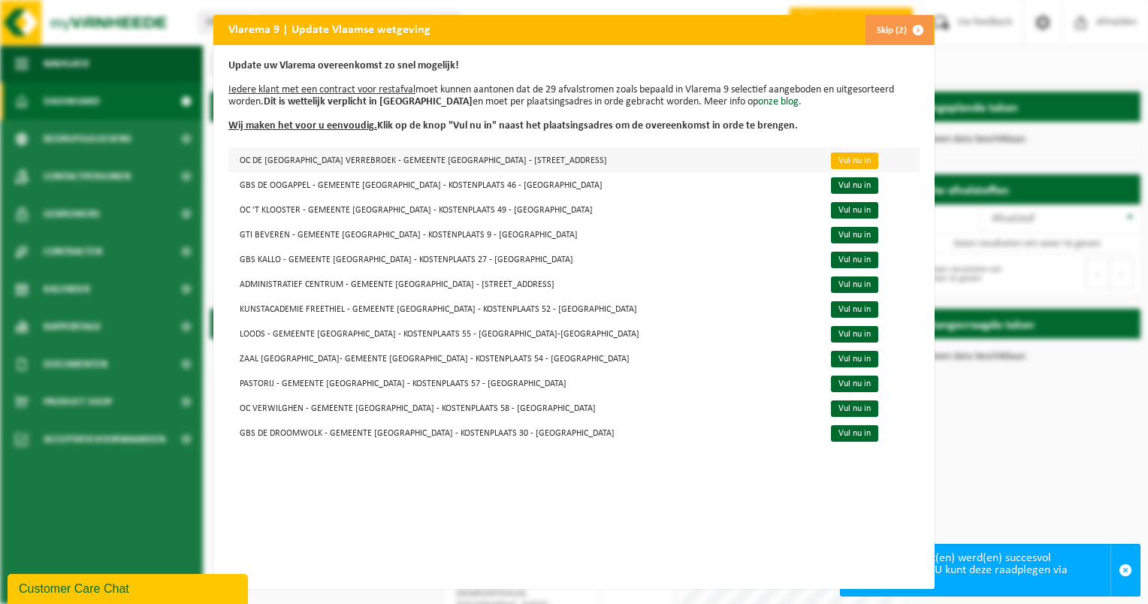
click at [831, 153] on link "Vul nu in" at bounding box center [854, 161] width 47 height 17
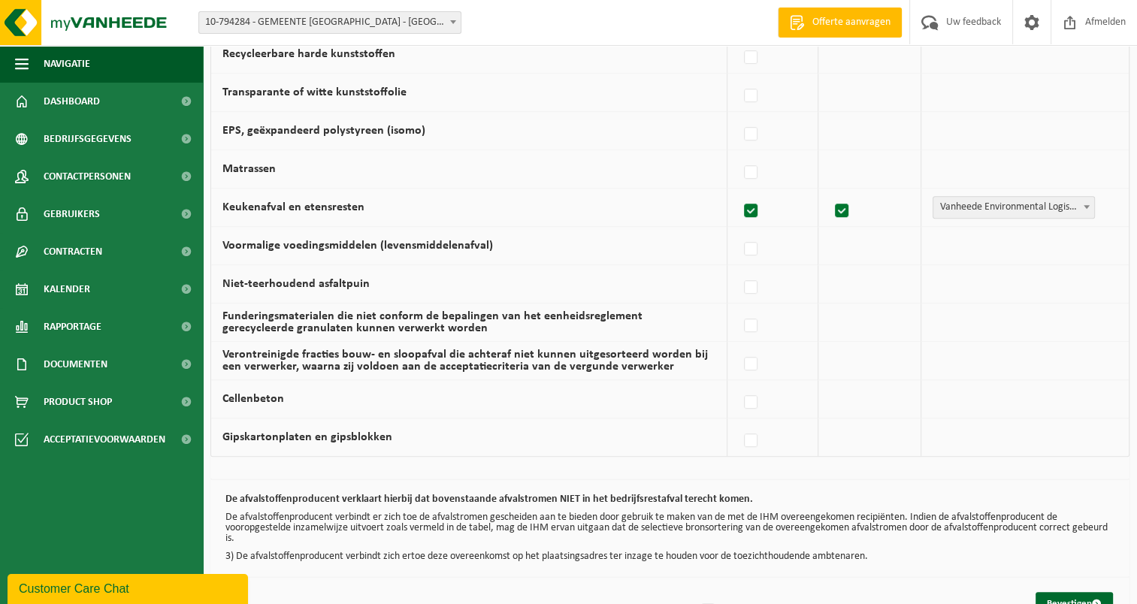
scroll to position [971, 0]
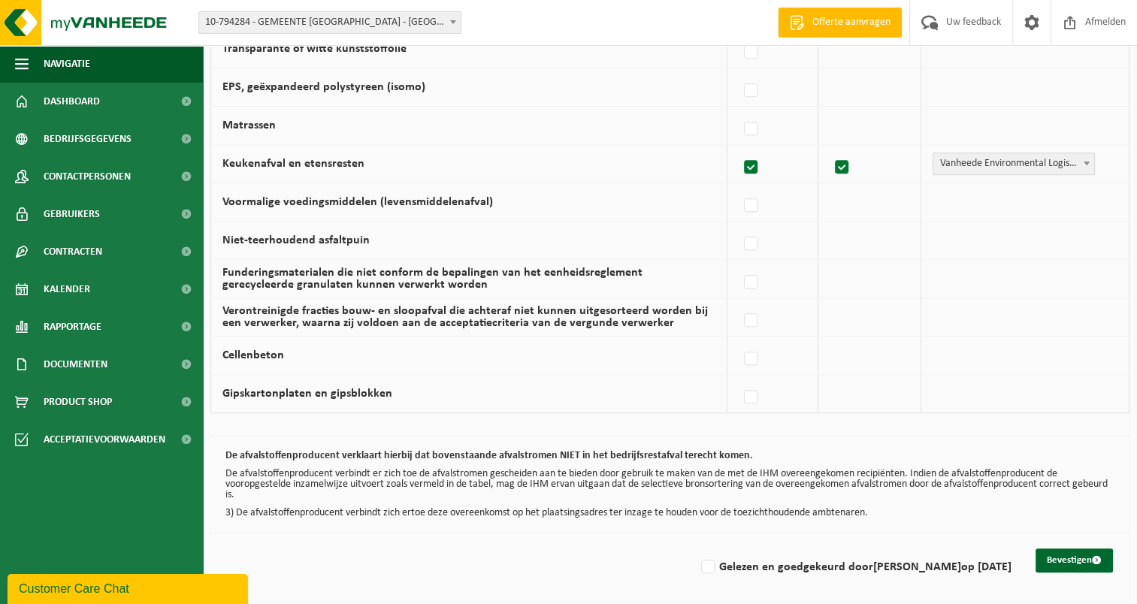
drag, startPoint x: 715, startPoint y: 561, endPoint x: 832, endPoint y: 574, distance: 117.9
click at [716, 562] on label "Gelezen en goedgekeurd door RONNY RUYS op 18/09/25" at bounding box center [854, 567] width 313 height 23
click at [696, 548] on input "Gelezen en goedgekeurd door RONNY RUYS op 18/09/25" at bounding box center [695, 548] width 1 height 1
checkbox input "true"
click at [1074, 553] on button "Bevestigen" at bounding box center [1073, 560] width 77 height 24
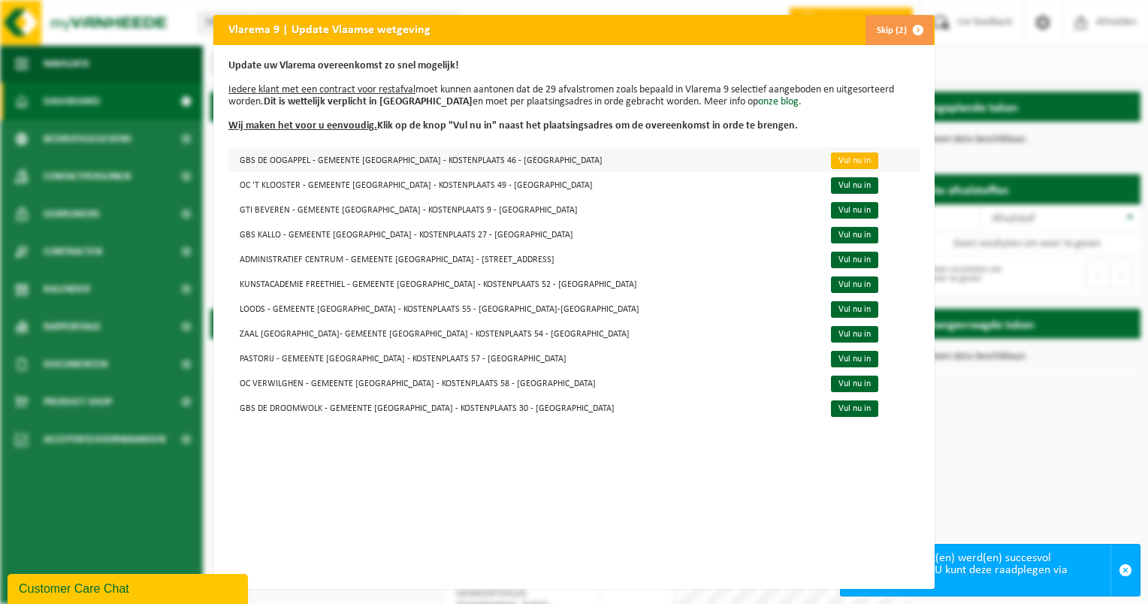
click at [831, 161] on link "Vul nu in" at bounding box center [854, 161] width 47 height 17
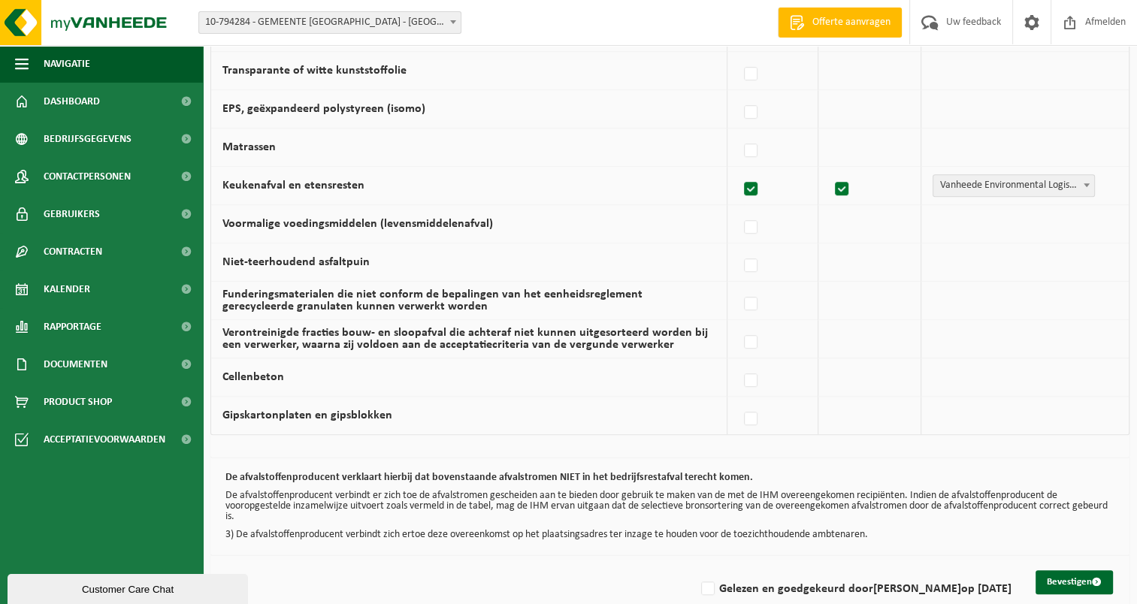
scroll to position [971, 0]
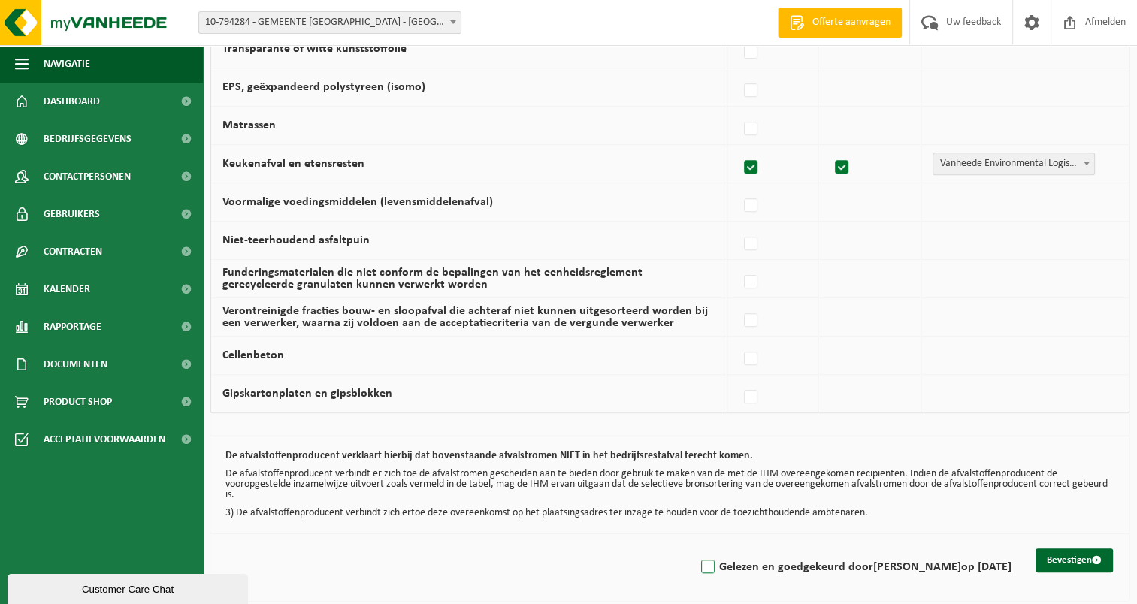
click at [709, 556] on label "Gelezen en goedgekeurd door RONNY RUYS op 18/09/25" at bounding box center [854, 567] width 313 height 23
click at [696, 548] on input "Gelezen en goedgekeurd door RONNY RUYS op 18/09/25" at bounding box center [695, 548] width 1 height 1
checkbox input "true"
click at [1062, 542] on div "Bevestigen Gelezen en goedgekeurd door RONNY RUYS op 18/09/25" at bounding box center [669, 567] width 919 height 68
click at [1059, 552] on button "Bevestigen" at bounding box center [1073, 560] width 77 height 24
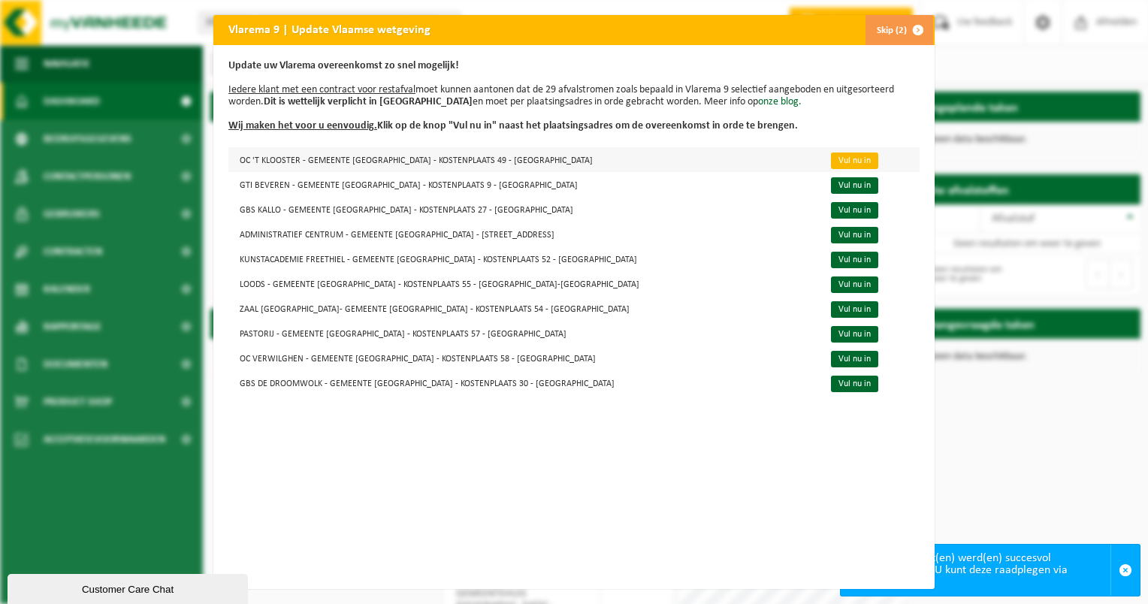
click at [831, 162] on link "Vul nu in" at bounding box center [854, 161] width 47 height 17
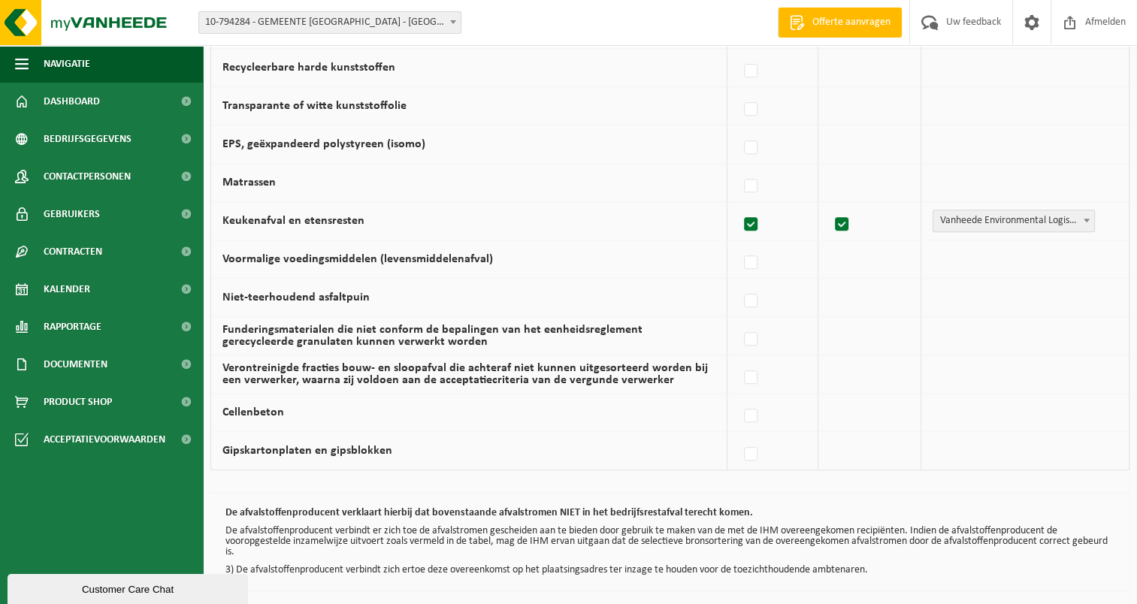
scroll to position [971, 0]
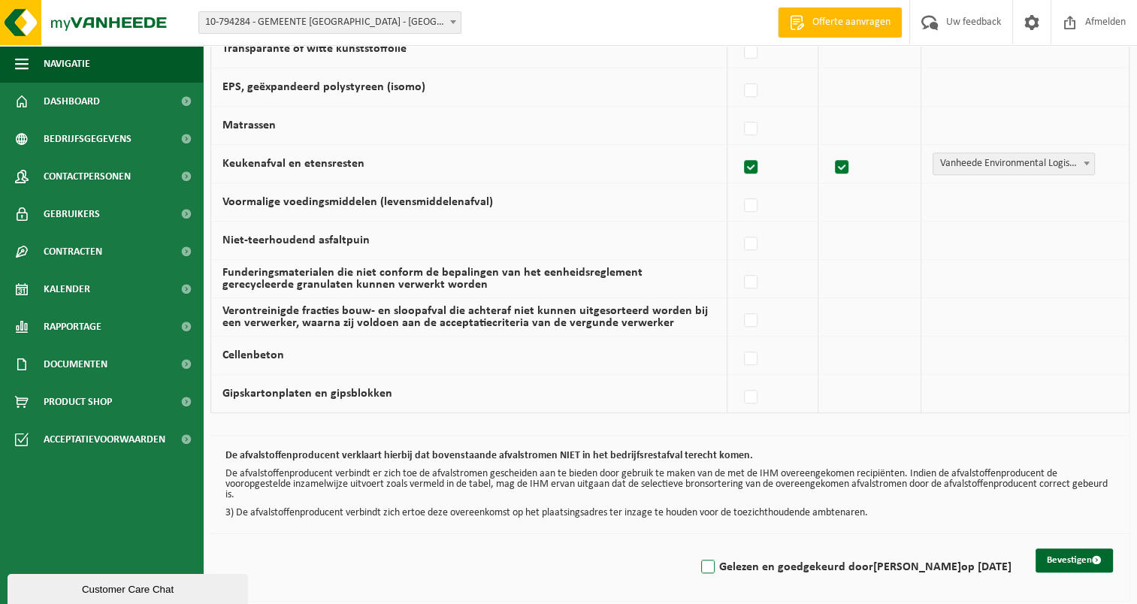
click at [712, 561] on label "Gelezen en goedgekeurd door [PERSON_NAME] op [DATE]" at bounding box center [854, 567] width 313 height 23
click at [696, 548] on input "Gelezen en goedgekeurd door [PERSON_NAME] op [DATE]" at bounding box center [695, 548] width 1 height 1
checkbox input "true"
click at [1067, 554] on button "Bevestigen" at bounding box center [1073, 560] width 77 height 24
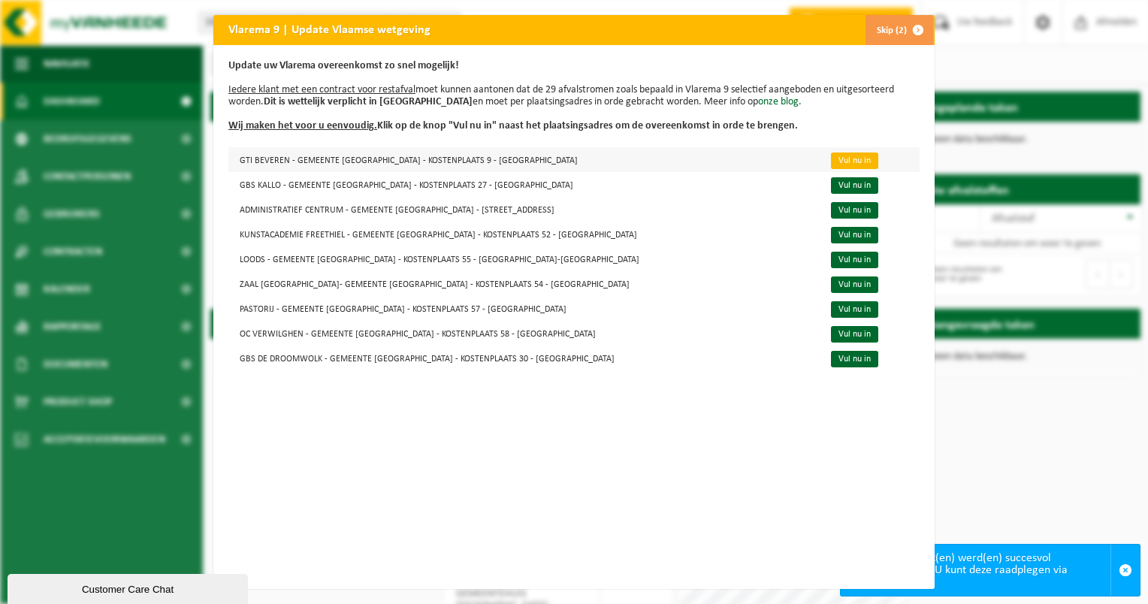
click at [831, 162] on link "Vul nu in" at bounding box center [854, 161] width 47 height 17
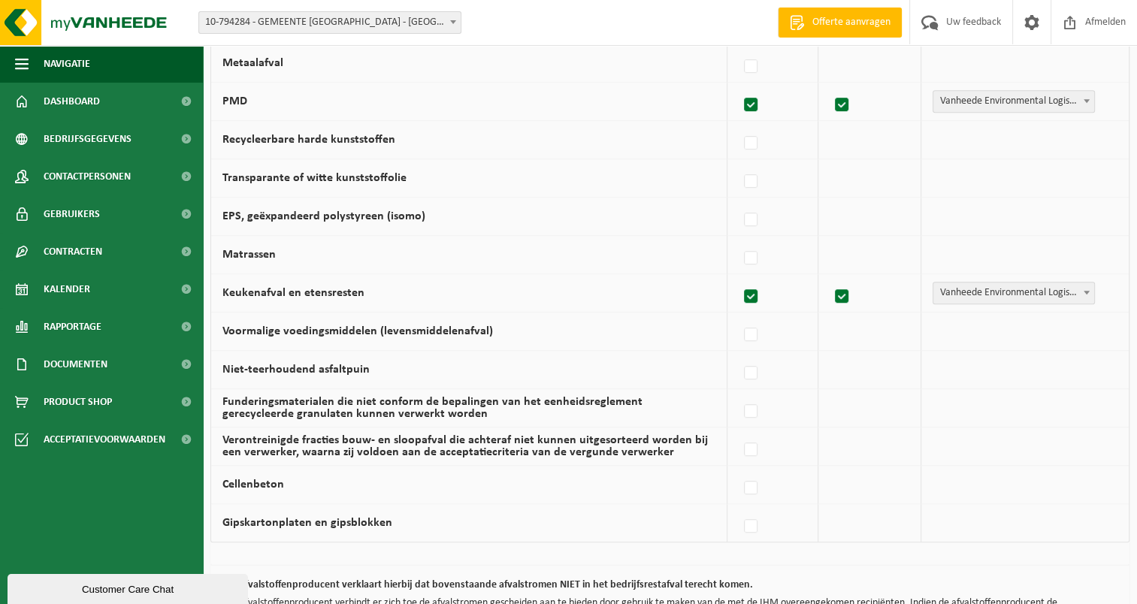
scroll to position [971, 0]
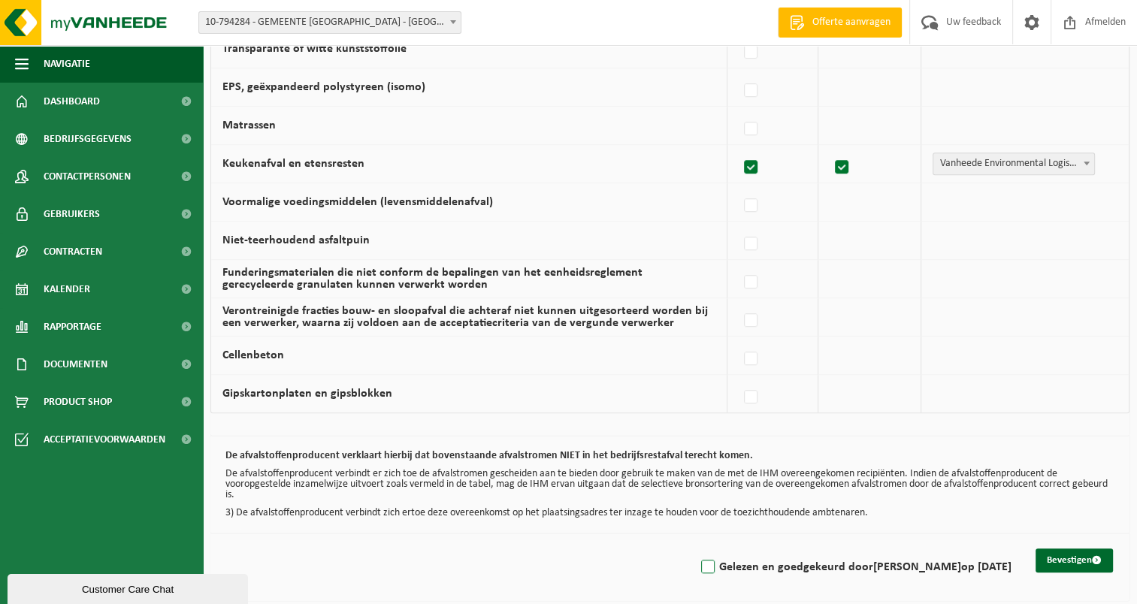
click at [714, 562] on label "Gelezen en goedgekeurd door [PERSON_NAME] op [DATE]" at bounding box center [854, 567] width 313 height 23
click at [696, 548] on input "Gelezen en goedgekeurd door [PERSON_NAME] op [DATE]" at bounding box center [695, 548] width 1 height 1
checkbox input "true"
click at [1041, 552] on button "Bevestigen" at bounding box center [1073, 560] width 77 height 24
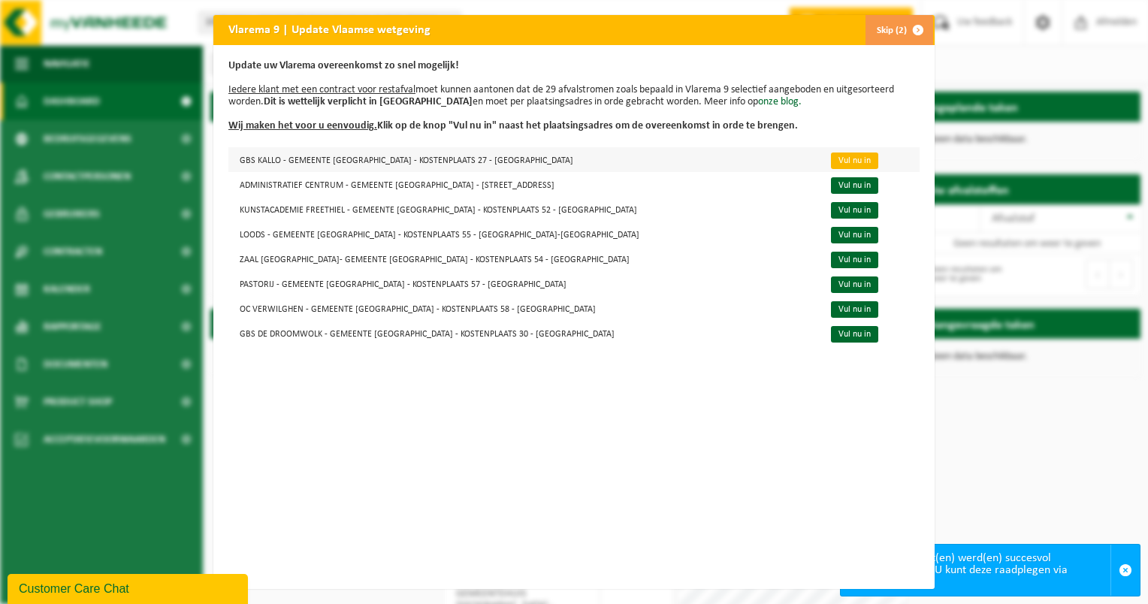
click at [831, 165] on link "Vul nu in" at bounding box center [854, 161] width 47 height 17
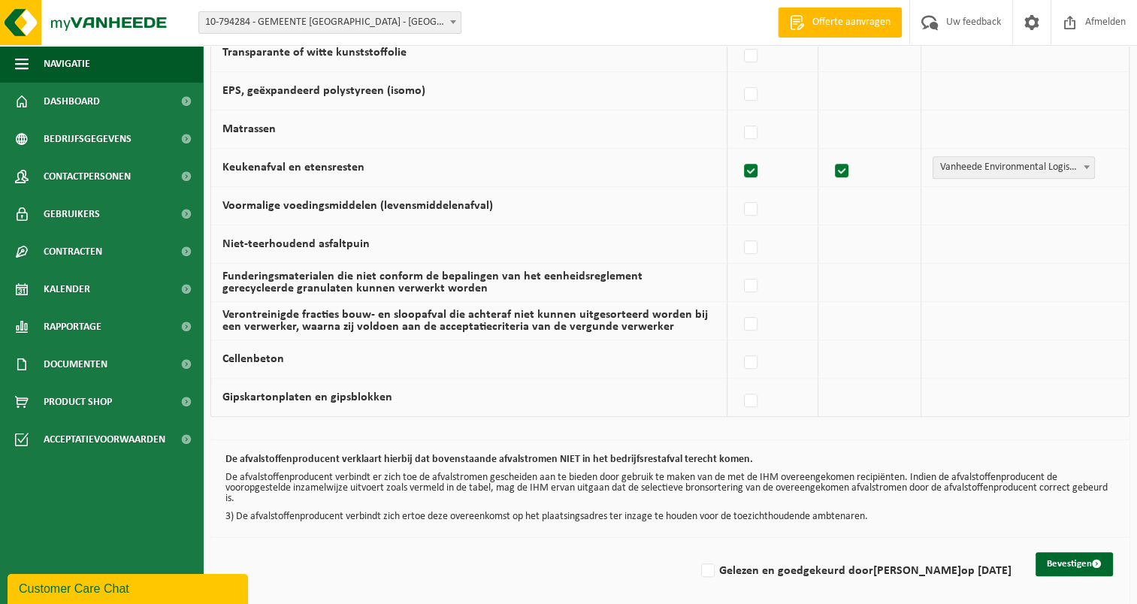
scroll to position [971, 0]
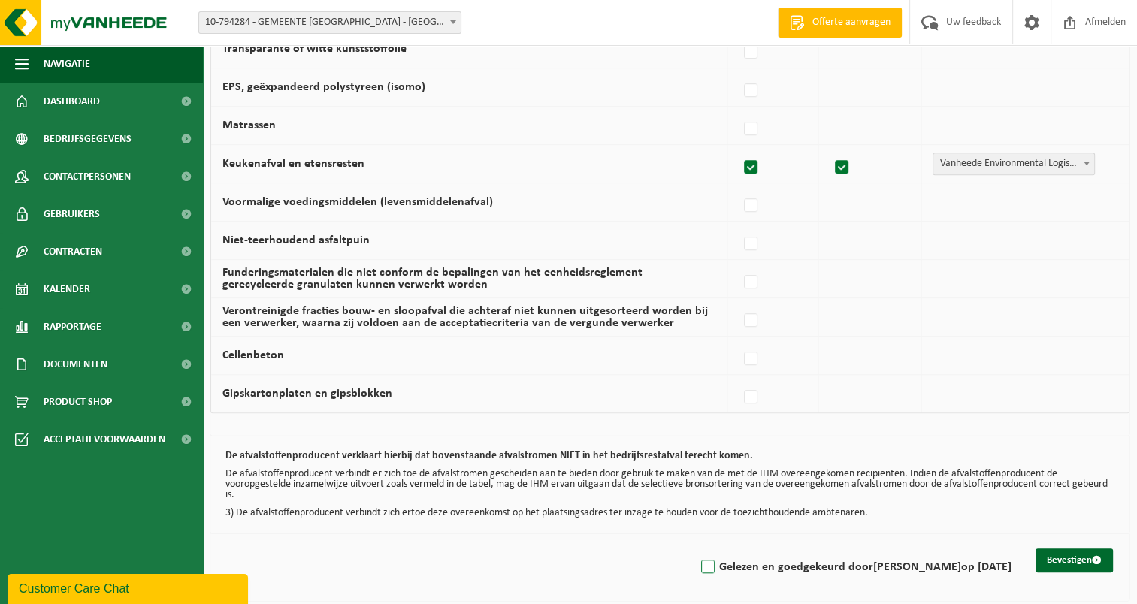
click at [721, 560] on label "Gelezen en goedgekeurd door RONNY RUYS op 18/09/25" at bounding box center [854, 567] width 313 height 23
click at [696, 548] on input "Gelezen en goedgekeurd door RONNY RUYS op 18/09/25" at bounding box center [695, 548] width 1 height 1
checkbox input "true"
click at [1055, 554] on button "Bevestigen" at bounding box center [1073, 560] width 77 height 24
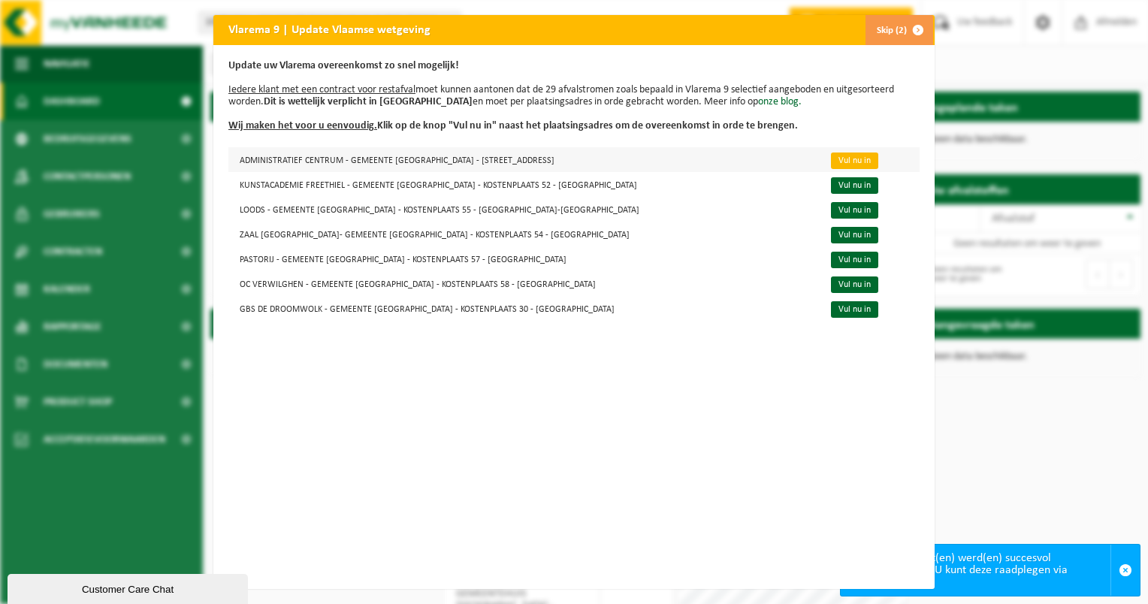
click at [831, 162] on link "Vul nu in" at bounding box center [854, 161] width 47 height 17
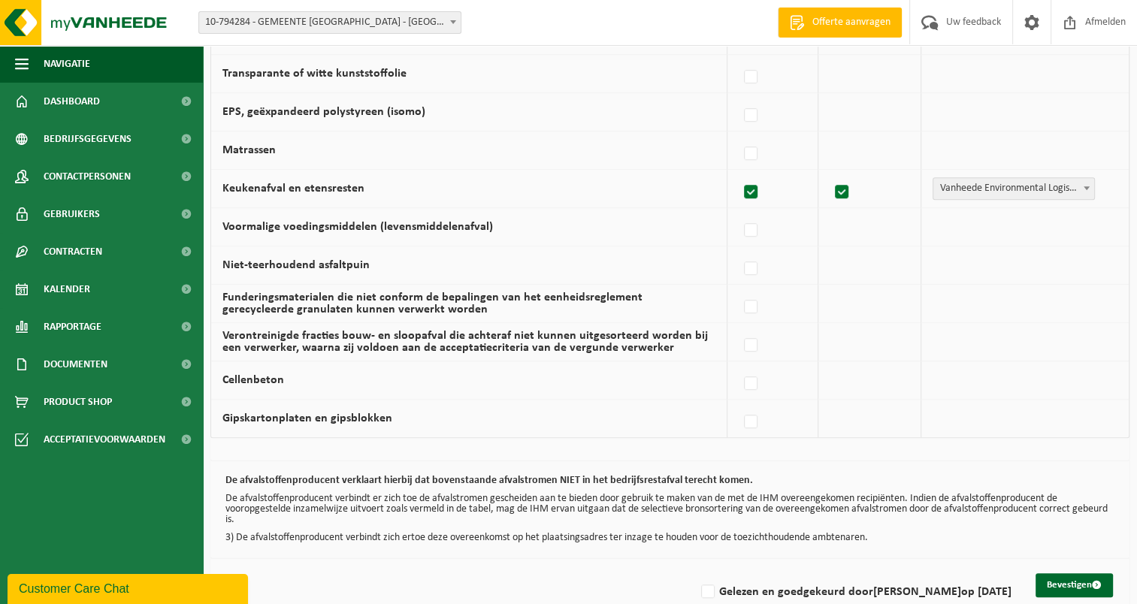
scroll to position [971, 0]
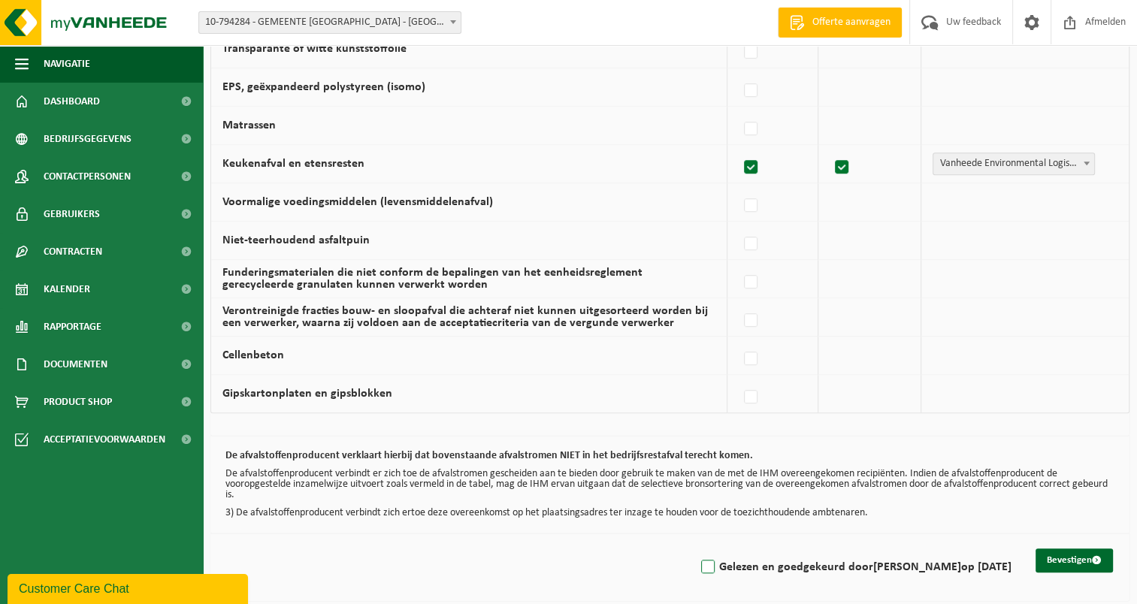
click at [715, 558] on label "Gelezen en goedgekeurd door [PERSON_NAME] op [DATE]" at bounding box center [854, 567] width 313 height 23
click at [696, 548] on input "Gelezen en goedgekeurd door [PERSON_NAME] op [DATE]" at bounding box center [695, 548] width 1 height 1
checkbox input "true"
click at [1051, 558] on button "Bevestigen" at bounding box center [1073, 560] width 77 height 24
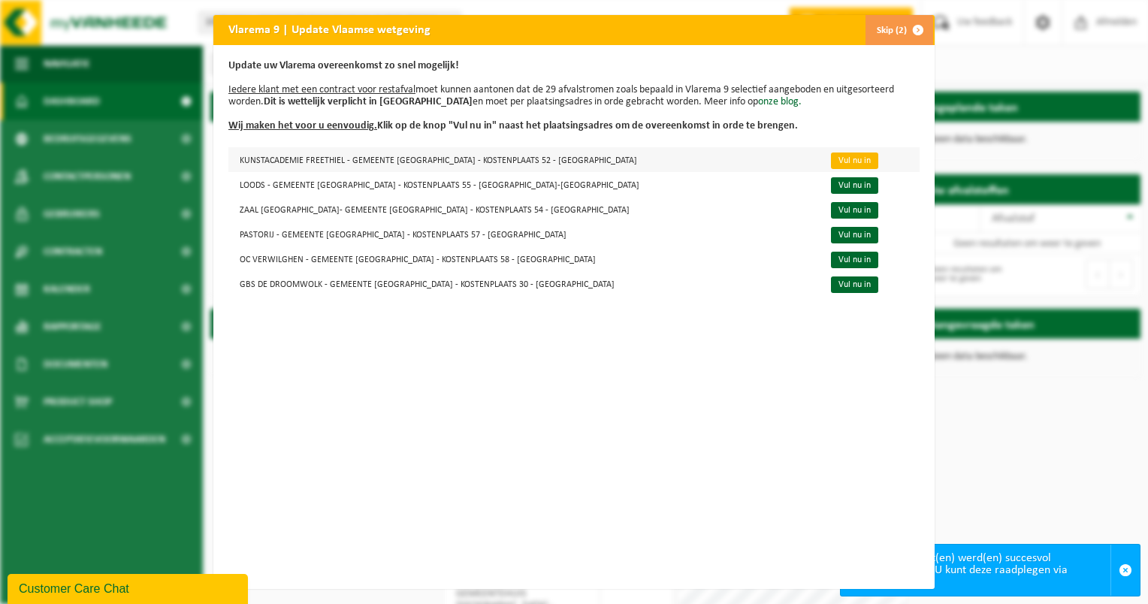
click at [831, 165] on link "Vul nu in" at bounding box center [854, 161] width 47 height 17
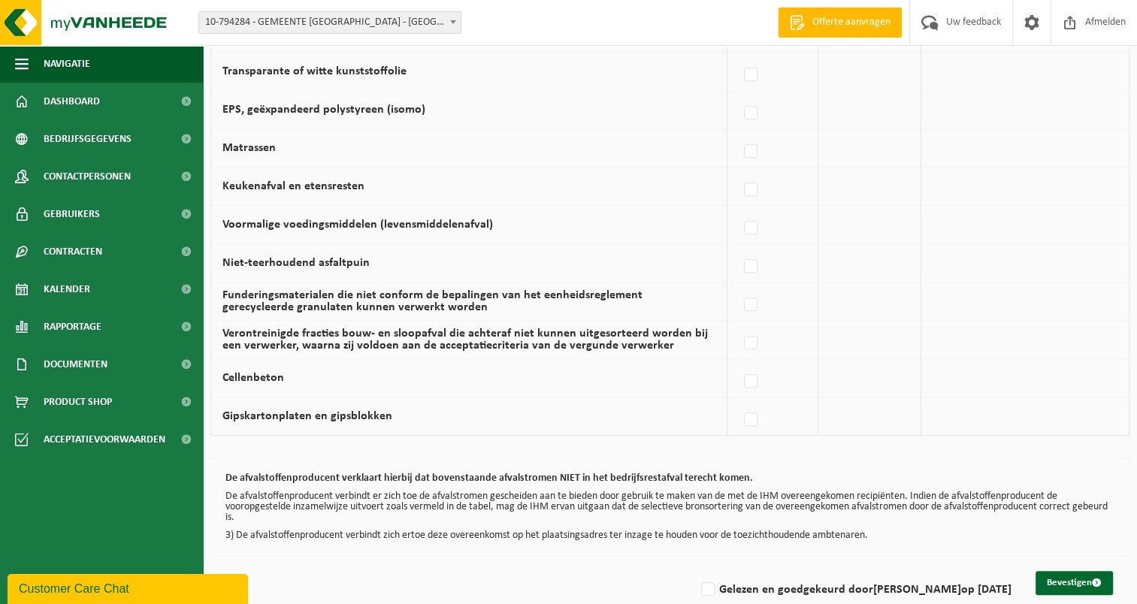
scroll to position [971, 0]
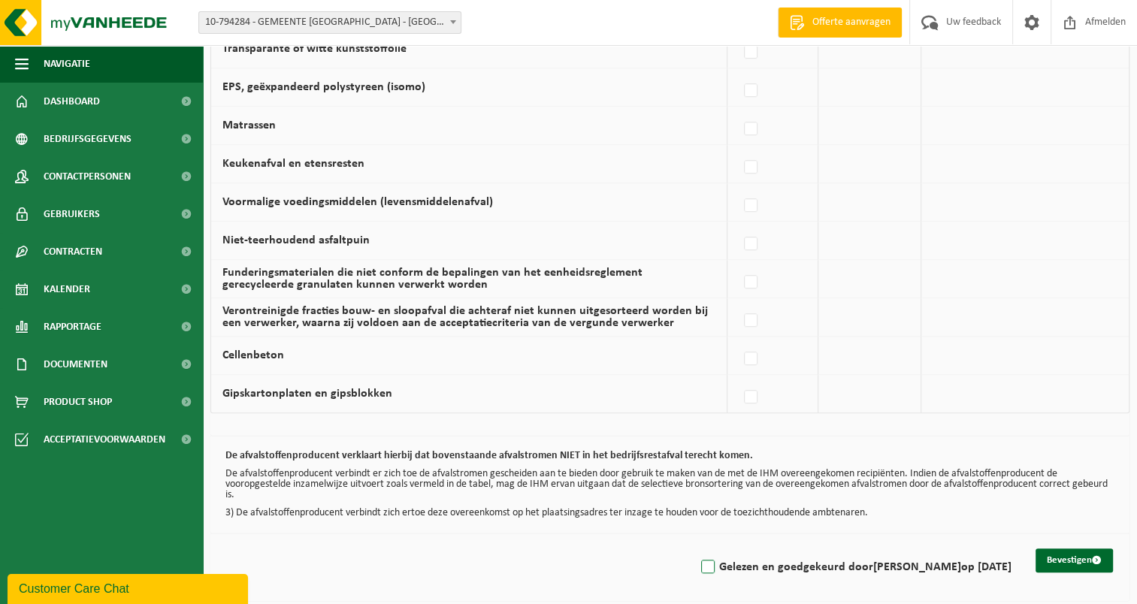
drag, startPoint x: 718, startPoint y: 559, endPoint x: 836, endPoint y: 574, distance: 119.7
click at [725, 563] on label "Gelezen en goedgekeurd door RONNY RUYS op 18/09/25" at bounding box center [854, 567] width 313 height 23
click at [696, 548] on input "Gelezen en goedgekeurd door RONNY RUYS op 18/09/25" at bounding box center [695, 548] width 1 height 1
checkbox input "true"
click at [1049, 559] on button "Bevestigen" at bounding box center [1073, 560] width 77 height 24
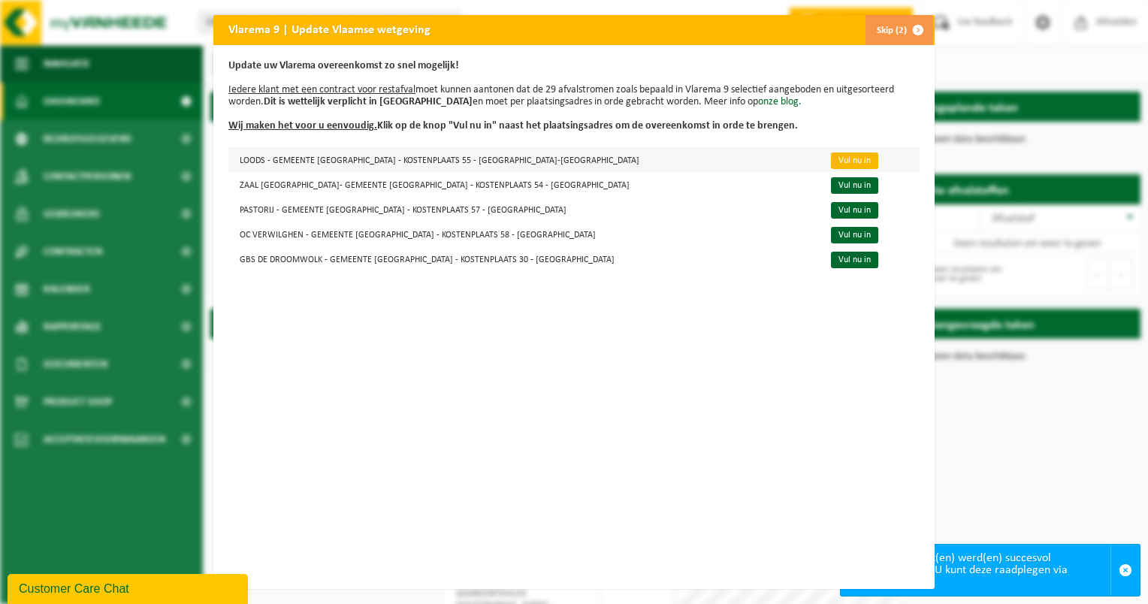
click at [831, 157] on link "Vul nu in" at bounding box center [854, 161] width 47 height 17
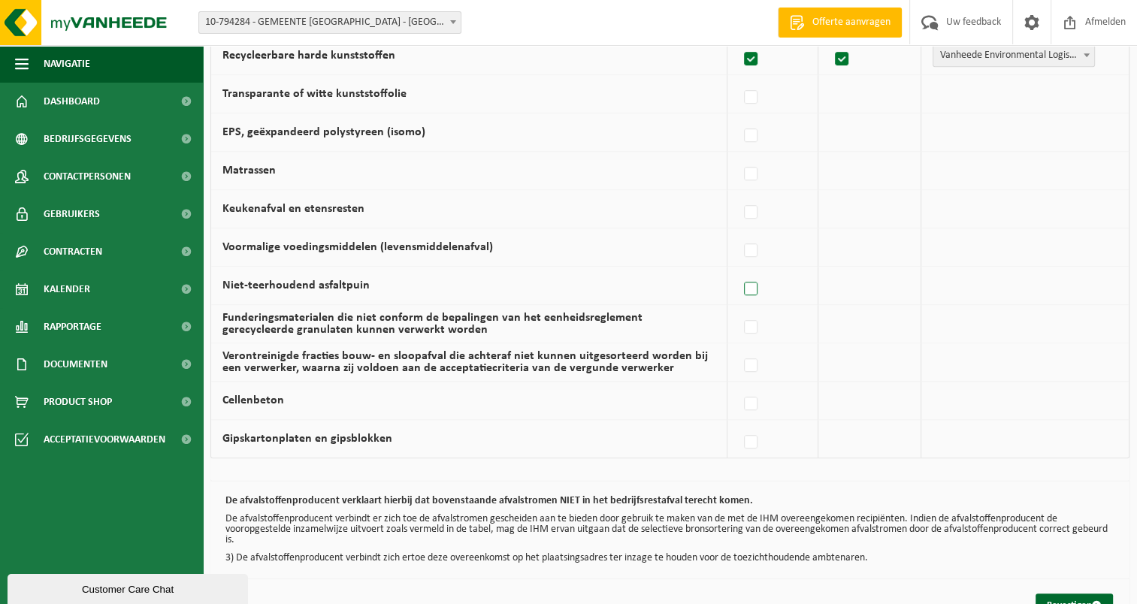
scroll to position [971, 0]
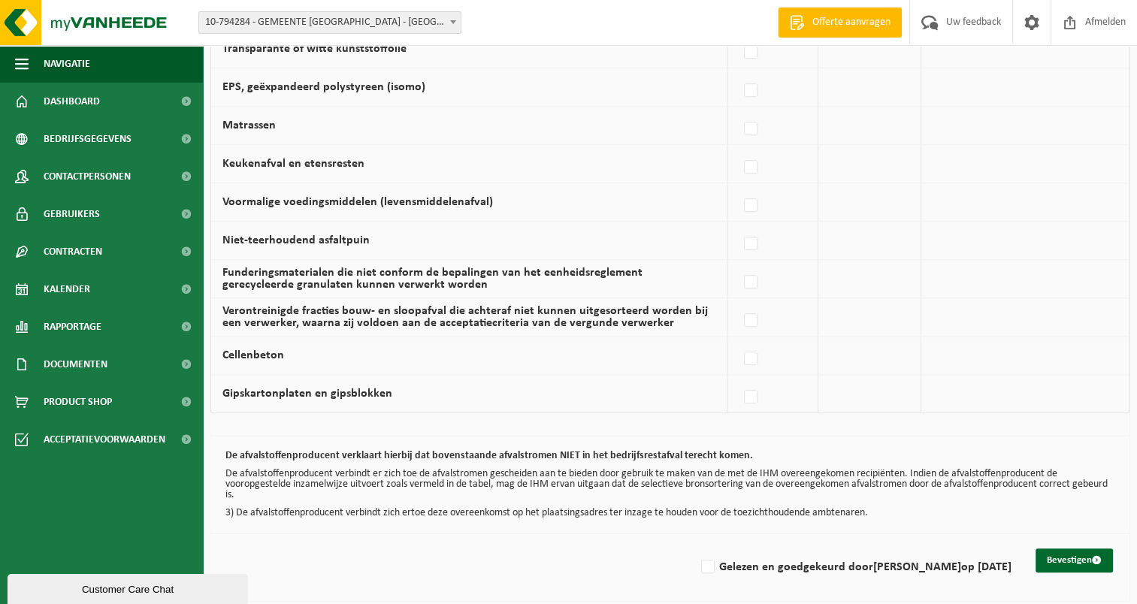
drag, startPoint x: 718, startPoint y: 563, endPoint x: 849, endPoint y: 592, distance: 134.0
click at [723, 567] on label "Gelezen en goedgekeurd door [PERSON_NAME] op [DATE]" at bounding box center [854, 567] width 313 height 23
click at [696, 548] on input "Gelezen en goedgekeurd door [PERSON_NAME] op [DATE]" at bounding box center [695, 548] width 1 height 1
checkbox input "true"
click at [1067, 553] on button "Bevestigen" at bounding box center [1073, 560] width 77 height 24
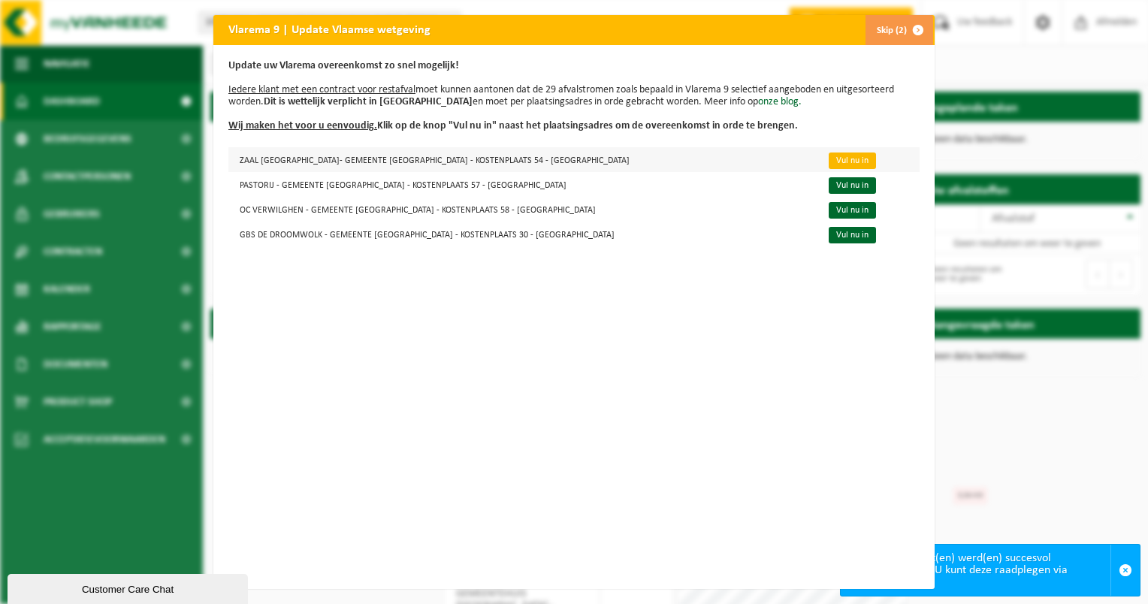
click at [829, 166] on link "Vul nu in" at bounding box center [852, 161] width 47 height 17
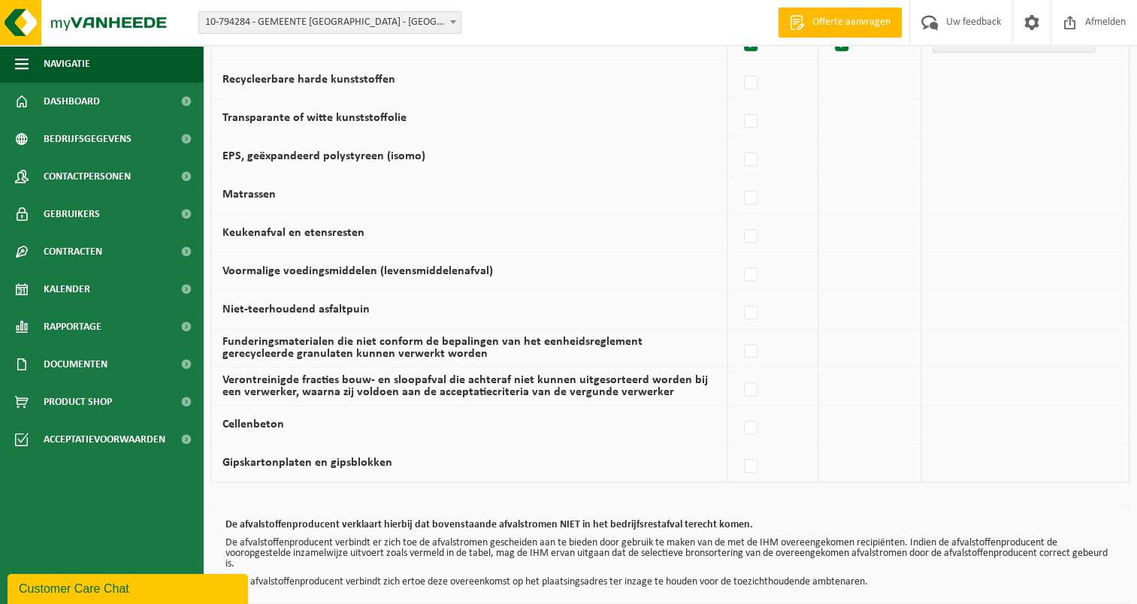
scroll to position [971, 0]
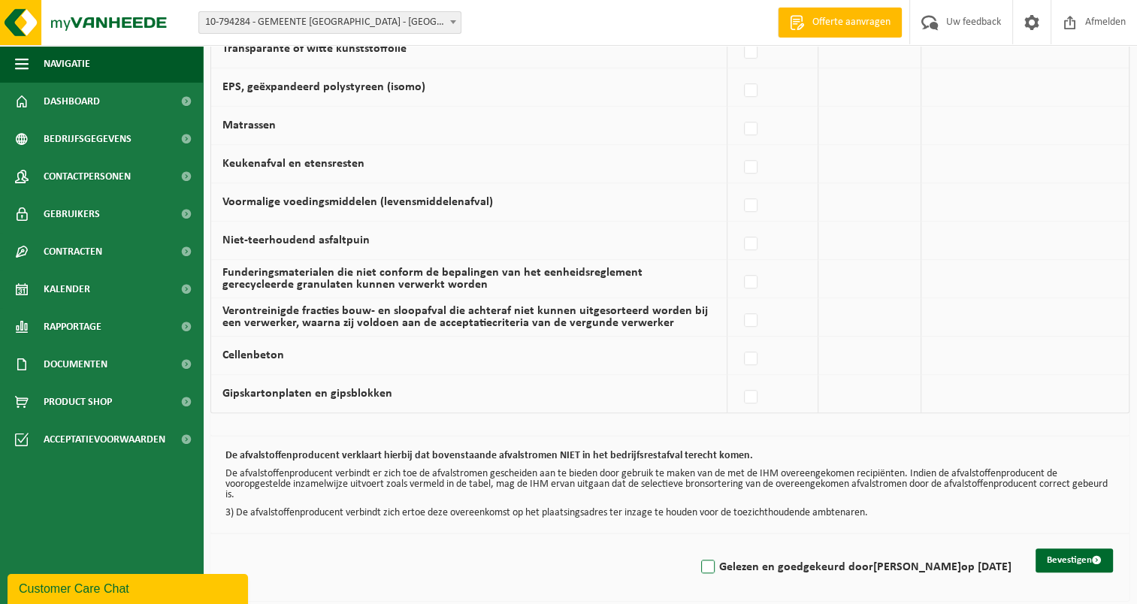
click at [723, 562] on label "Gelezen en goedgekeurd door [PERSON_NAME] op [DATE]" at bounding box center [854, 567] width 313 height 23
click at [696, 548] on input "Gelezen en goedgekeurd door [PERSON_NAME] op [DATE]" at bounding box center [695, 548] width 1 height 1
checkbox input "true"
click at [1065, 557] on button "Bevestigen" at bounding box center [1073, 560] width 77 height 24
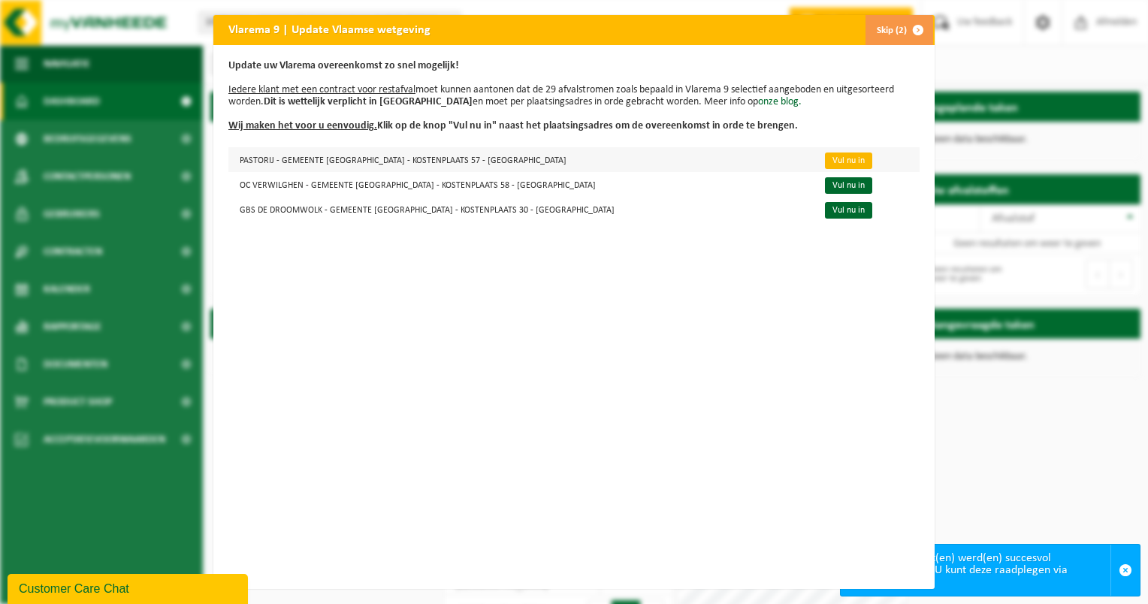
click at [825, 159] on link "Vul nu in" at bounding box center [848, 161] width 47 height 17
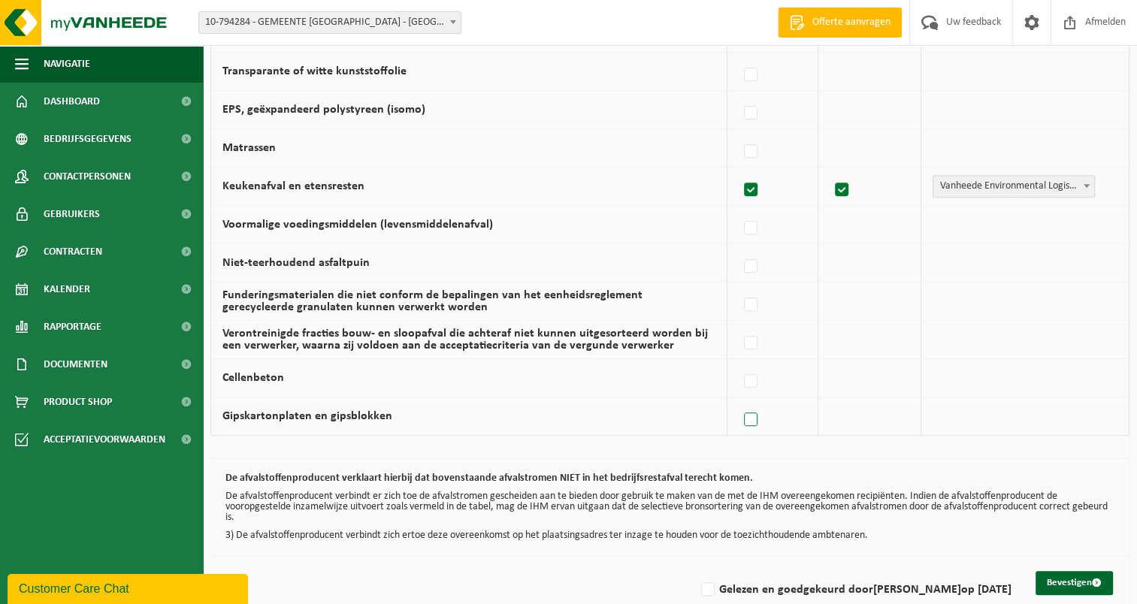
scroll to position [971, 0]
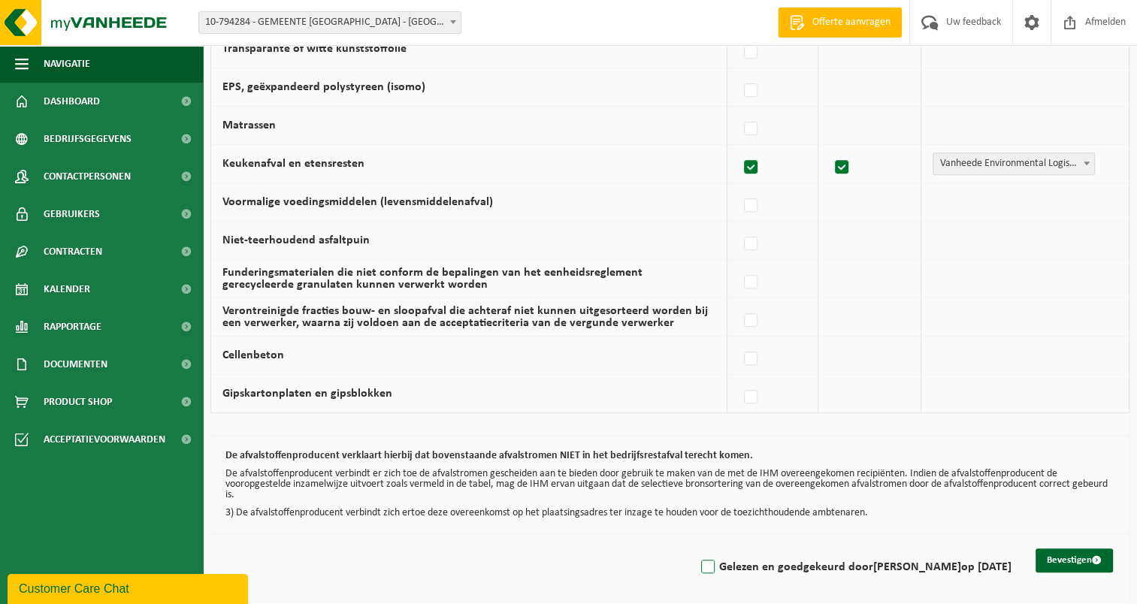
click at [718, 565] on label "Gelezen en goedgekeurd door RONNY RUYS op 18/09/25" at bounding box center [854, 567] width 313 height 23
click at [696, 548] on input "Gelezen en goedgekeurd door RONNY RUYS op 18/09/25" at bounding box center [695, 548] width 1 height 1
checkbox input "true"
click at [1064, 553] on button "Bevestigen" at bounding box center [1073, 560] width 77 height 24
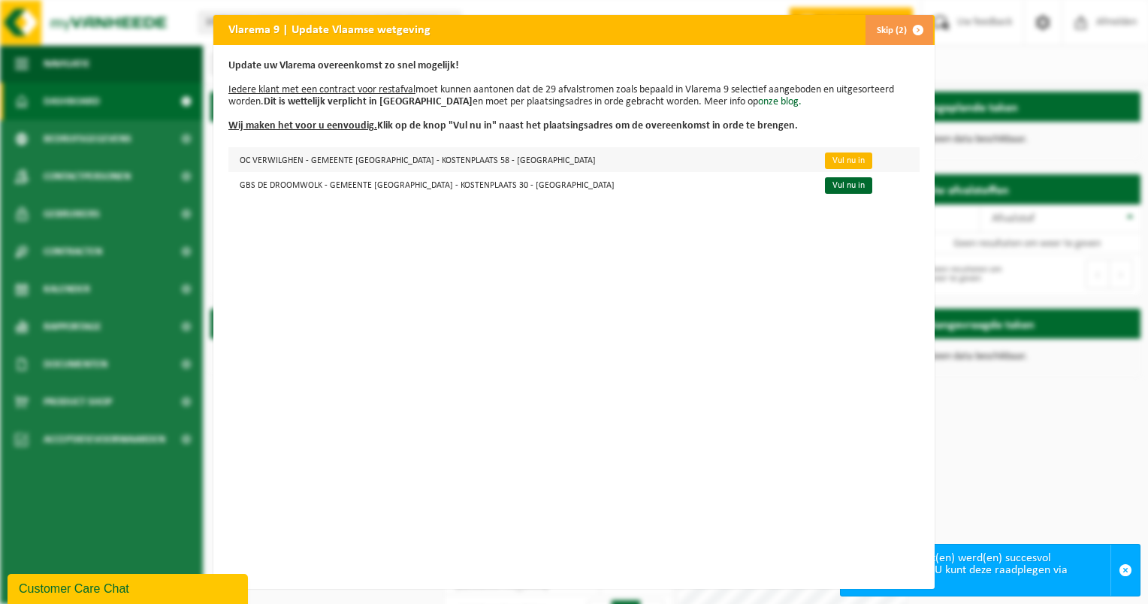
click at [825, 161] on link "Vul nu in" at bounding box center [848, 161] width 47 height 17
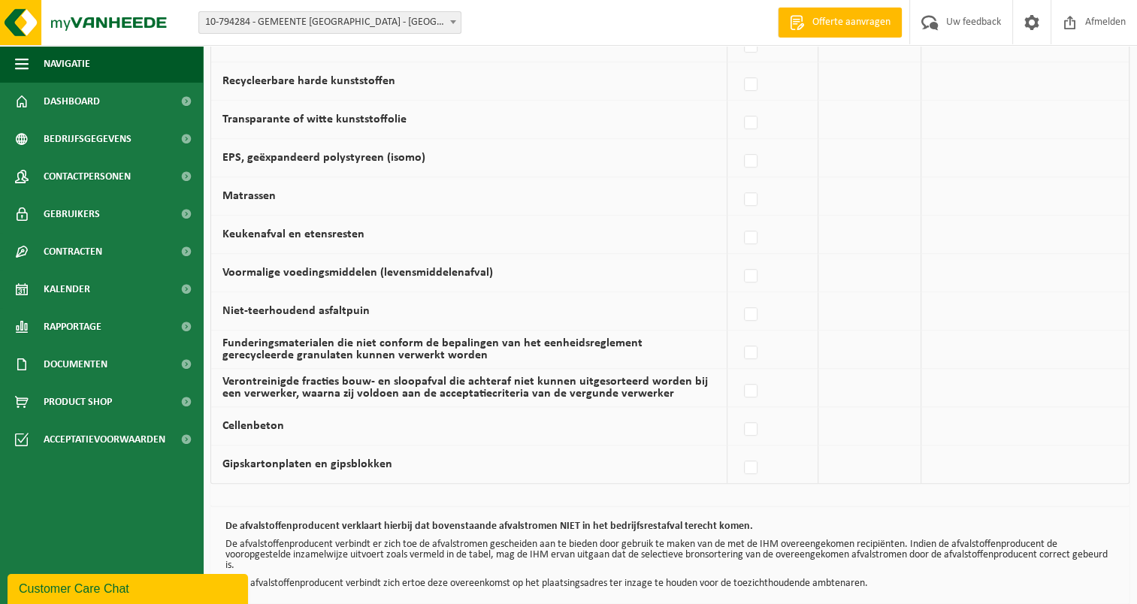
scroll to position [971, 0]
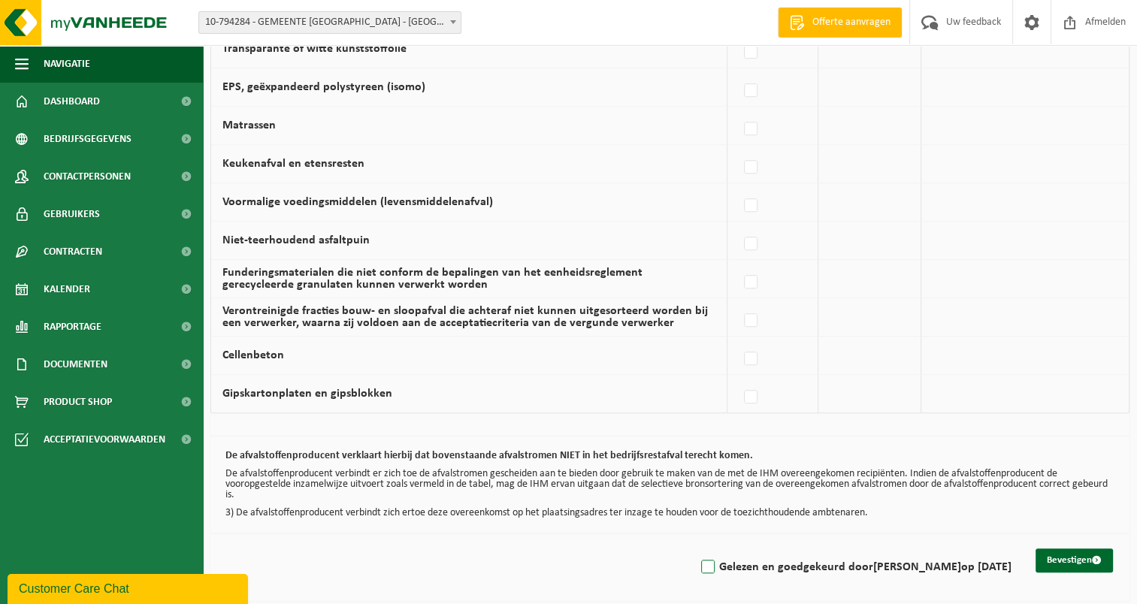
click at [715, 562] on label "Gelezen en goedgekeurd door [PERSON_NAME] op [DATE]" at bounding box center [854, 567] width 313 height 23
click at [696, 548] on input "Gelezen en goedgekeurd door [PERSON_NAME] op [DATE]" at bounding box center [695, 548] width 1 height 1
checkbox input "true"
click at [1047, 553] on button "Bevestigen" at bounding box center [1073, 560] width 77 height 24
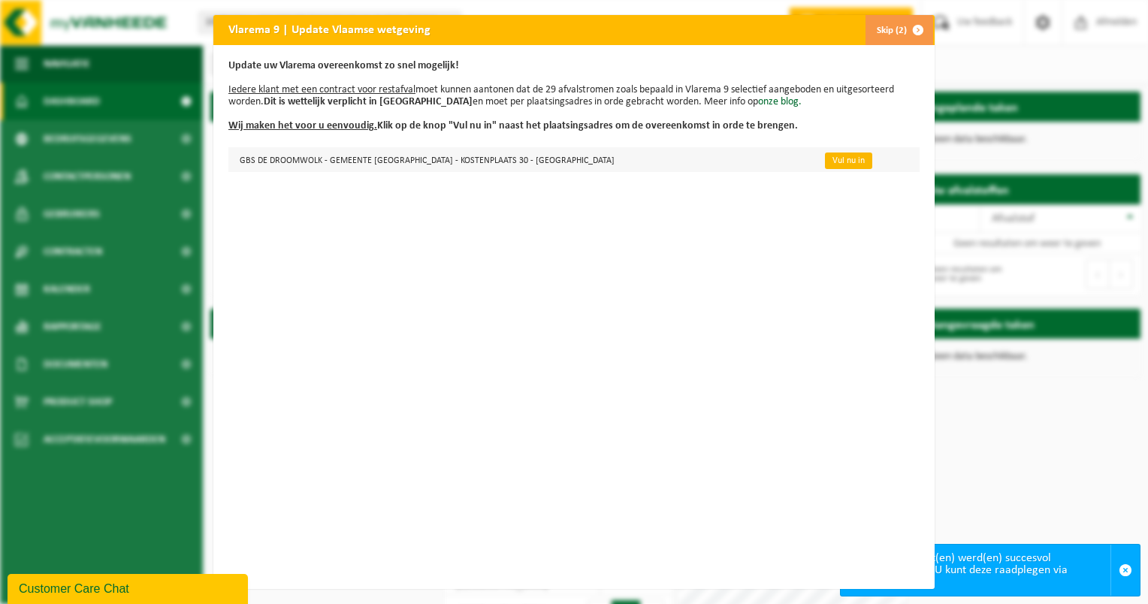
click at [825, 159] on link "Vul nu in" at bounding box center [848, 161] width 47 height 17
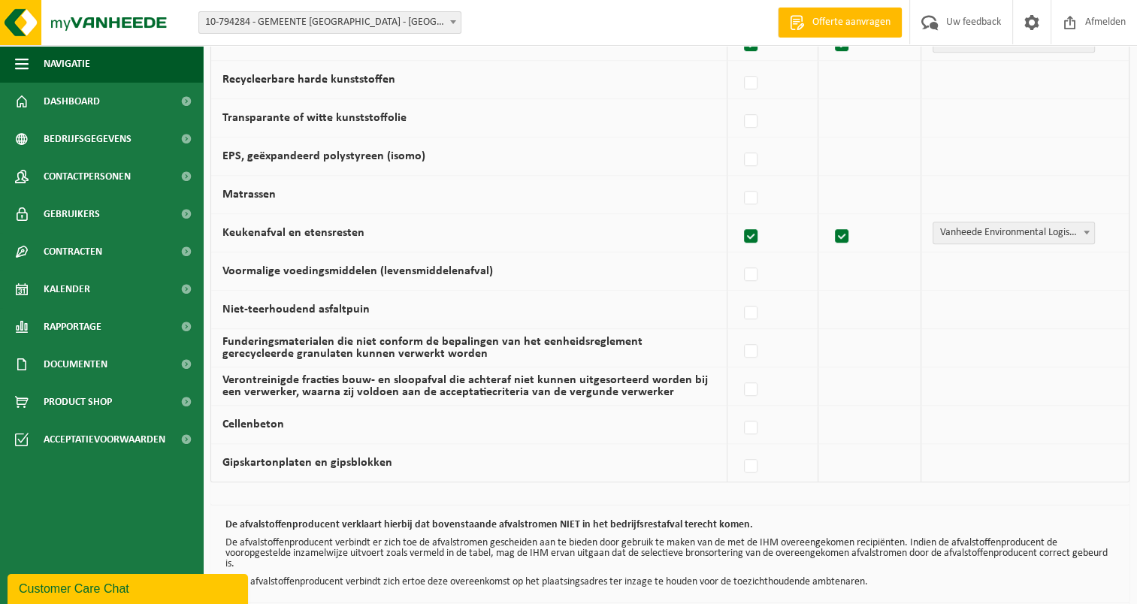
scroll to position [971, 0]
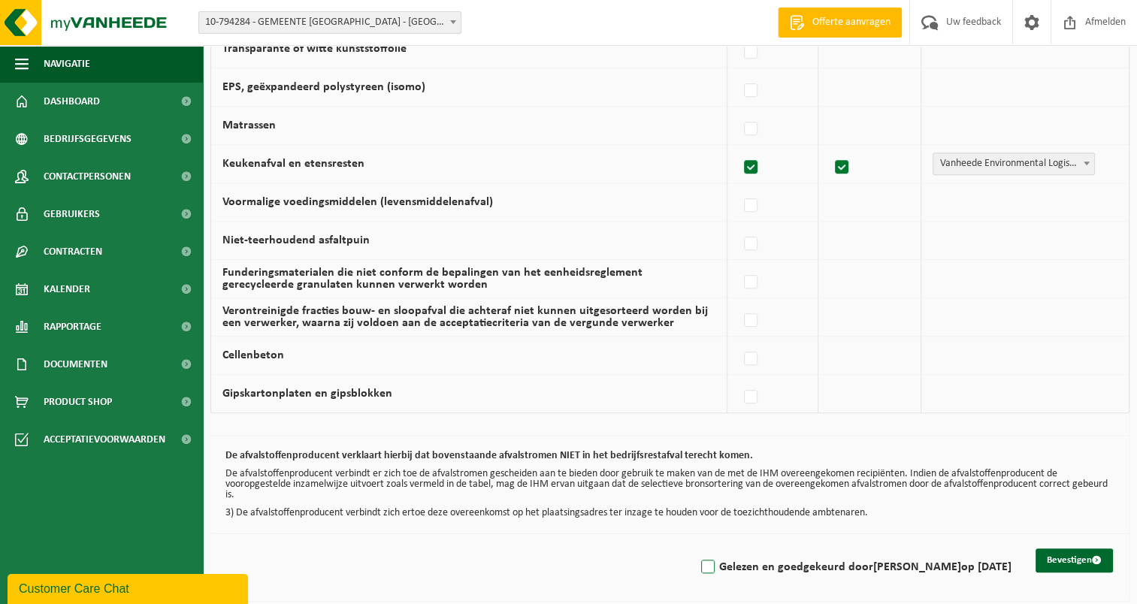
click at [716, 562] on label "Gelezen en goedgekeurd door RONNY RUYS op 18/09/25" at bounding box center [854, 567] width 313 height 23
click at [696, 548] on input "Gelezen en goedgekeurd door RONNY RUYS op 18/09/25" at bounding box center [695, 548] width 1 height 1
checkbox input "true"
click at [1063, 560] on button "Bevestigen" at bounding box center [1073, 560] width 77 height 24
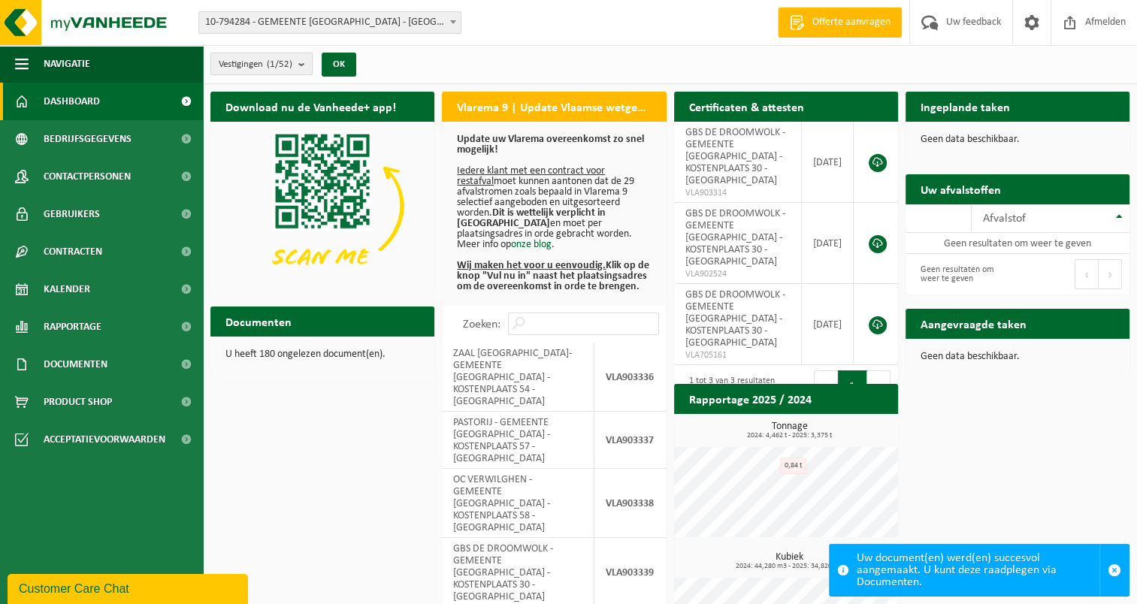
click at [303, 64] on b "submit" at bounding box center [305, 63] width 14 height 21
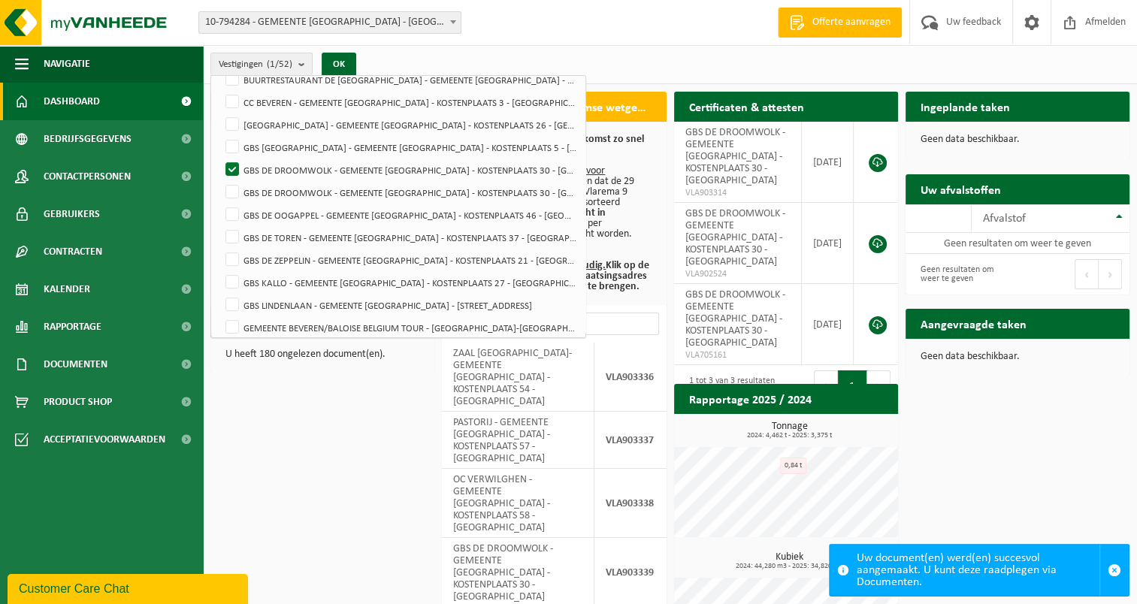
scroll to position [376, 0]
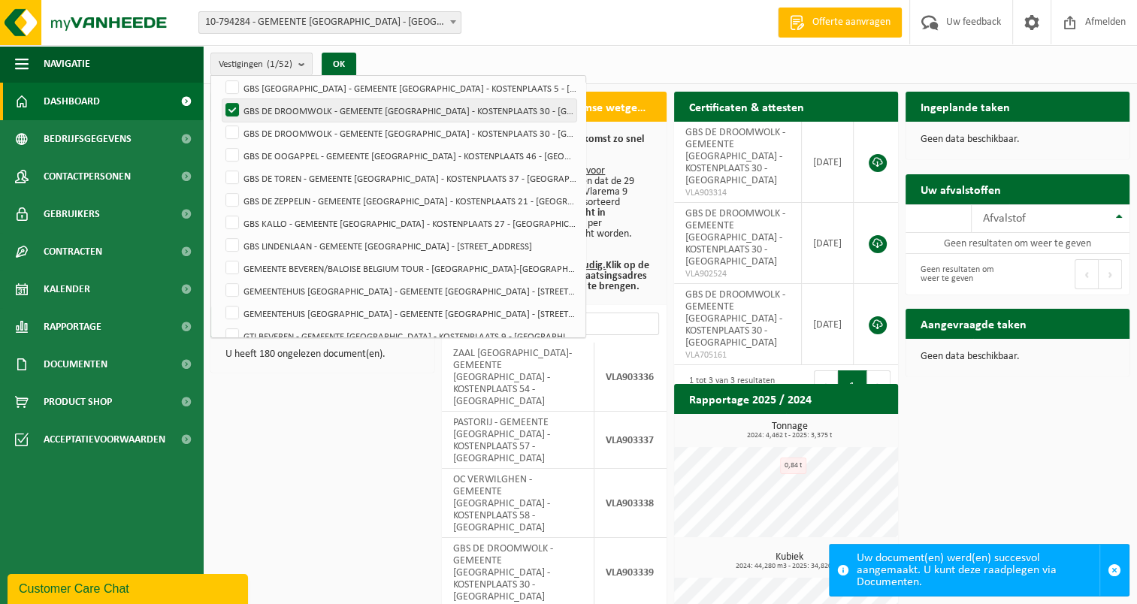
click at [236, 109] on label "GBS DE DROOMWOLK - GEMEENTE [GEOGRAPHIC_DATA] - KOSTENPLAATS 30 - [GEOGRAPHIC_D…" at bounding box center [399, 110] width 354 height 23
click at [220, 99] on input "GBS DE DROOMWOLK - GEMEENTE [GEOGRAPHIC_DATA] - KOSTENPLAATS 30 - [GEOGRAPHIC_D…" at bounding box center [219, 98] width 1 height 1
checkbox input "false"
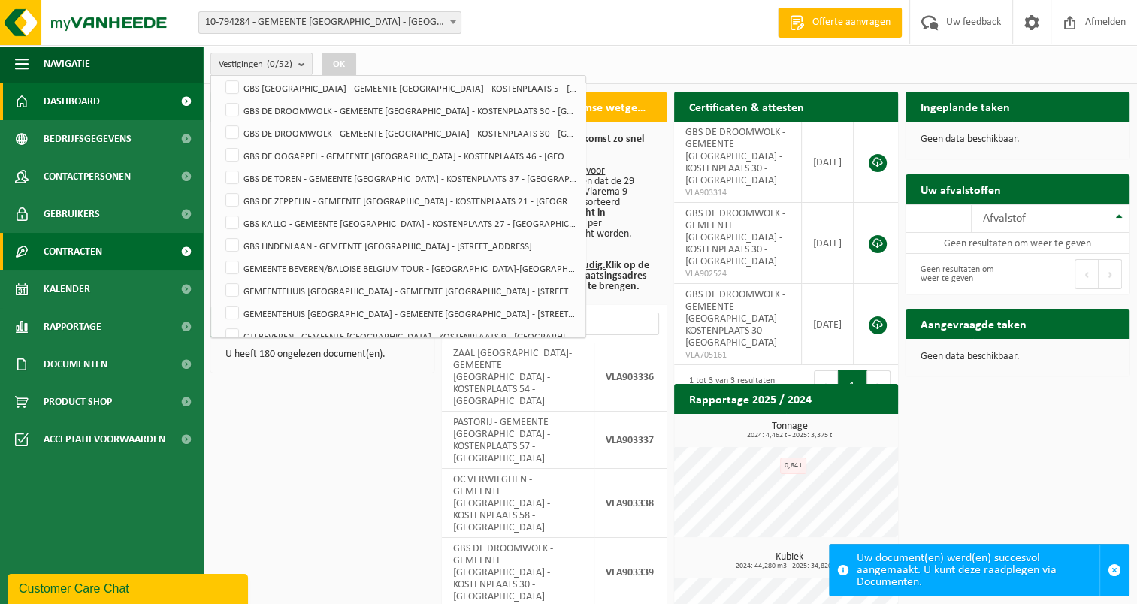
click at [92, 251] on span "Contracten" at bounding box center [73, 252] width 59 height 38
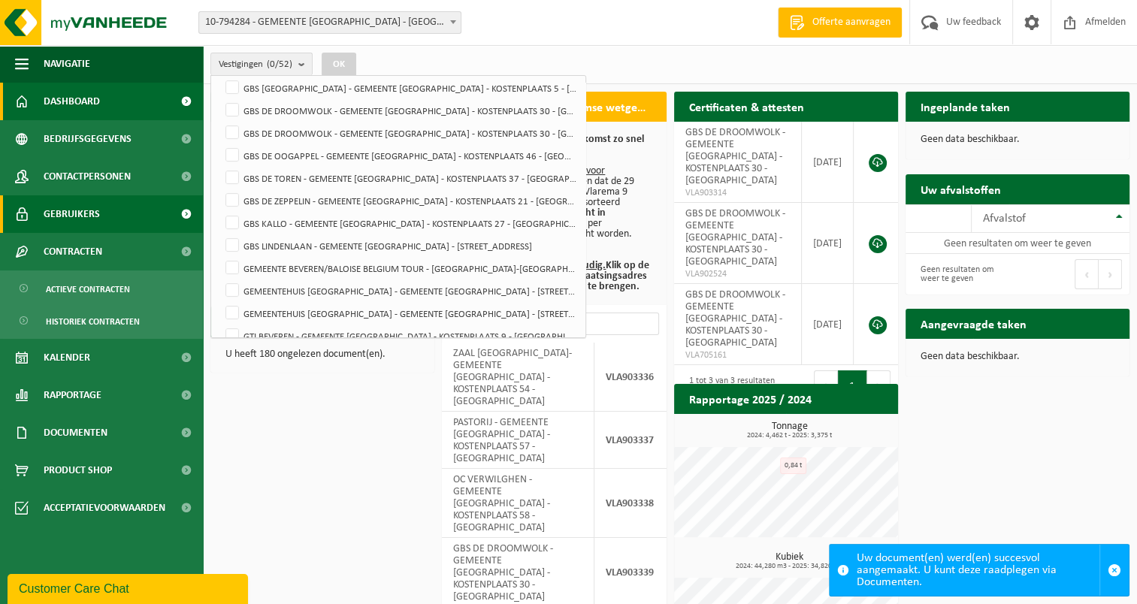
click at [91, 207] on span "Gebruikers" at bounding box center [72, 214] width 56 height 38
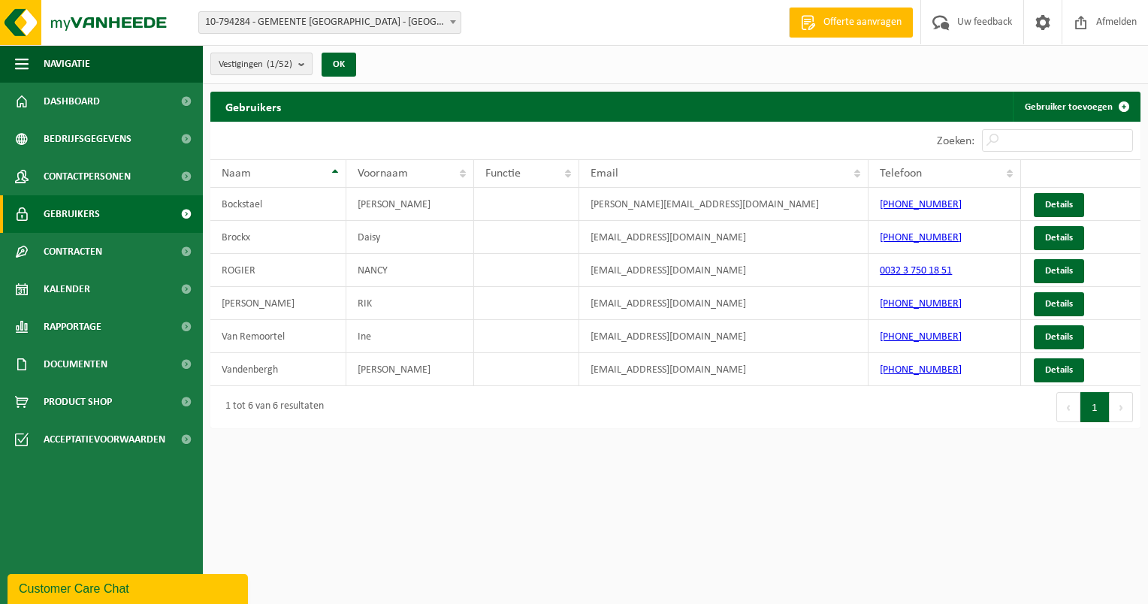
click at [306, 67] on b "submit" at bounding box center [305, 63] width 14 height 21
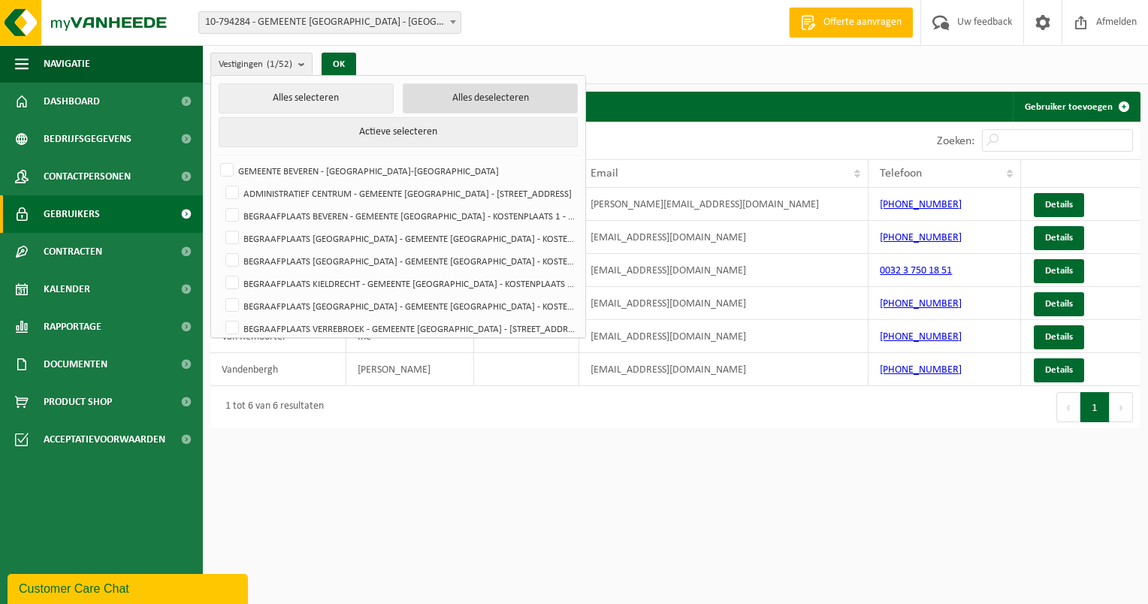
click at [453, 101] on button "Alles deselecteren" at bounding box center [490, 98] width 175 height 30
checkbox input "false"
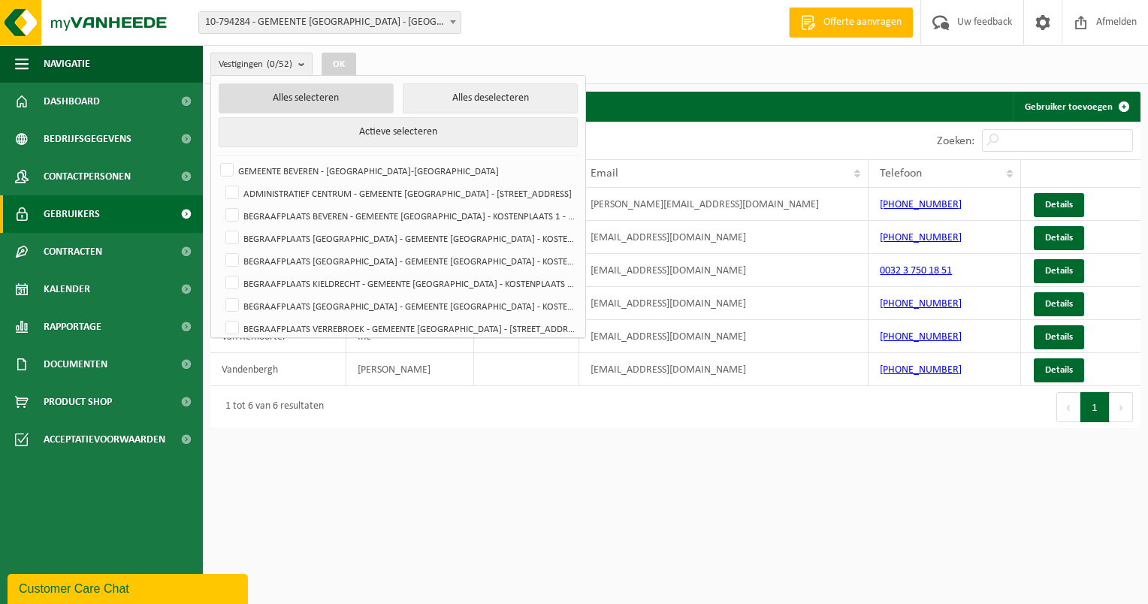
click at [341, 95] on button "Alles selecteren" at bounding box center [306, 98] width 175 height 30
checkbox input "true"
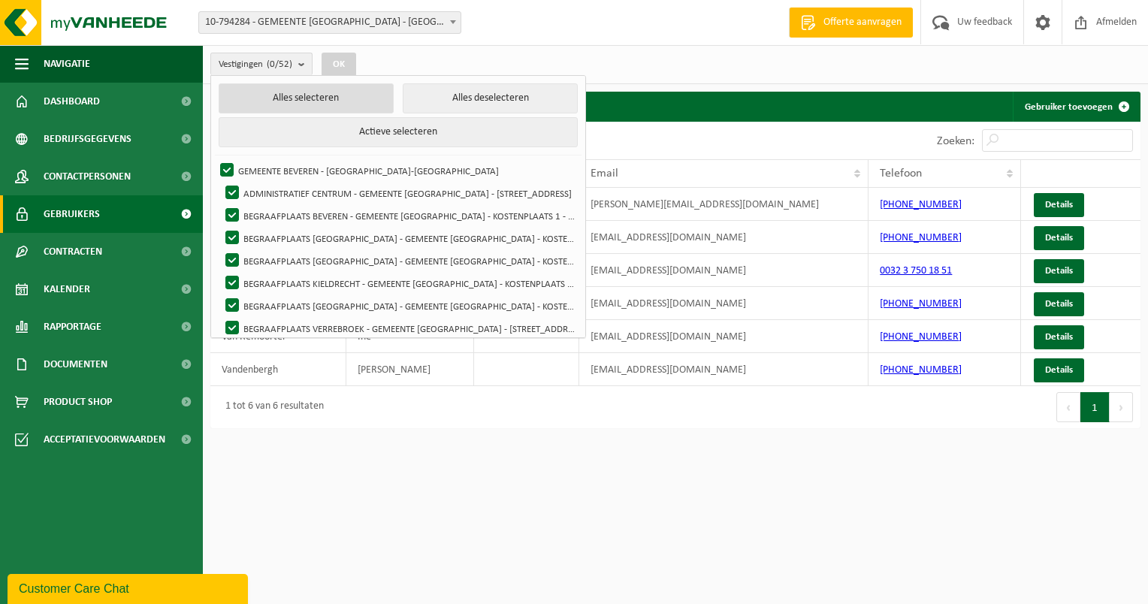
checkbox input "true"
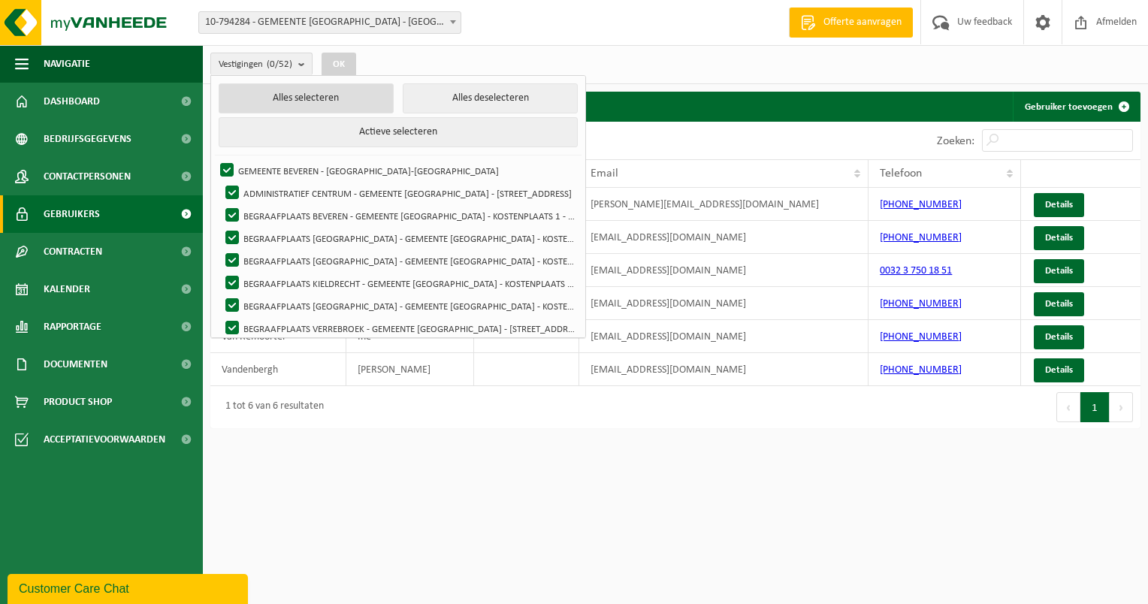
checkbox input "true"
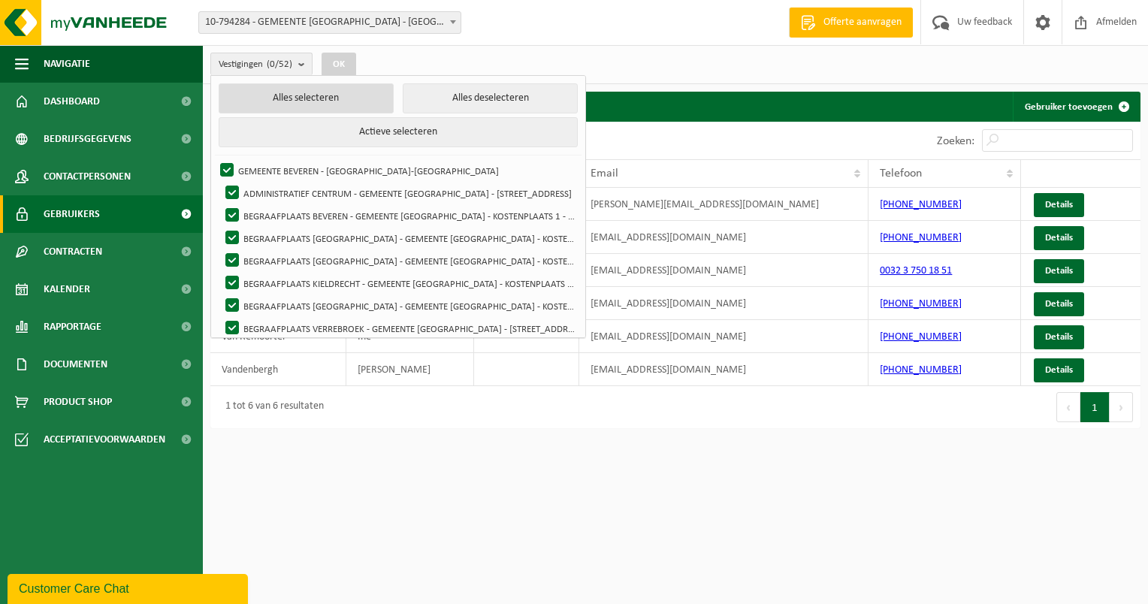
checkbox input "true"
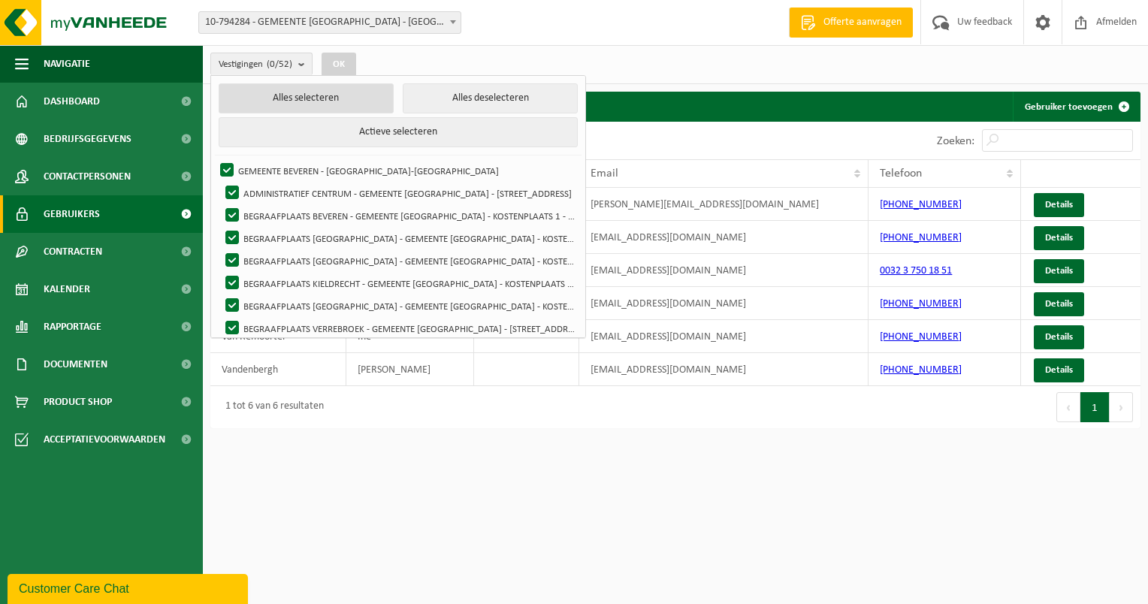
checkbox input "true"
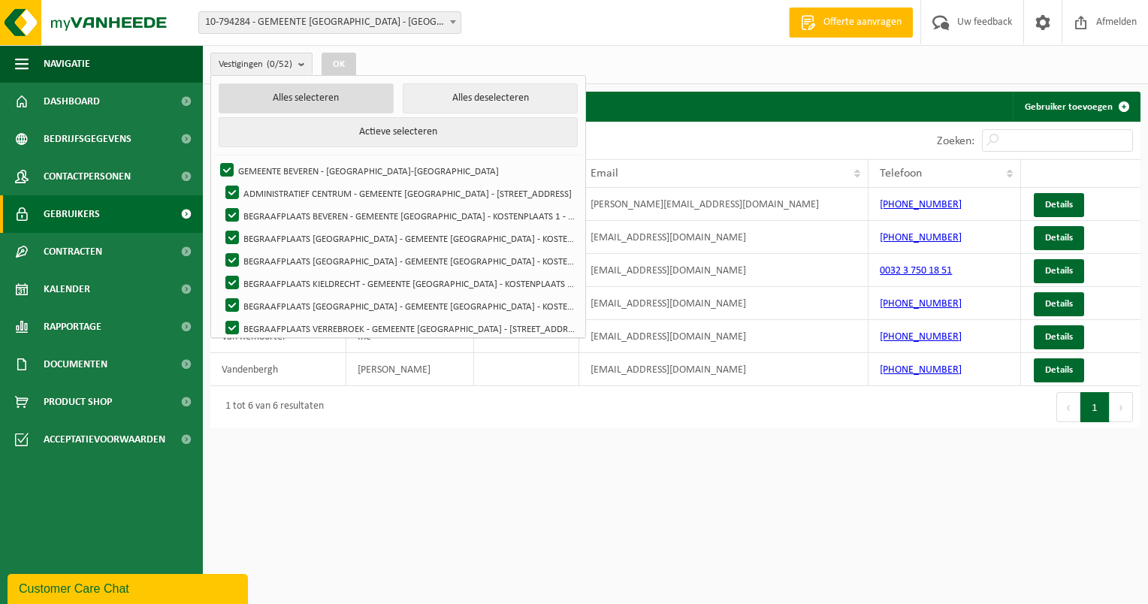
checkbox input "true"
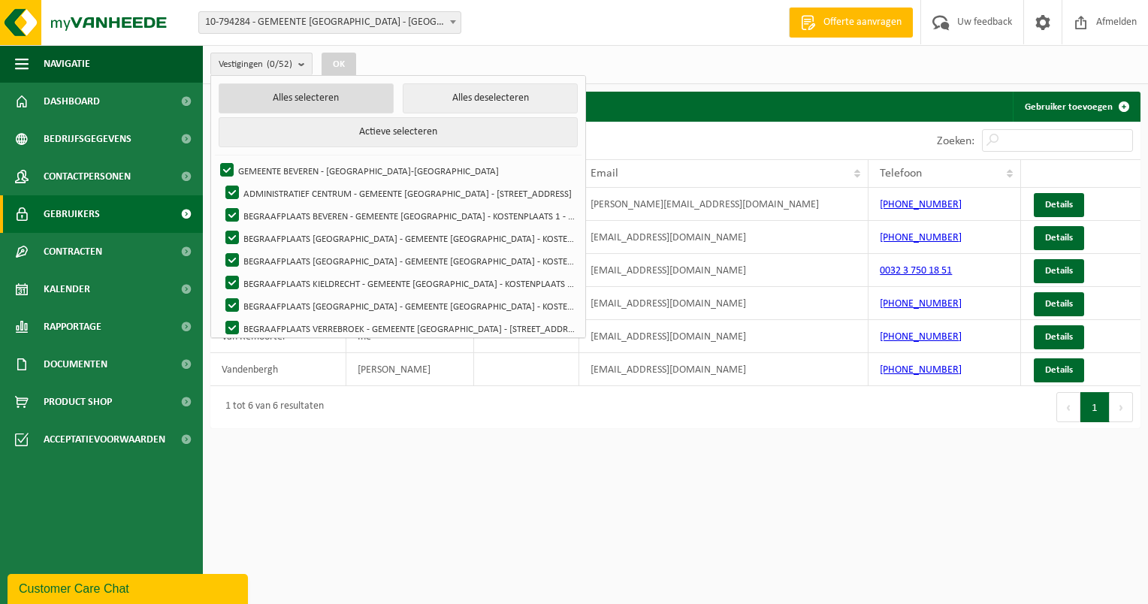
checkbox input "true"
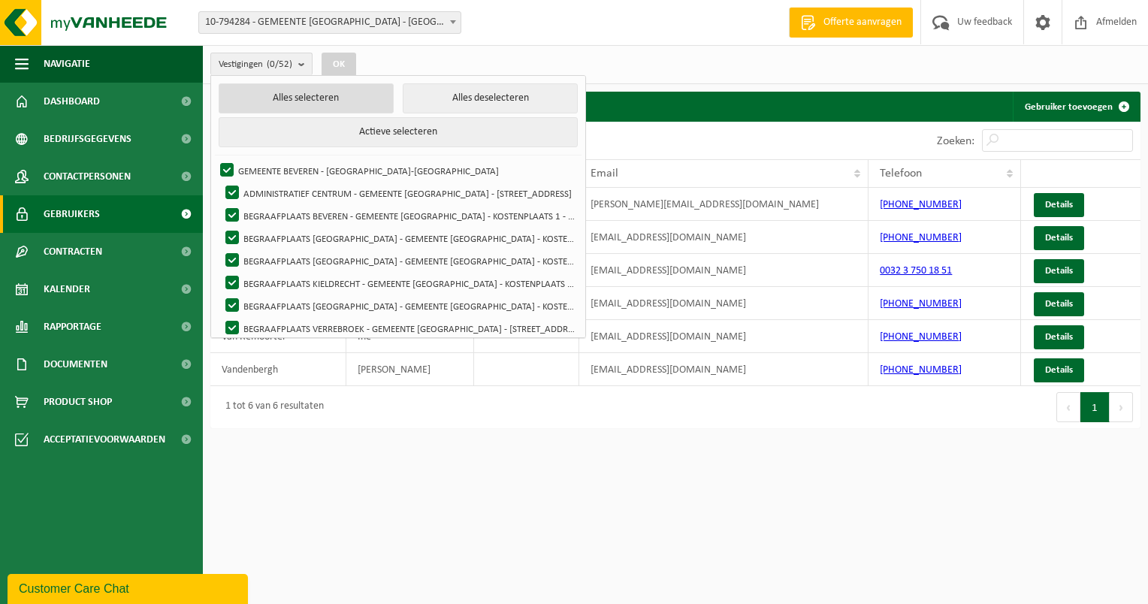
checkbox input "true"
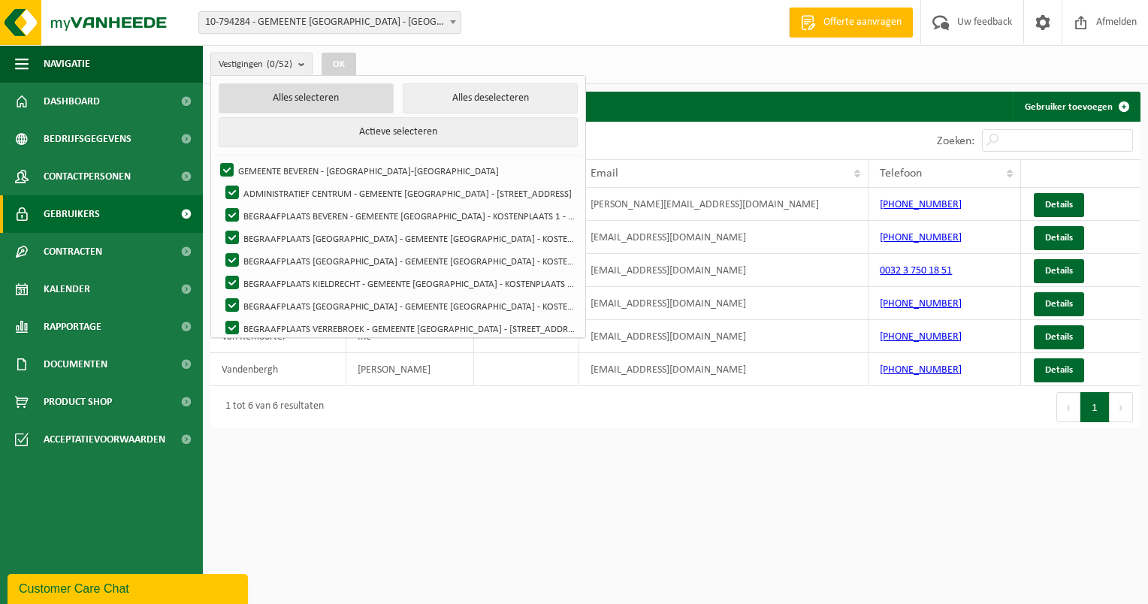
checkbox input "true"
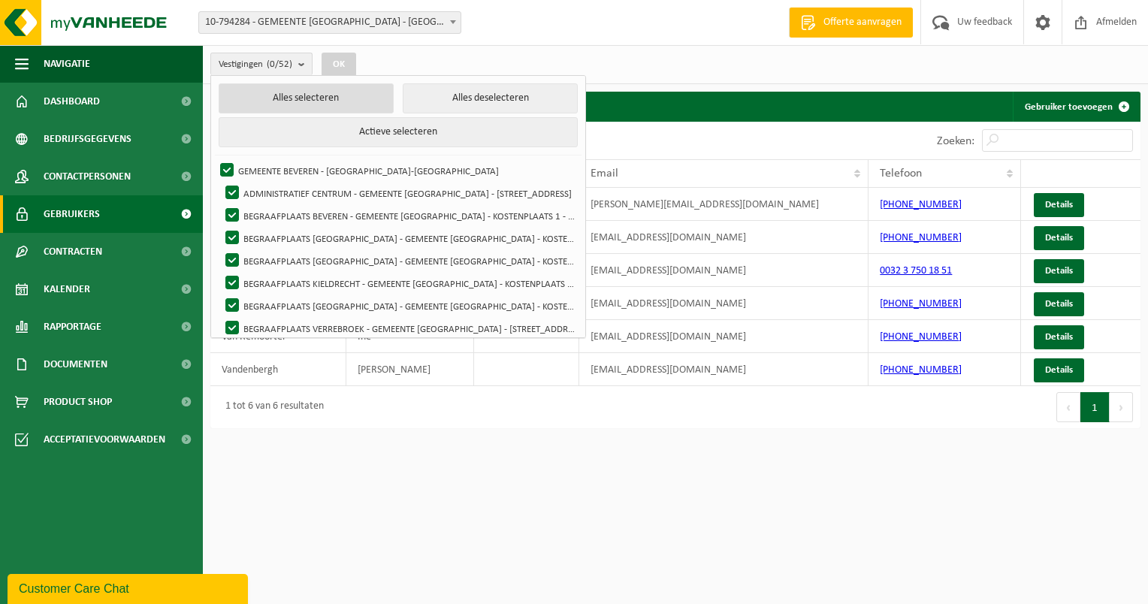
checkbox input "true"
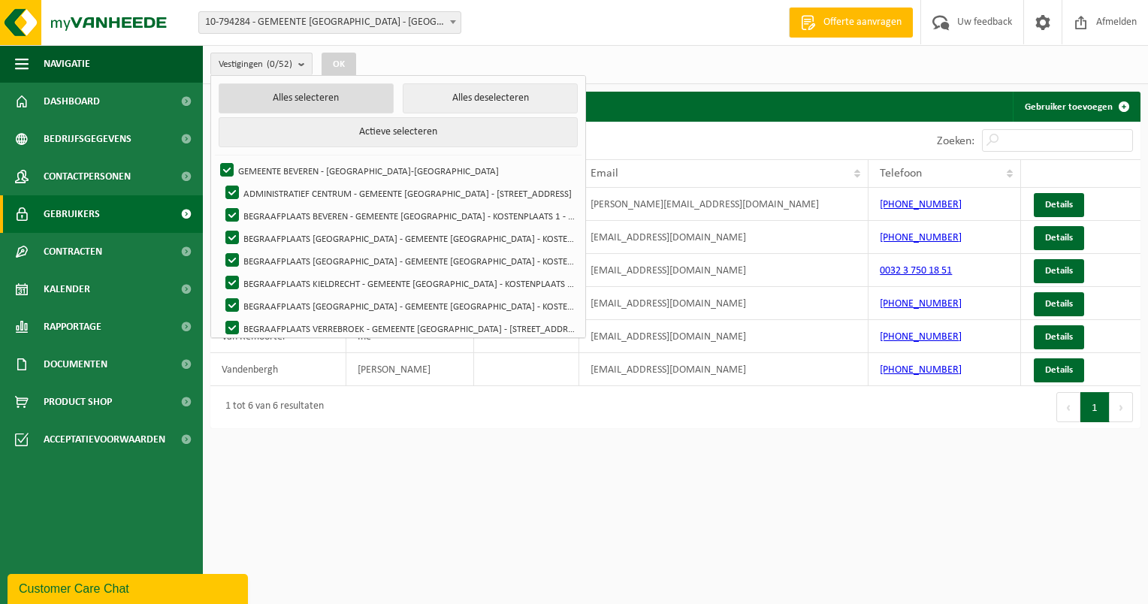
checkbox input "true"
click at [352, 59] on button "OK" at bounding box center [344, 65] width 35 height 24
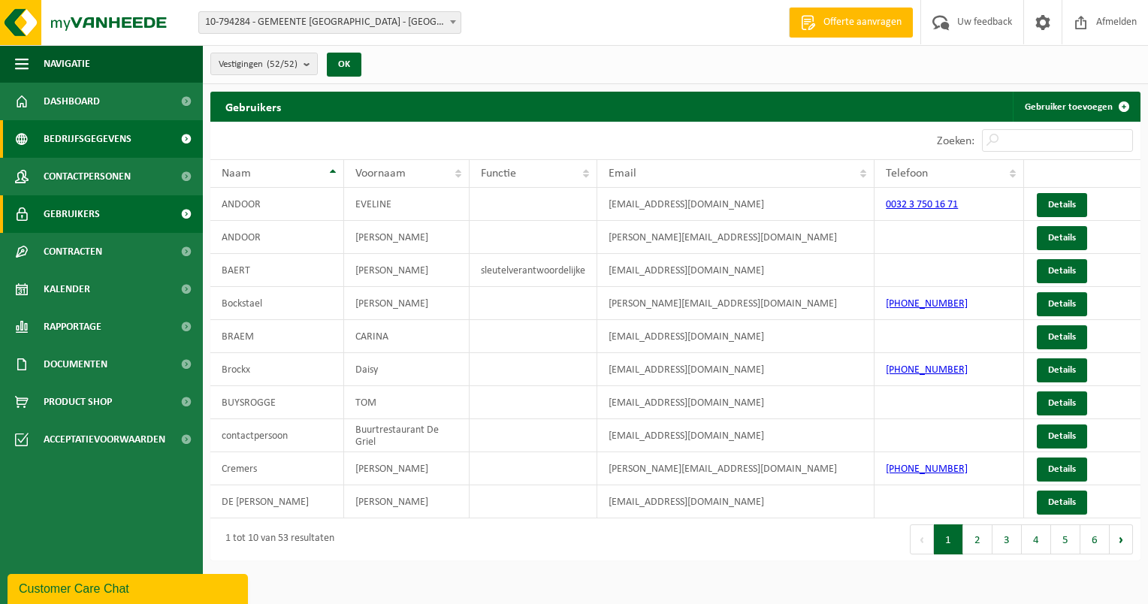
click at [88, 141] on span "Bedrijfsgegevens" at bounding box center [88, 139] width 88 height 38
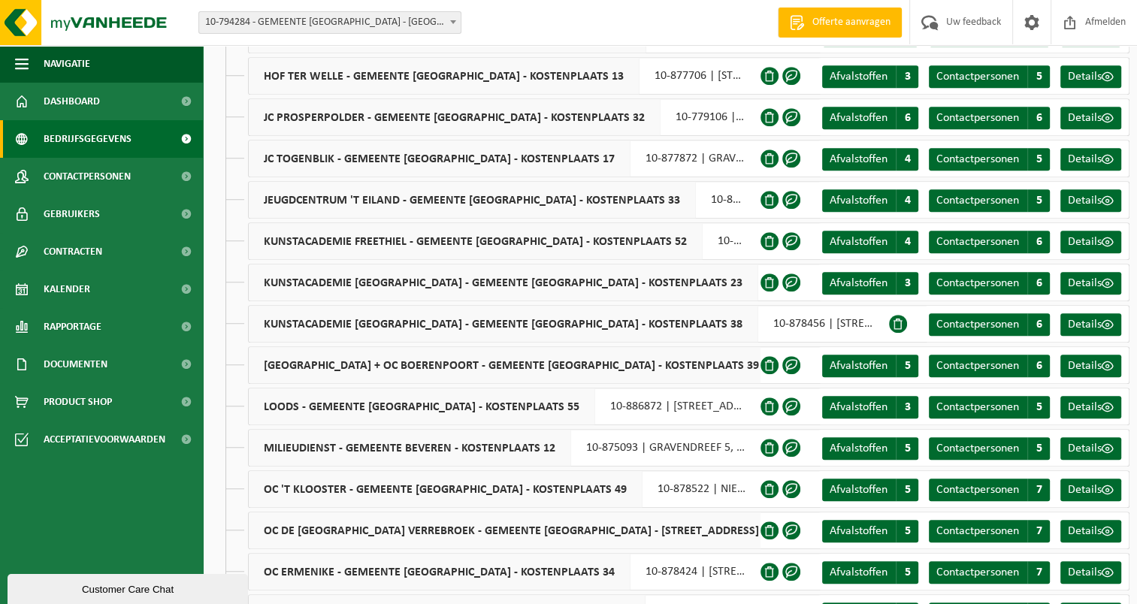
scroll to position [1127, 0]
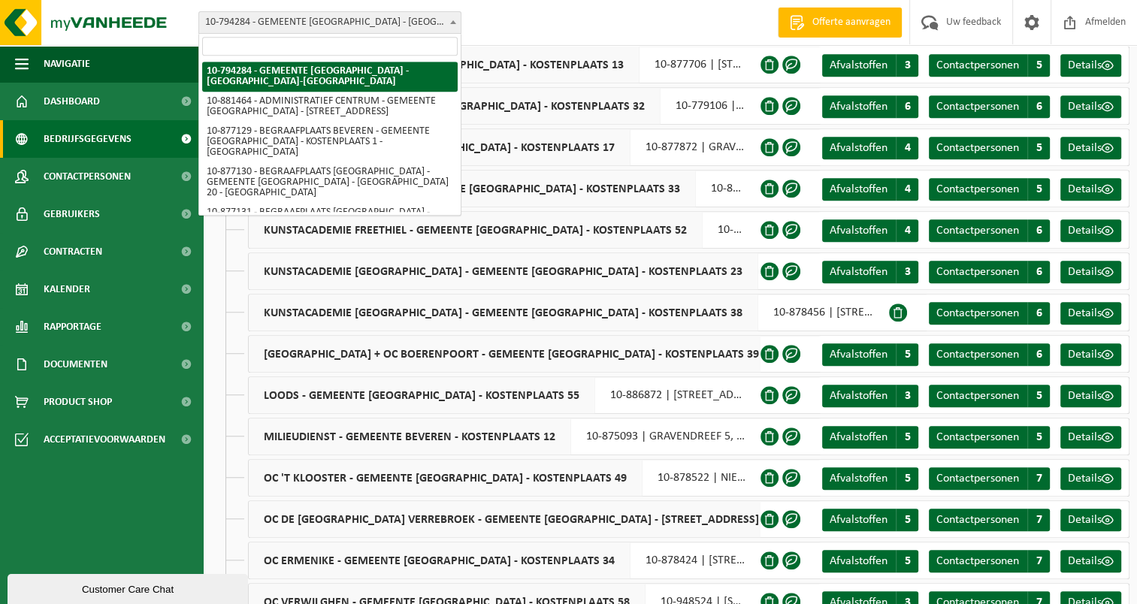
click at [452, 20] on b at bounding box center [453, 22] width 6 height 4
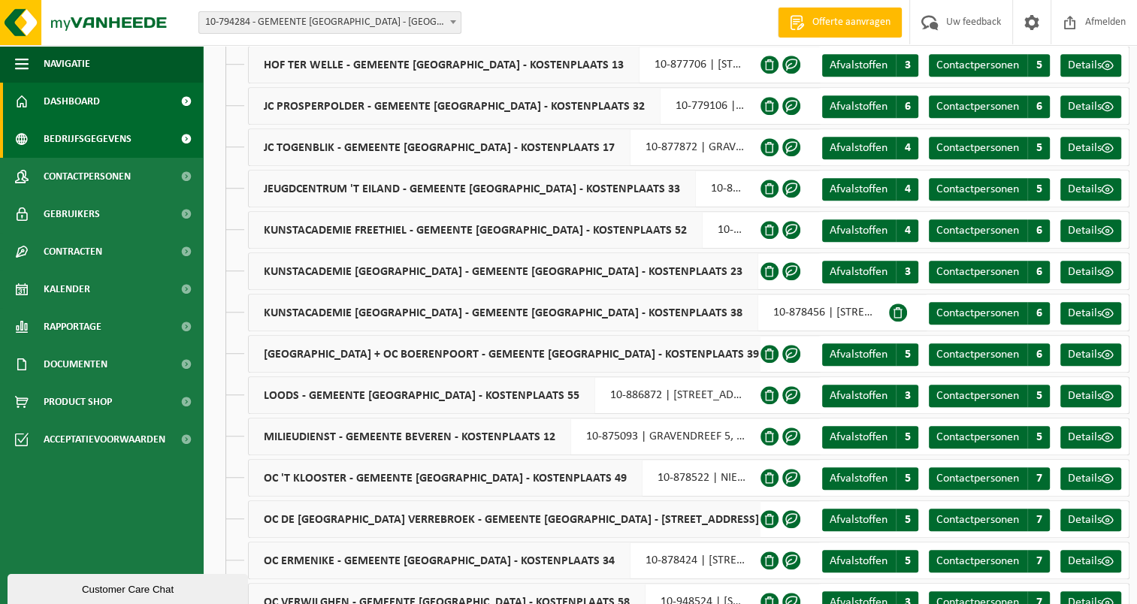
click at [85, 99] on span "Dashboard" at bounding box center [72, 102] width 56 height 38
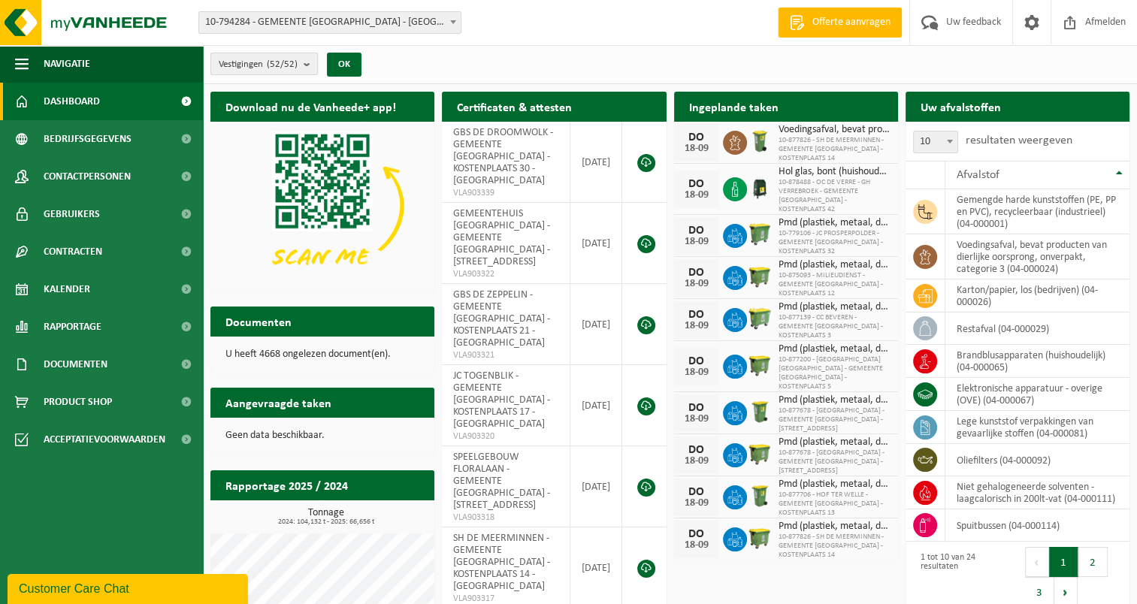
click at [314, 64] on b "submit" at bounding box center [311, 63] width 14 height 21
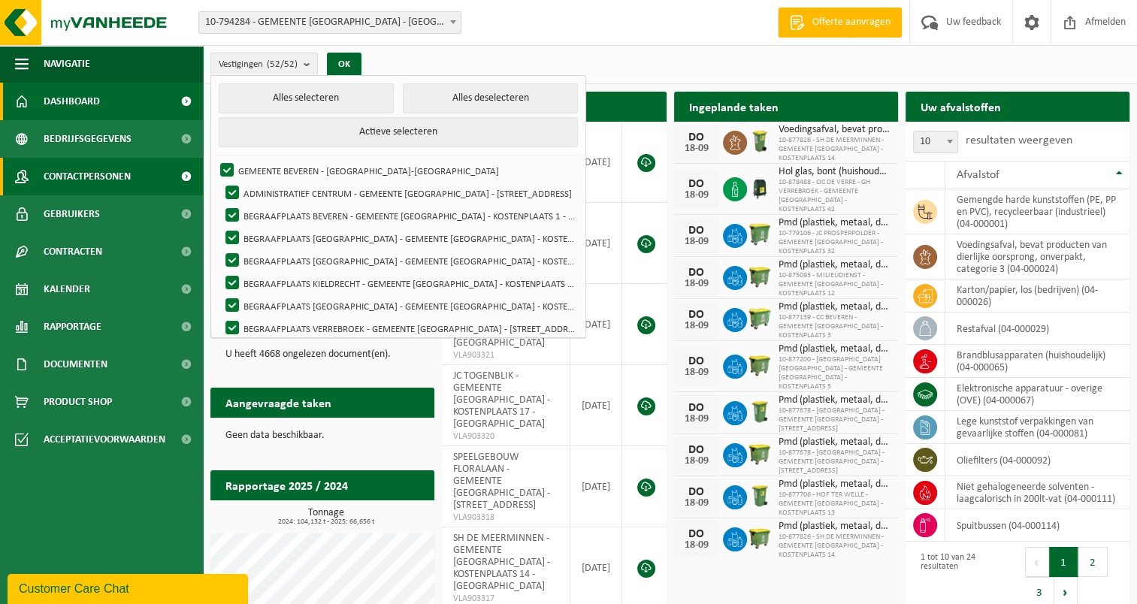
click at [128, 173] on span "Contactpersonen" at bounding box center [87, 177] width 87 height 38
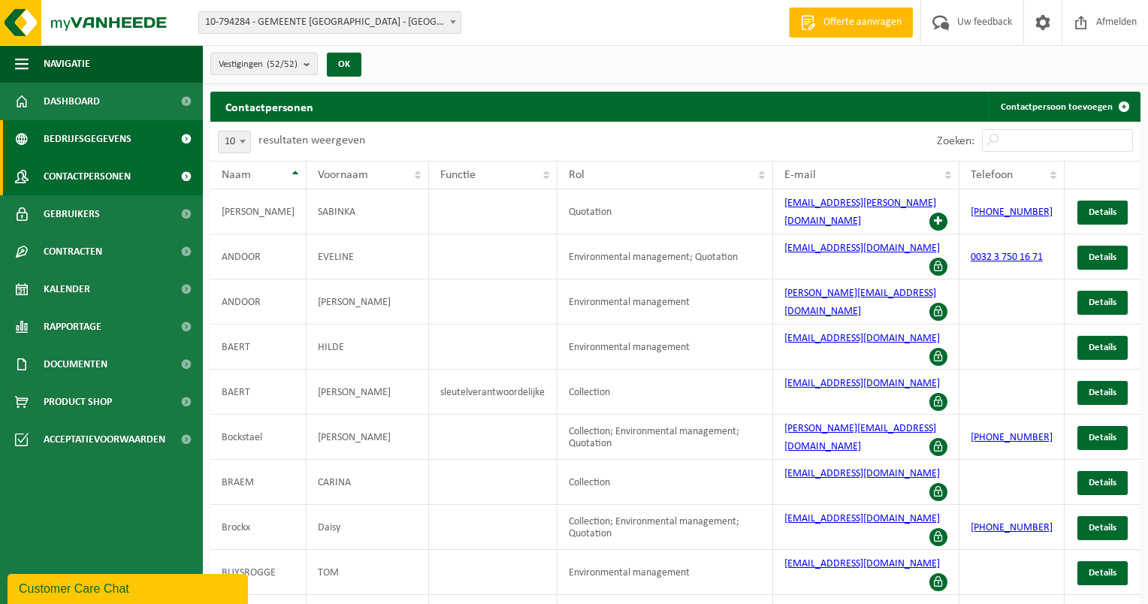
click at [96, 137] on span "Bedrijfsgegevens" at bounding box center [88, 139] width 88 height 38
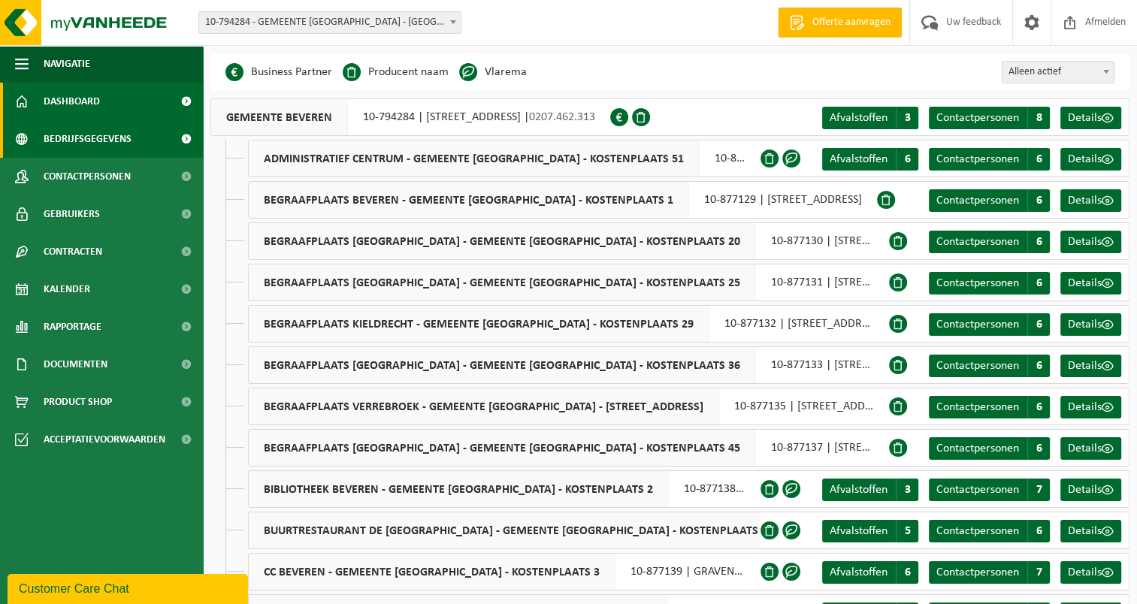
click at [87, 101] on span "Dashboard" at bounding box center [72, 102] width 56 height 38
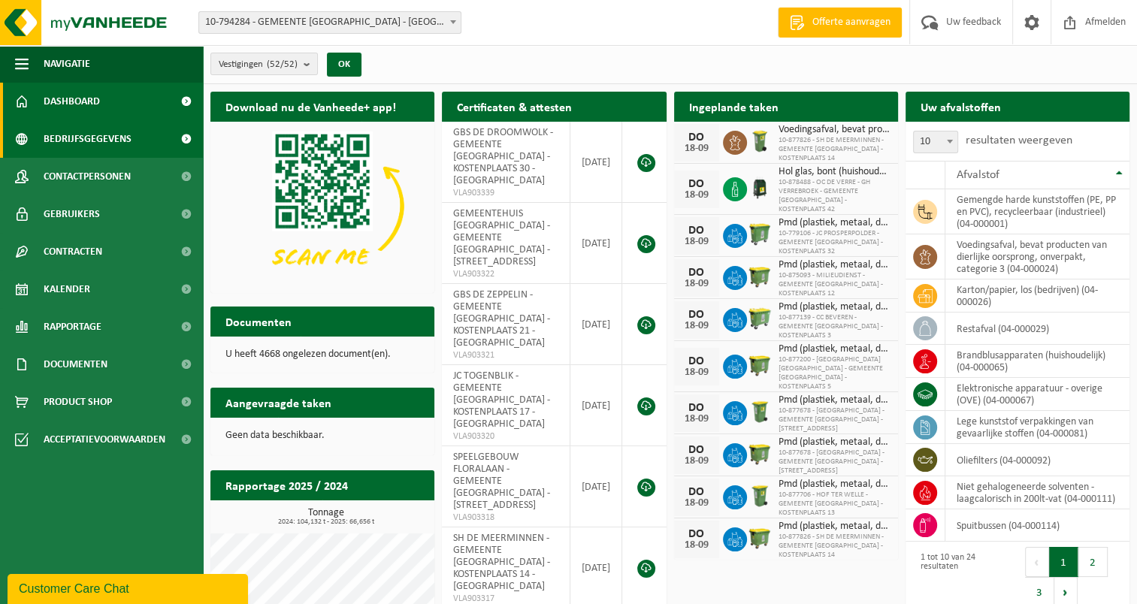
click at [76, 137] on span "Bedrijfsgegevens" at bounding box center [88, 139] width 88 height 38
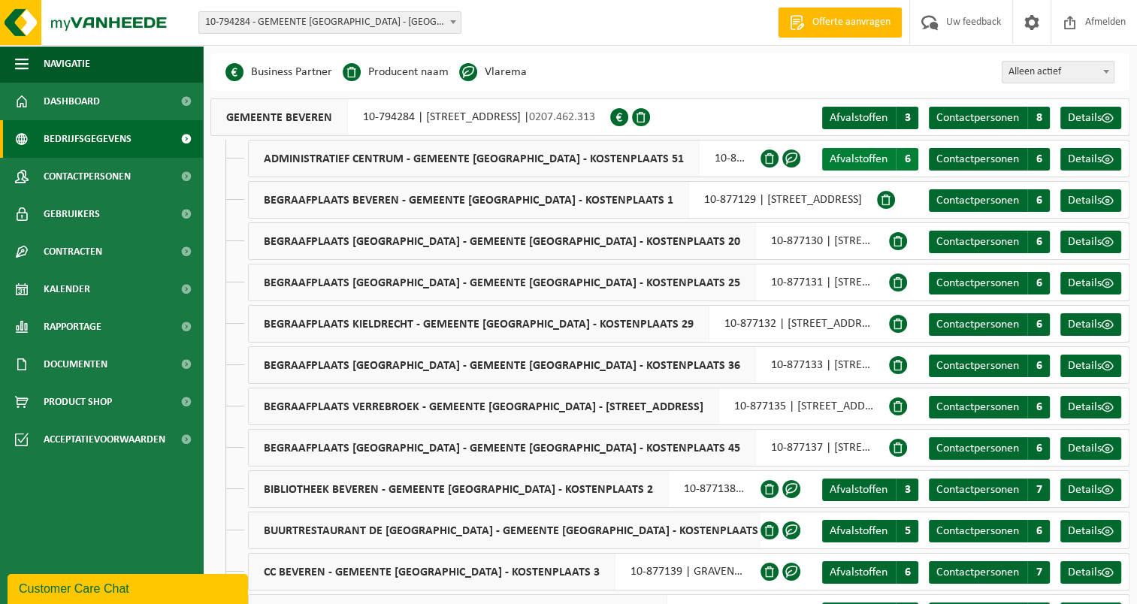
click at [860, 155] on span "Afvalstoffen" at bounding box center [858, 159] width 58 height 12
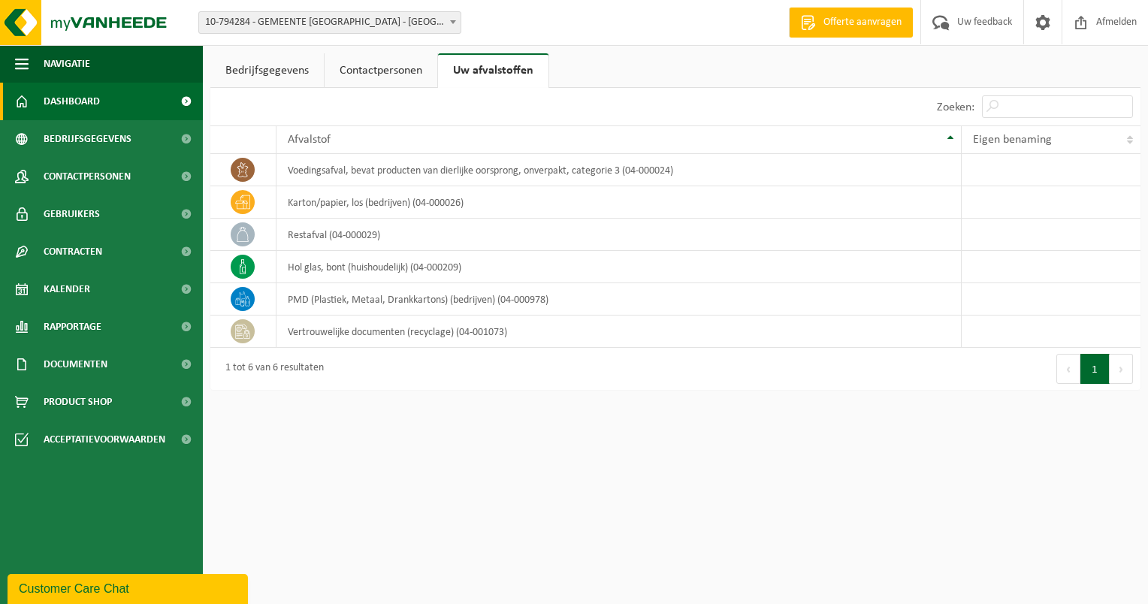
click at [54, 100] on span "Dashboard" at bounding box center [72, 102] width 56 height 38
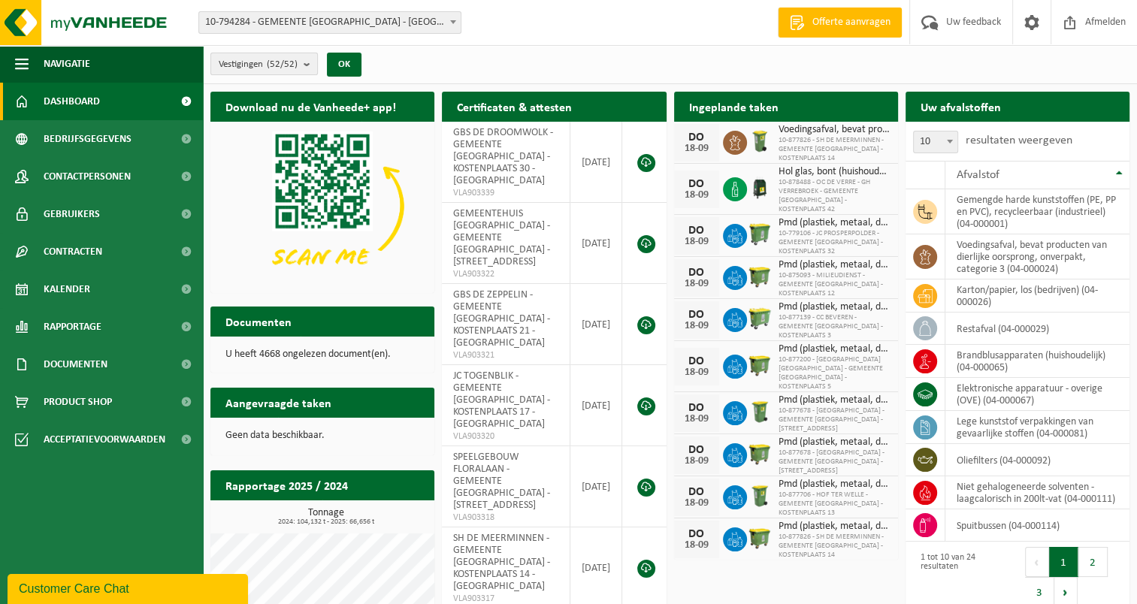
click at [313, 65] on b "submit" at bounding box center [311, 63] width 14 height 21
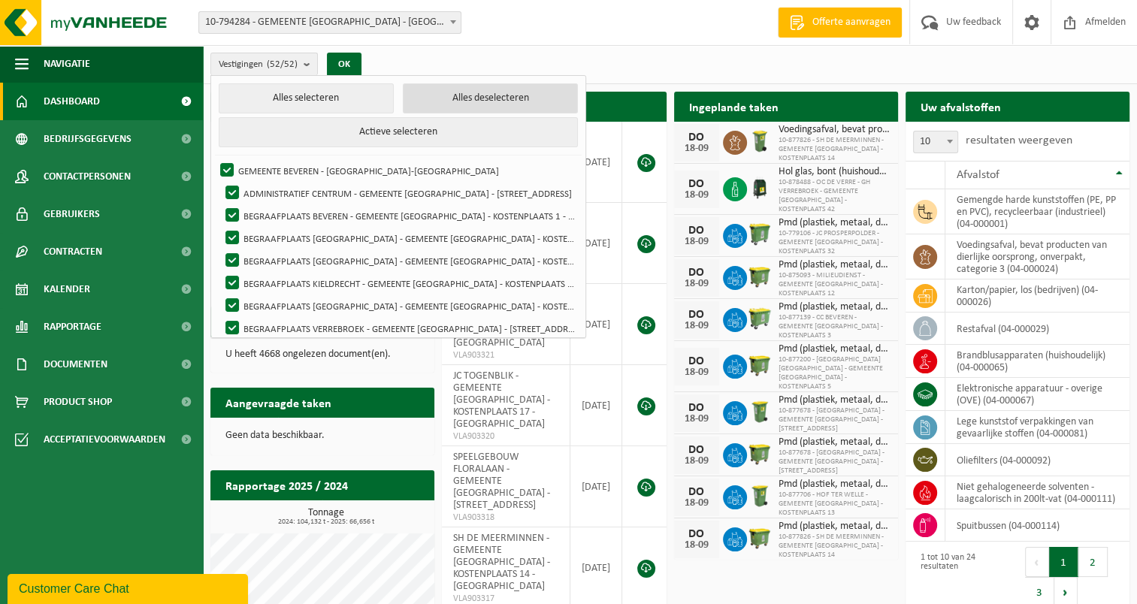
click at [456, 98] on button "Alles deselecteren" at bounding box center [490, 98] width 175 height 30
checkbox input "false"
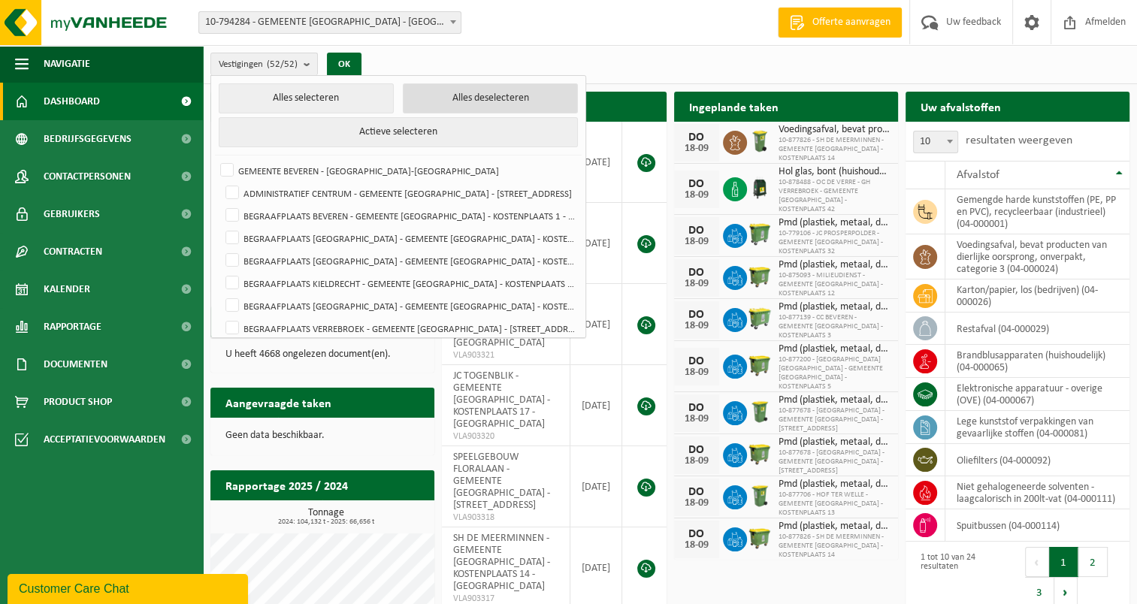
checkbox input "false"
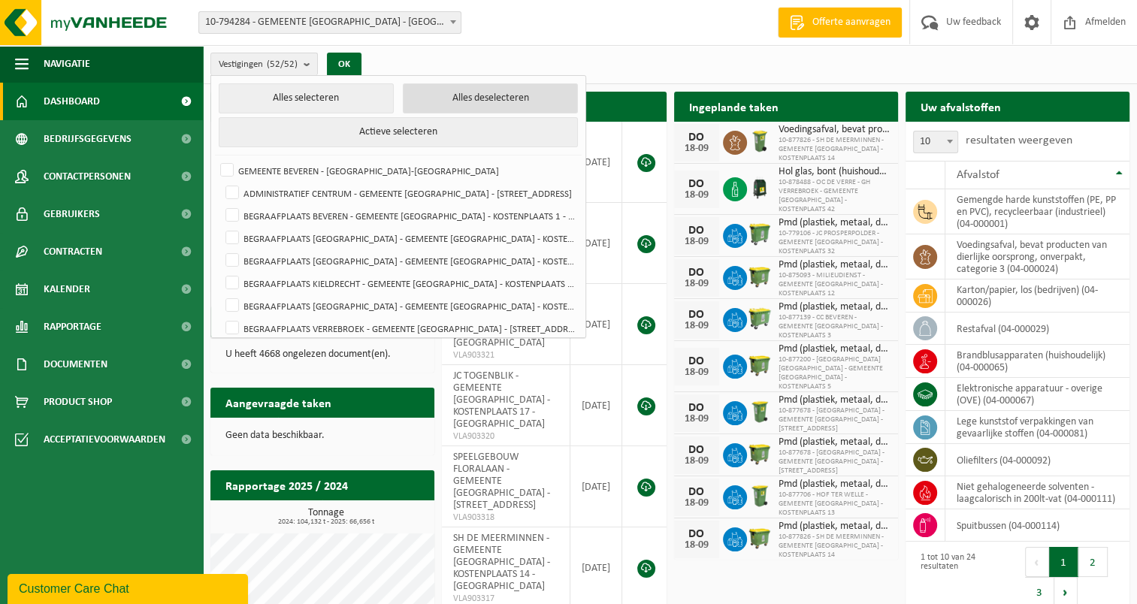
checkbox input "false"
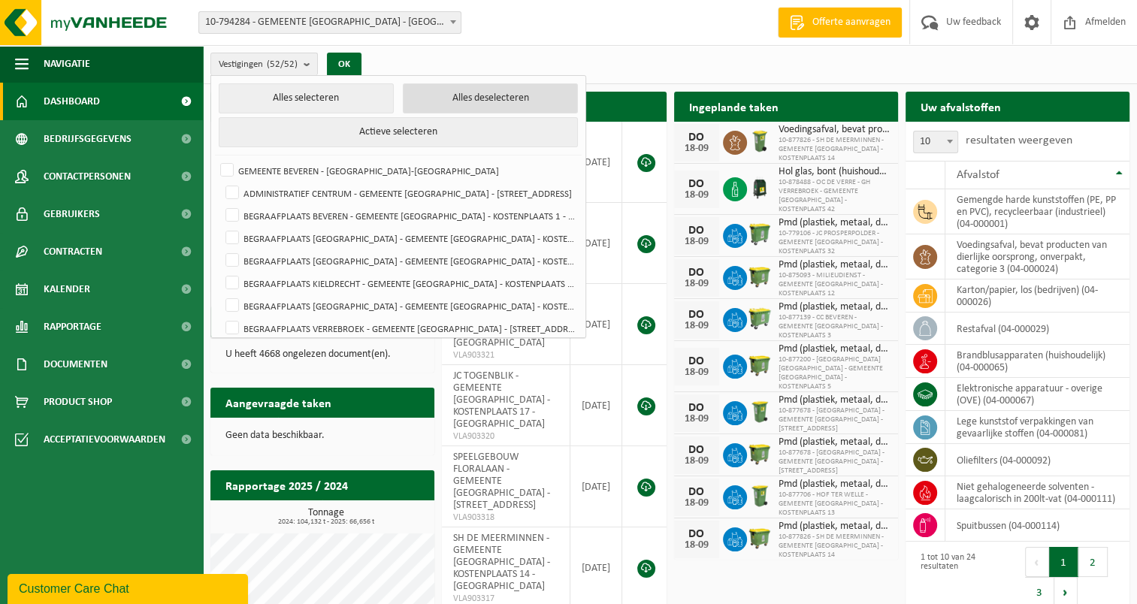
checkbox input "false"
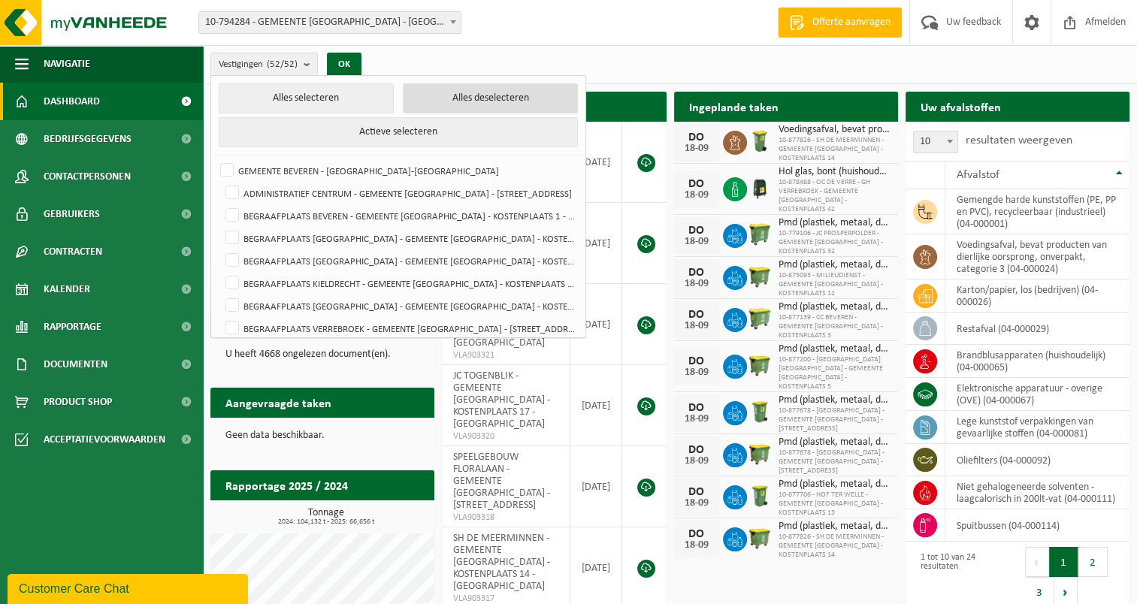
checkbox input "false"
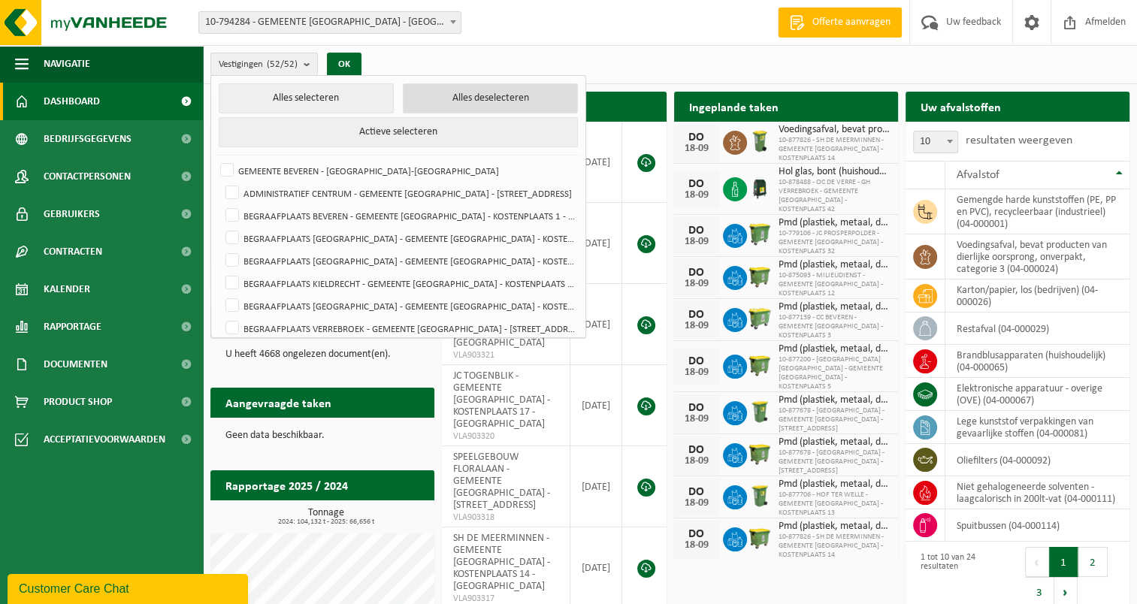
checkbox input "false"
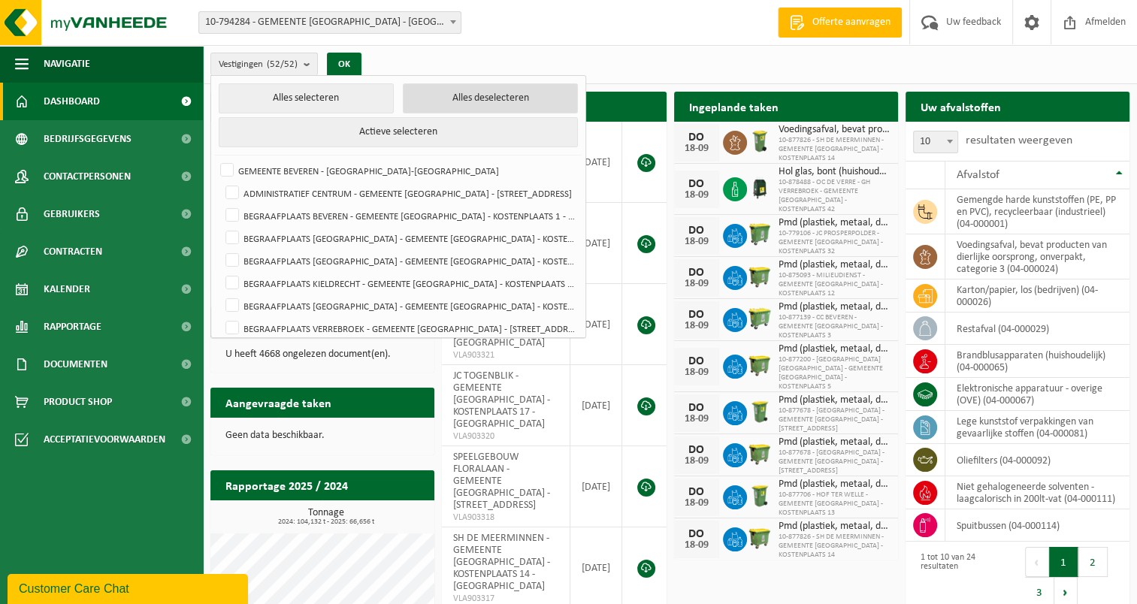
checkbox input "false"
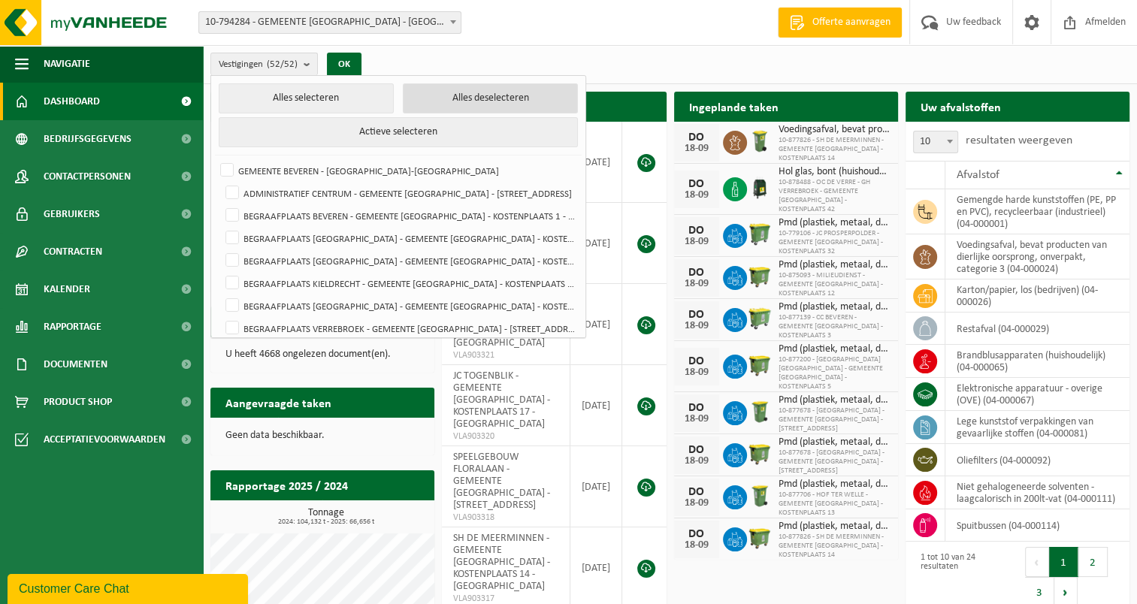
checkbox input "false"
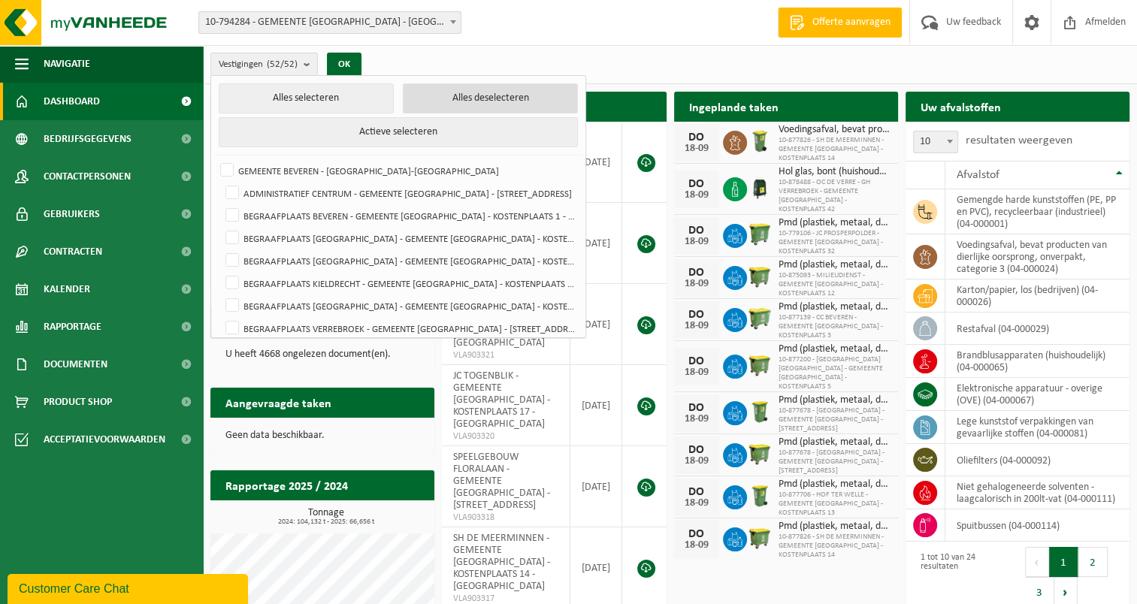
checkbox input "false"
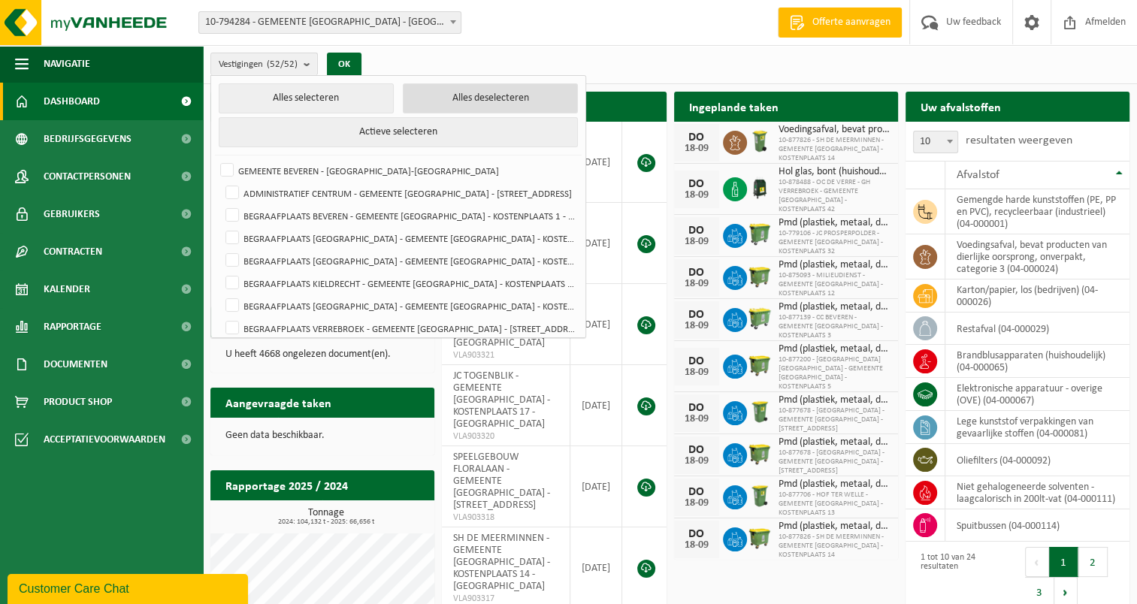
checkbox input "false"
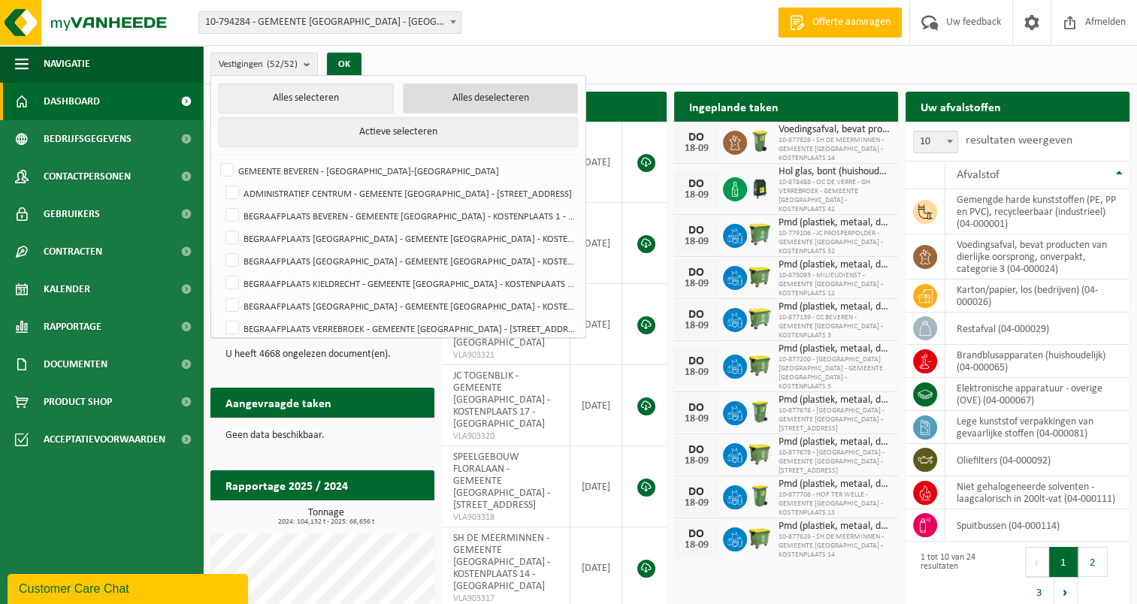
checkbox input "false"
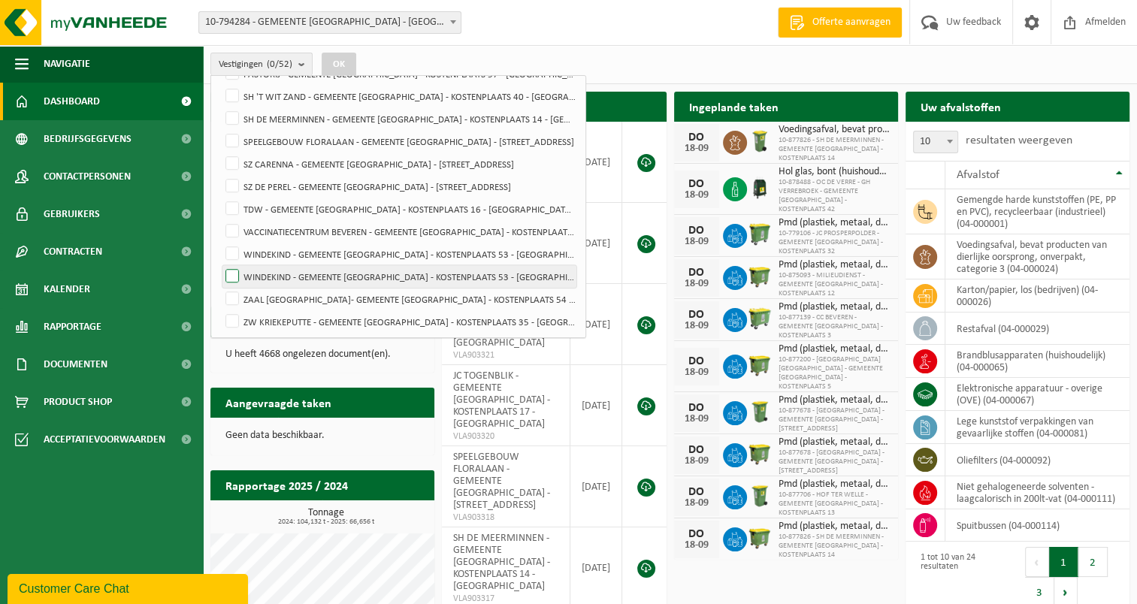
scroll to position [999, 0]
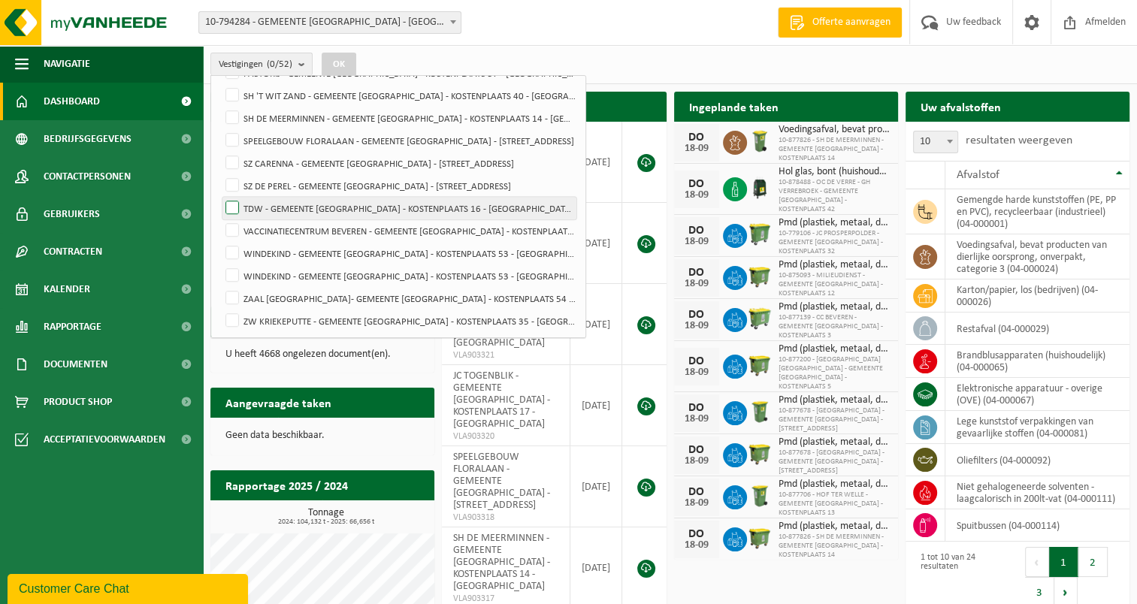
click at [234, 208] on label "TDW - GEMEENTE [GEOGRAPHIC_DATA] - KOSTENPLAATS 16 - [GEOGRAPHIC_DATA]-[GEOGRAP…" at bounding box center [399, 208] width 354 height 23
click at [220, 197] on input "TDW - GEMEENTE [GEOGRAPHIC_DATA] - KOSTENPLAATS 16 - [GEOGRAPHIC_DATA]-[GEOGRAP…" at bounding box center [219, 196] width 1 height 1
checkbox input "true"
click at [348, 63] on button "OK" at bounding box center [339, 65] width 35 height 24
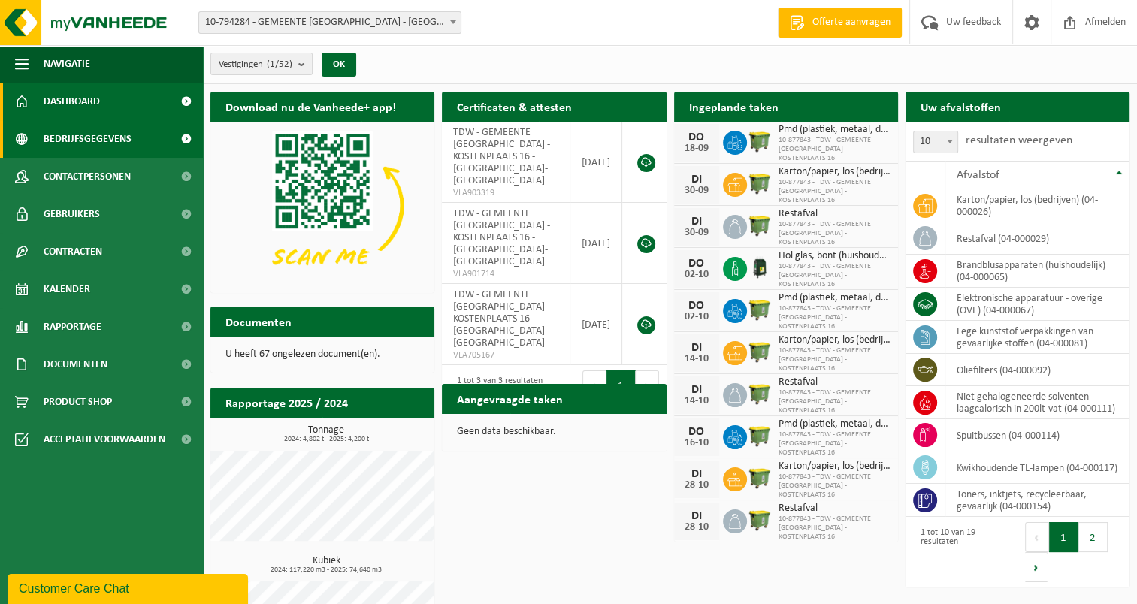
click at [108, 137] on span "Bedrijfsgegevens" at bounding box center [88, 139] width 88 height 38
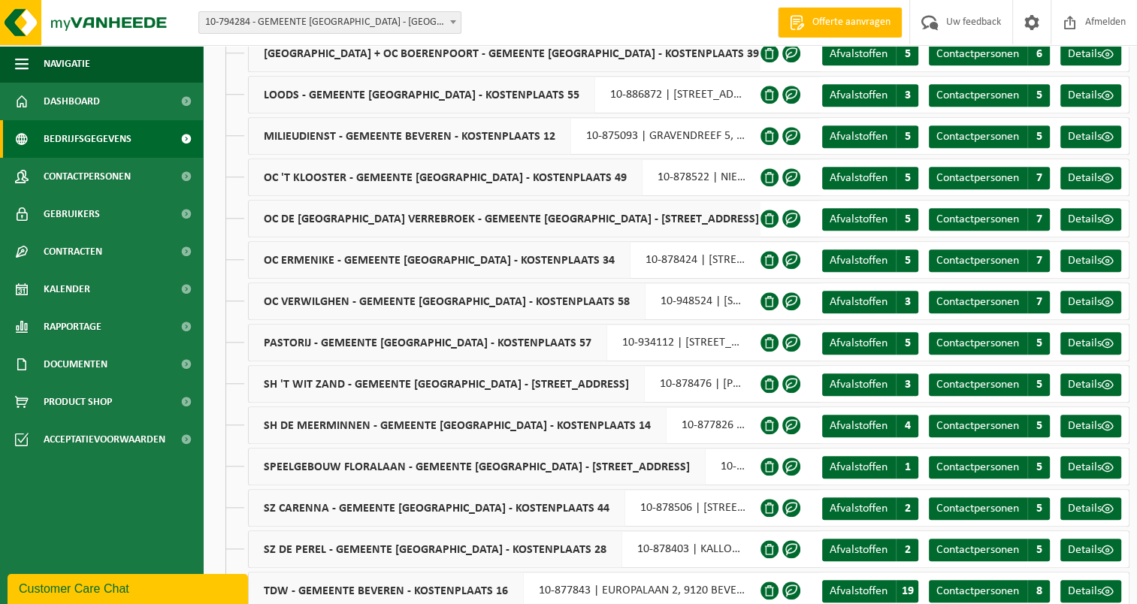
scroll to position [1503, 0]
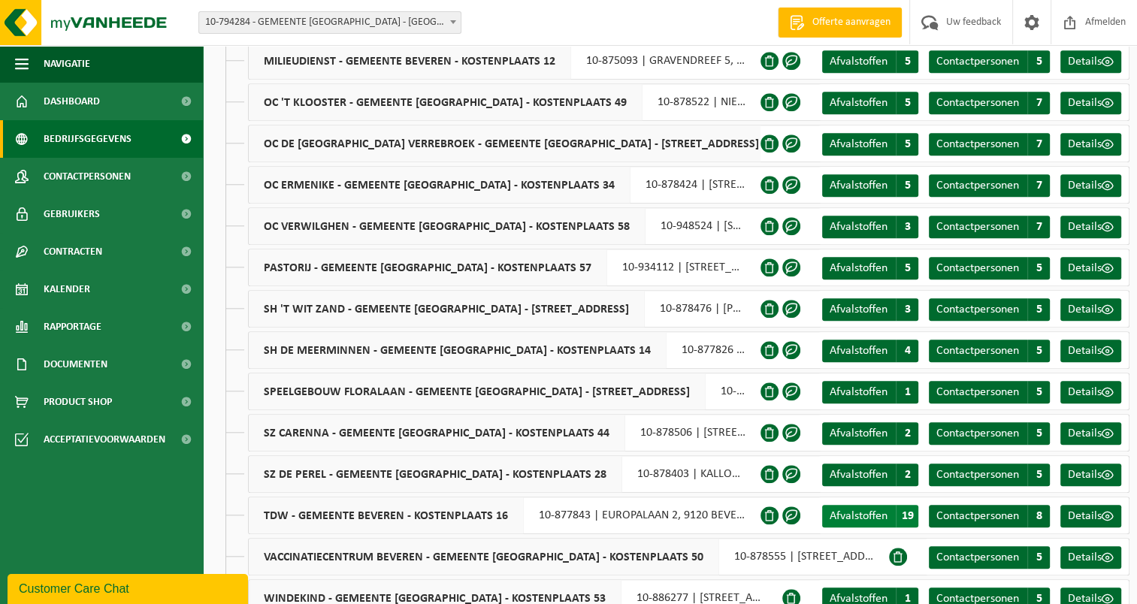
click at [861, 514] on span "Afvalstoffen" at bounding box center [858, 516] width 58 height 12
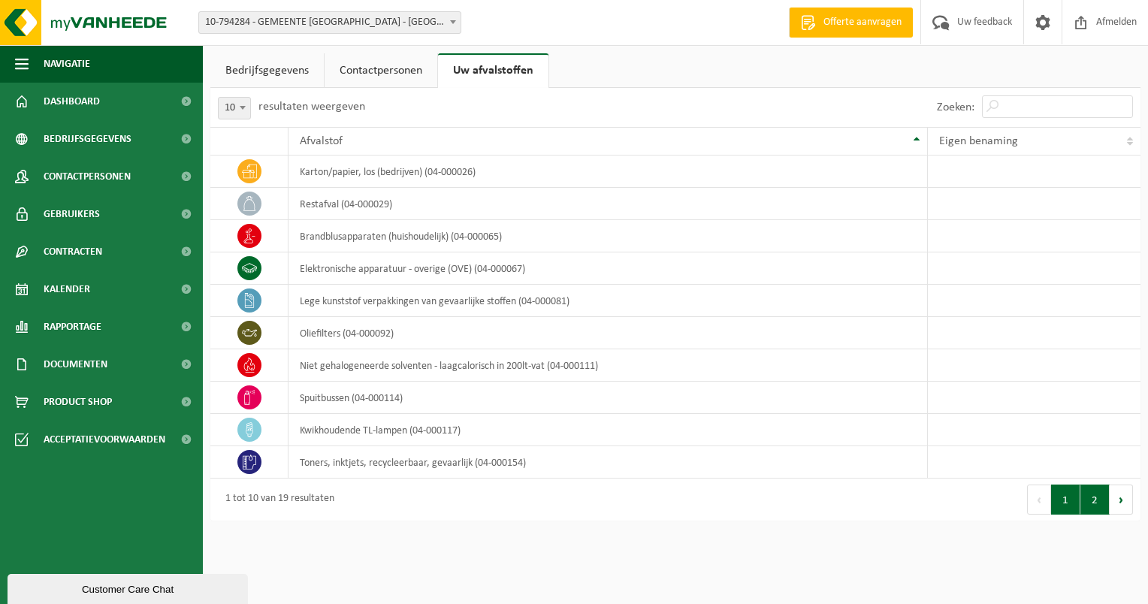
click at [1102, 500] on button "2" at bounding box center [1094, 500] width 29 height 30
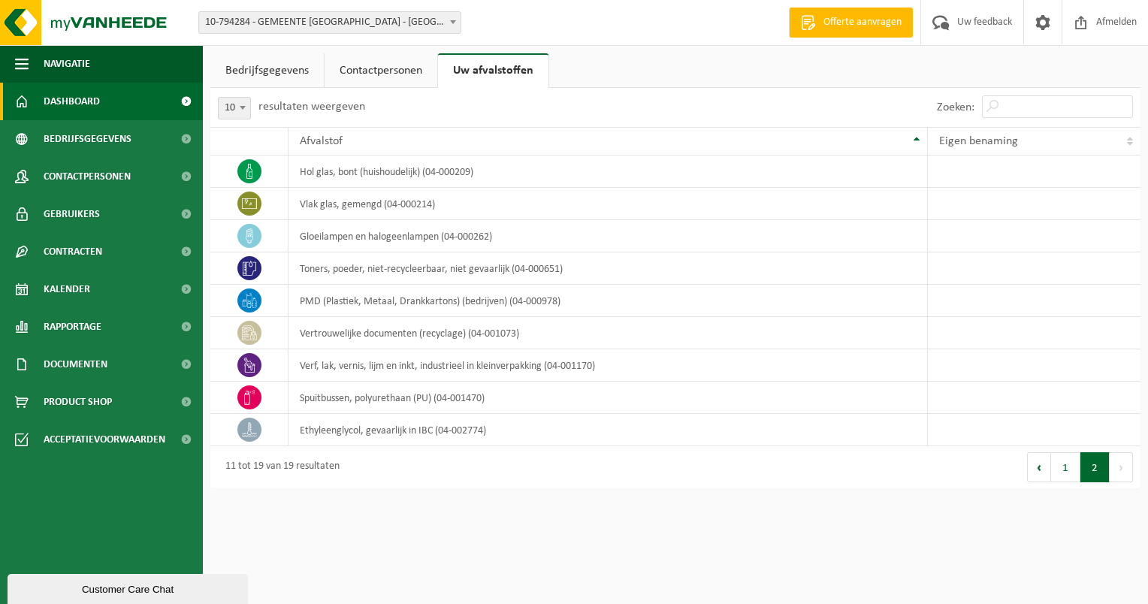
click at [68, 97] on span "Dashboard" at bounding box center [72, 102] width 56 height 38
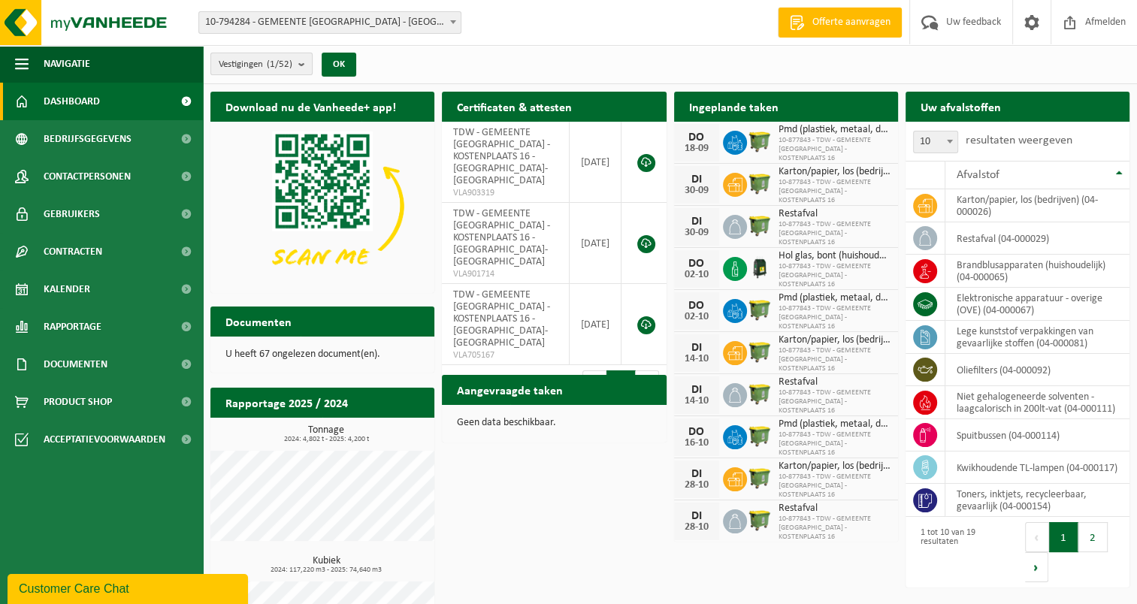
click at [301, 62] on b "submit" at bounding box center [305, 63] width 14 height 21
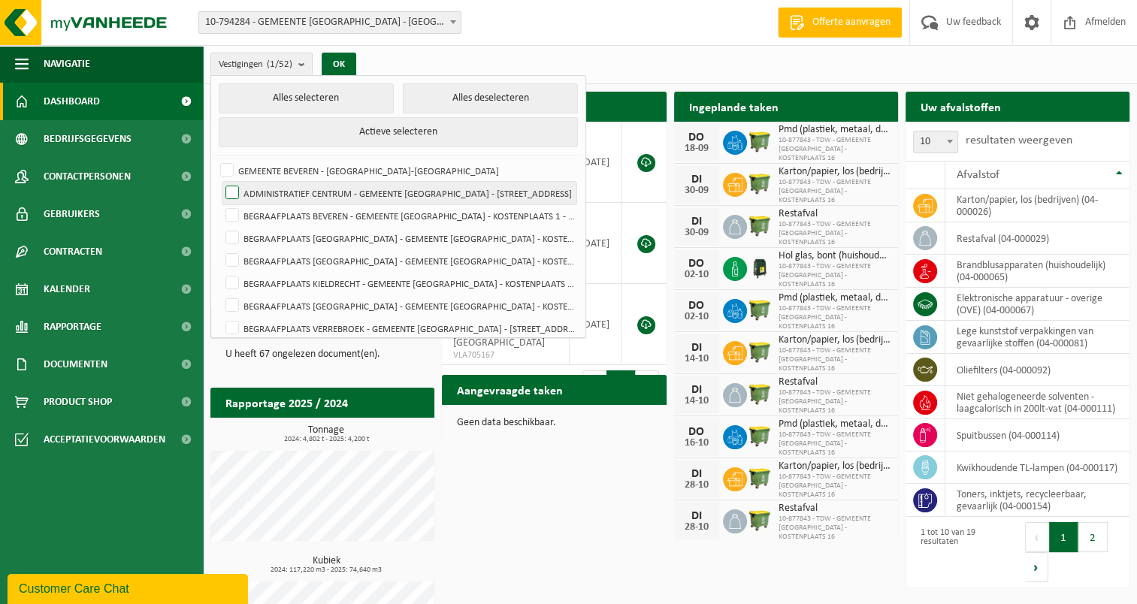
click at [232, 188] on label "ADMINISTRATIEF CENTRUM - GEMEENTE [GEOGRAPHIC_DATA] - [STREET_ADDRESS]" at bounding box center [399, 193] width 354 height 23
click at [220, 182] on input "ADMINISTRATIEF CENTRUM - GEMEENTE [GEOGRAPHIC_DATA] - [STREET_ADDRESS]" at bounding box center [219, 181] width 1 height 1
checkbox input "true"
click at [348, 64] on button "OK" at bounding box center [339, 65] width 35 height 24
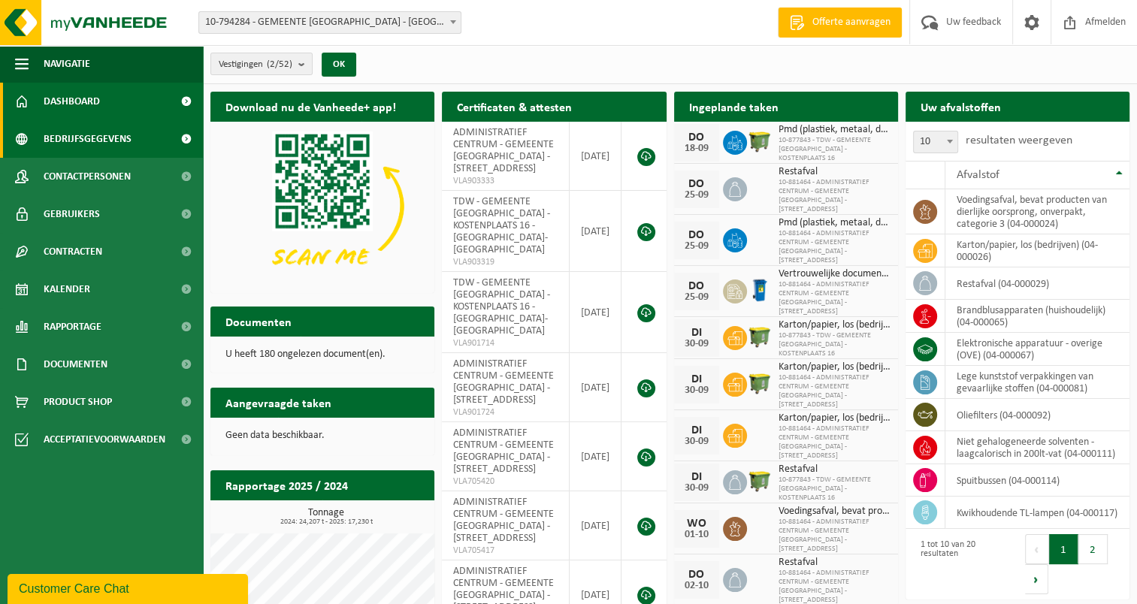
click at [102, 139] on span "Bedrijfsgegevens" at bounding box center [88, 139] width 88 height 38
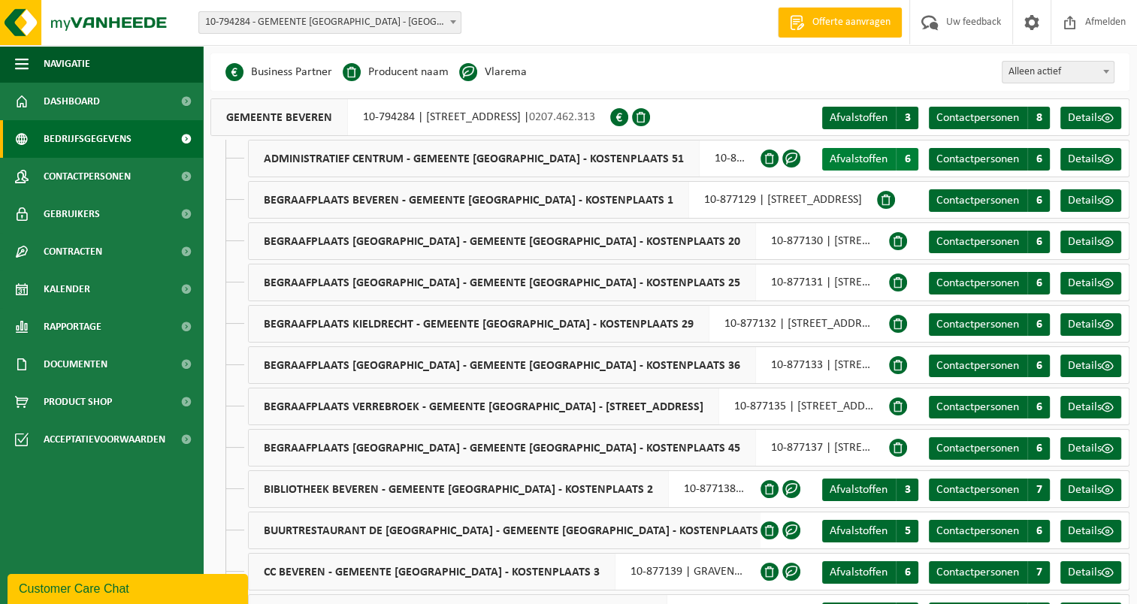
click at [868, 162] on span "Afvalstoffen" at bounding box center [858, 159] width 58 height 12
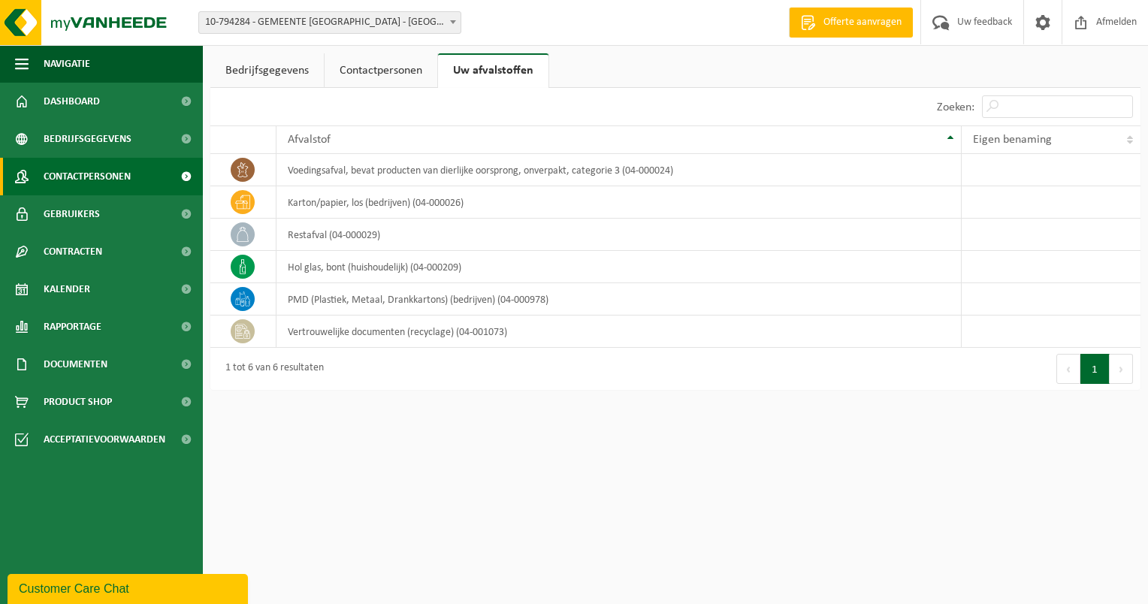
click at [107, 183] on span "Contactpersonen" at bounding box center [87, 177] width 87 height 38
